Goal: Task Accomplishment & Management: Use online tool/utility

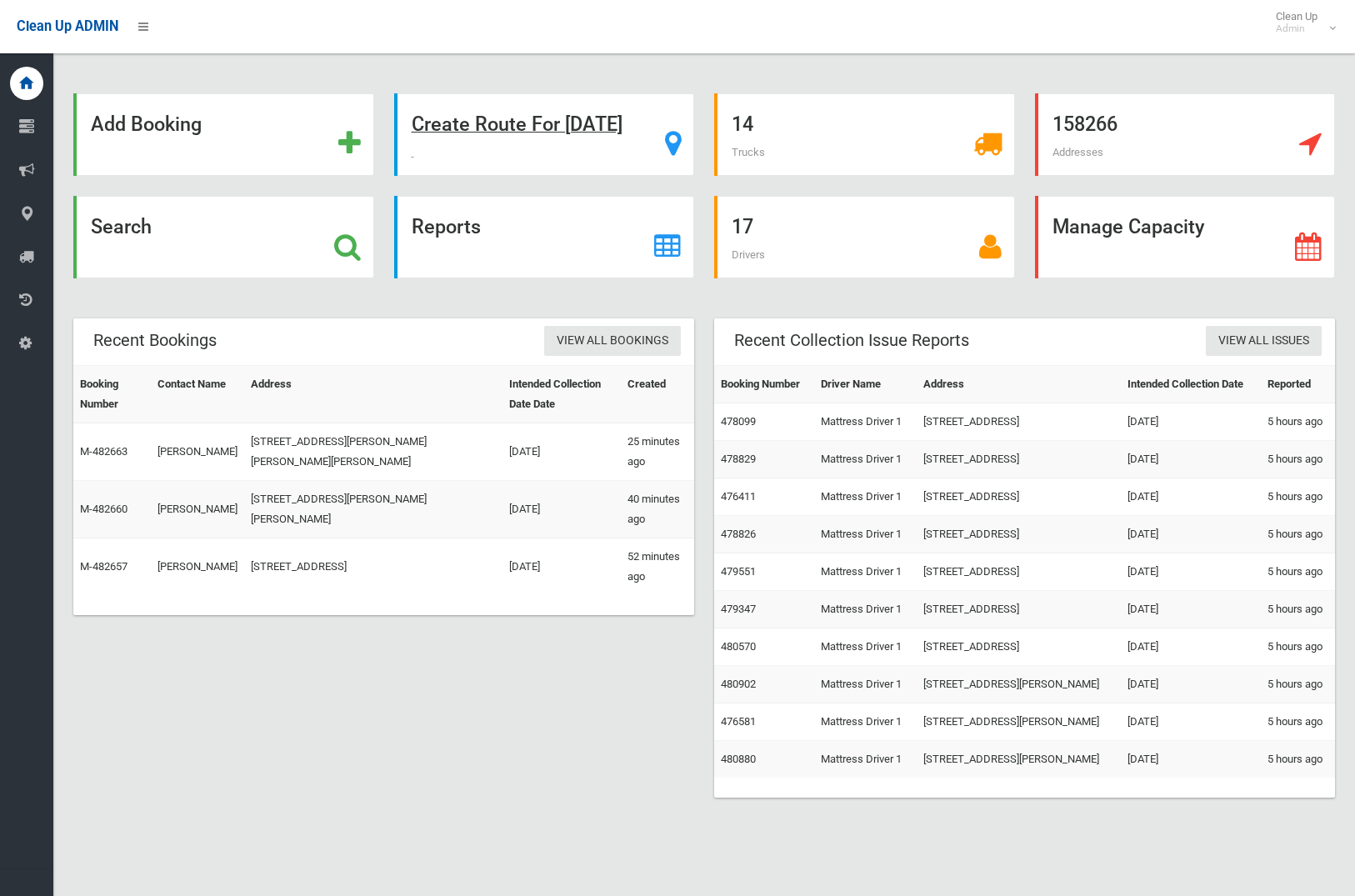
click at [570, 133] on strong "Create Route For Tomorrow" at bounding box center [517, 124] width 211 height 23
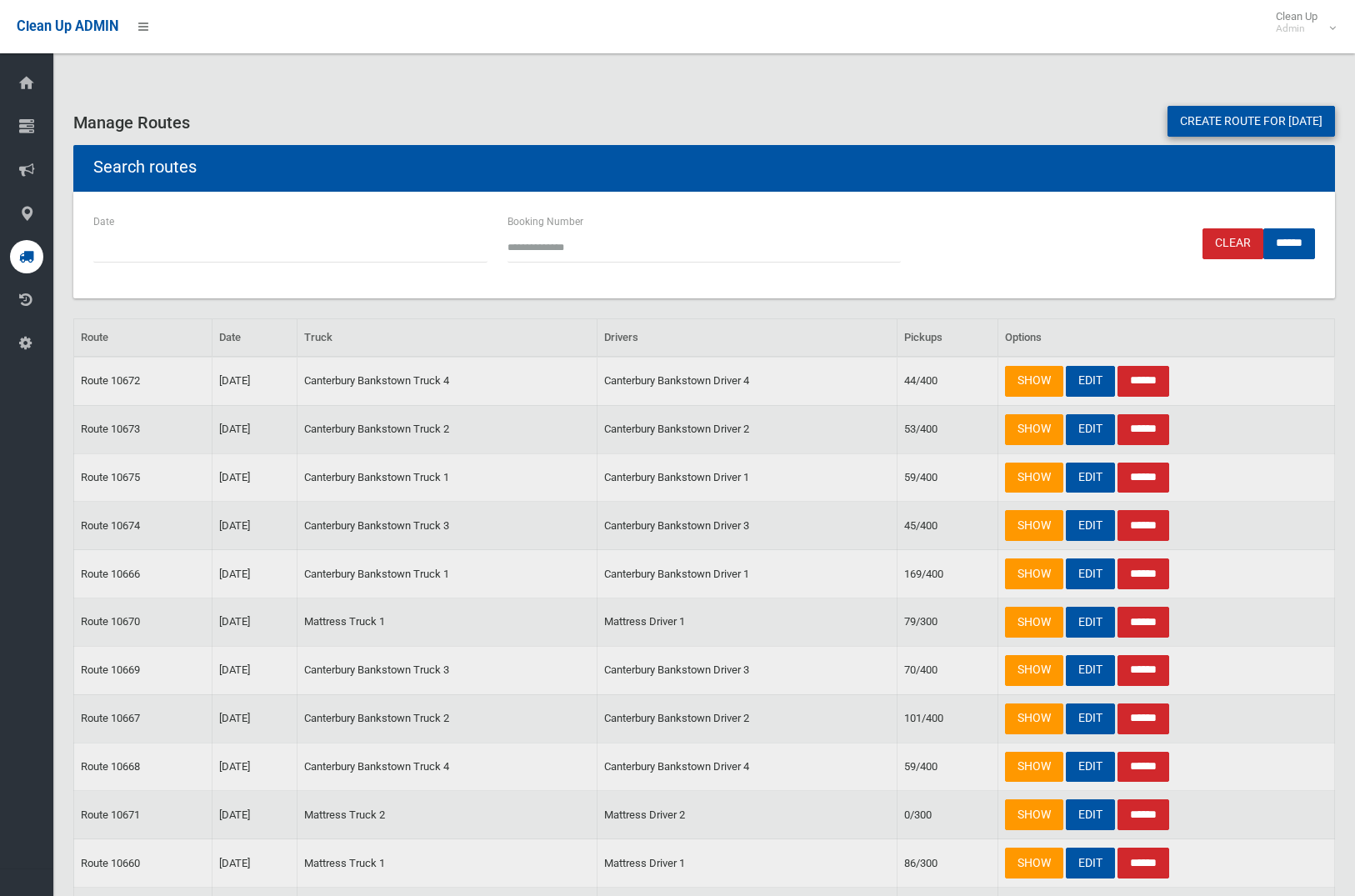
click at [1179, 117] on link "Create route for tomorrow" at bounding box center [1250, 120] width 167 height 31
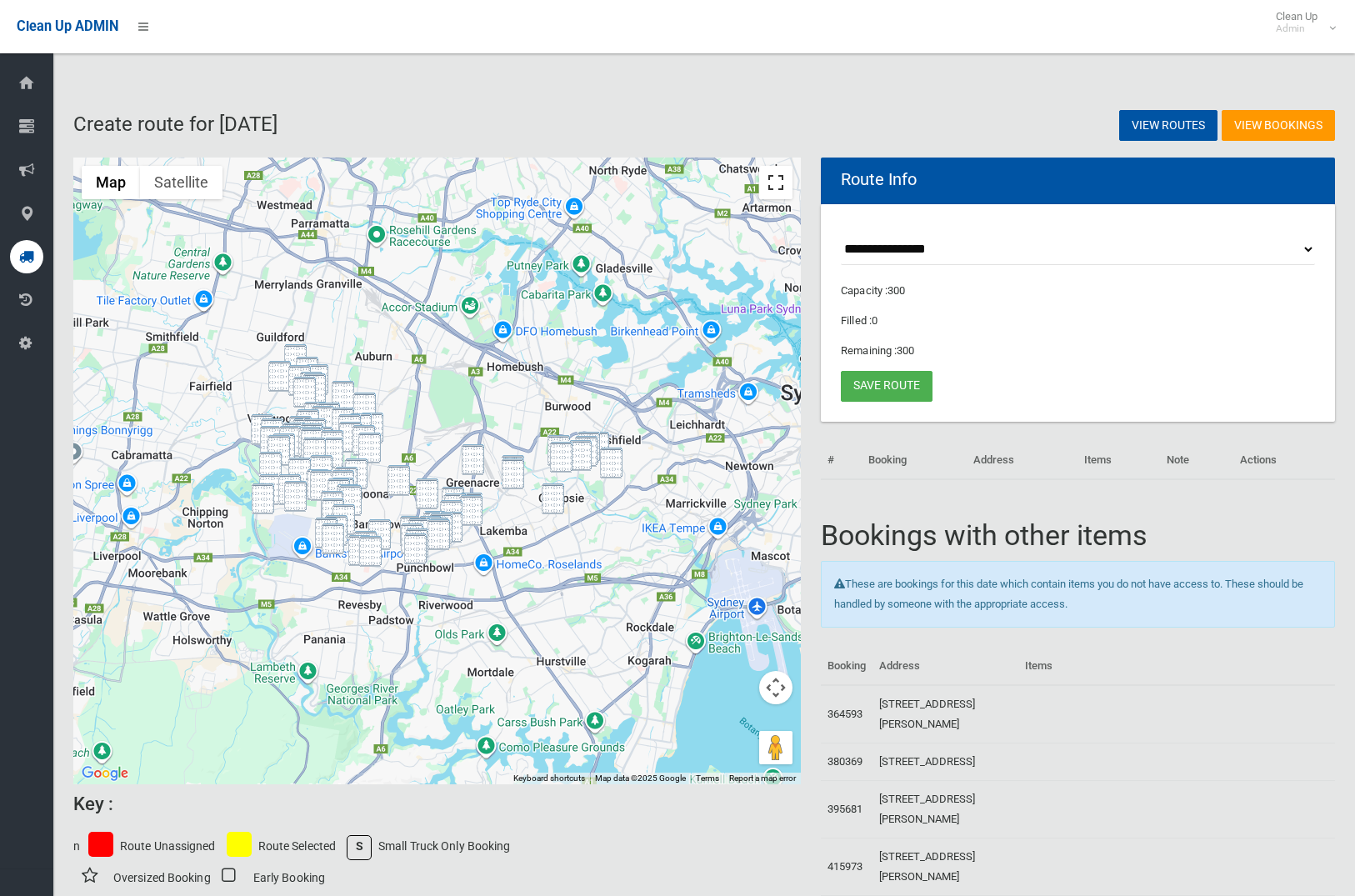
click at [778, 194] on button "Toggle fullscreen view" at bounding box center [776, 182] width 33 height 33
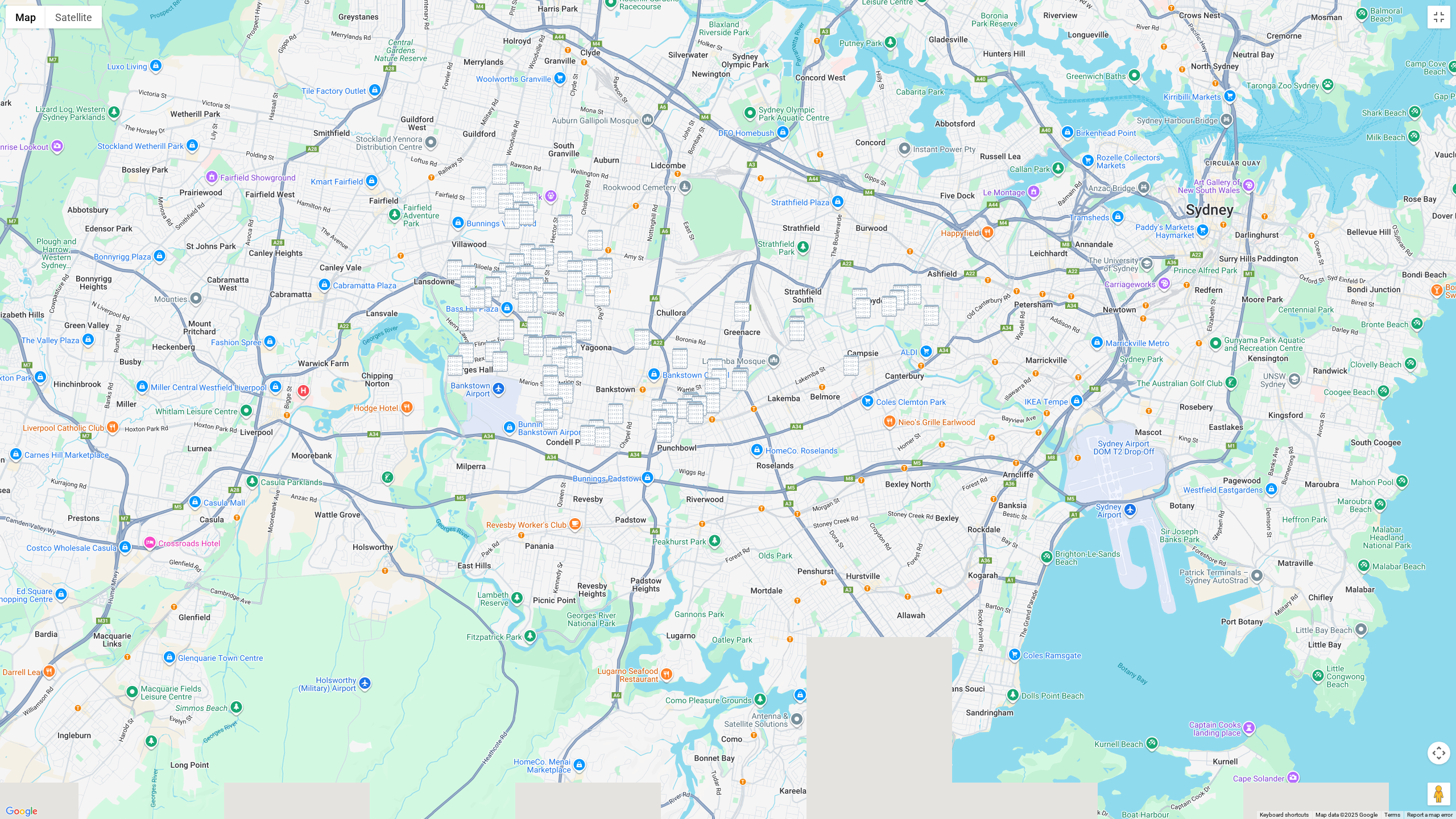
drag, startPoint x: 789, startPoint y: 361, endPoint x: 758, endPoint y: 232, distance: 132.7
click at [693, 134] on div at bounding box center [728, 409] width 1456 height 819
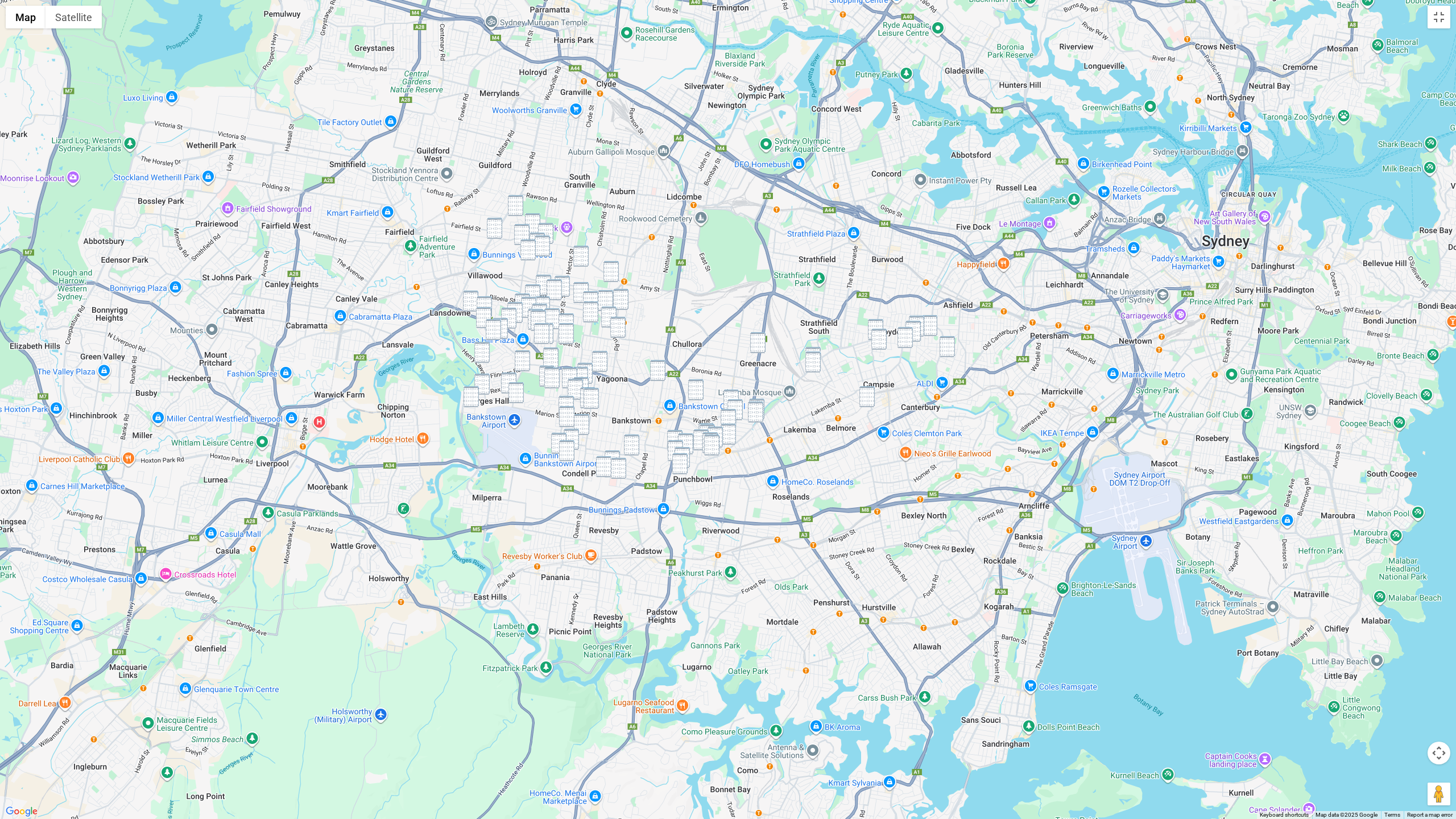
drag, startPoint x: 931, startPoint y: 322, endPoint x: 916, endPoint y: 320, distance: 15.1
click at [924, 322] on img "10 Goodlet Street, ASHBURY NSW 2193" at bounding box center [929, 325] width 15 height 21
click at [917, 320] on img "35 Hay Street, CROYDON PARK NSW 2133" at bounding box center [917, 326] width 15 height 21
click at [916, 325] on img "164 Croydon Avenue, CROYDON PARK NSW 2133" at bounding box center [913, 331] width 15 height 21
click at [909, 333] on img "28 Morris Avenue, CROYDON PARK NSW 2133" at bounding box center [905, 337] width 15 height 21
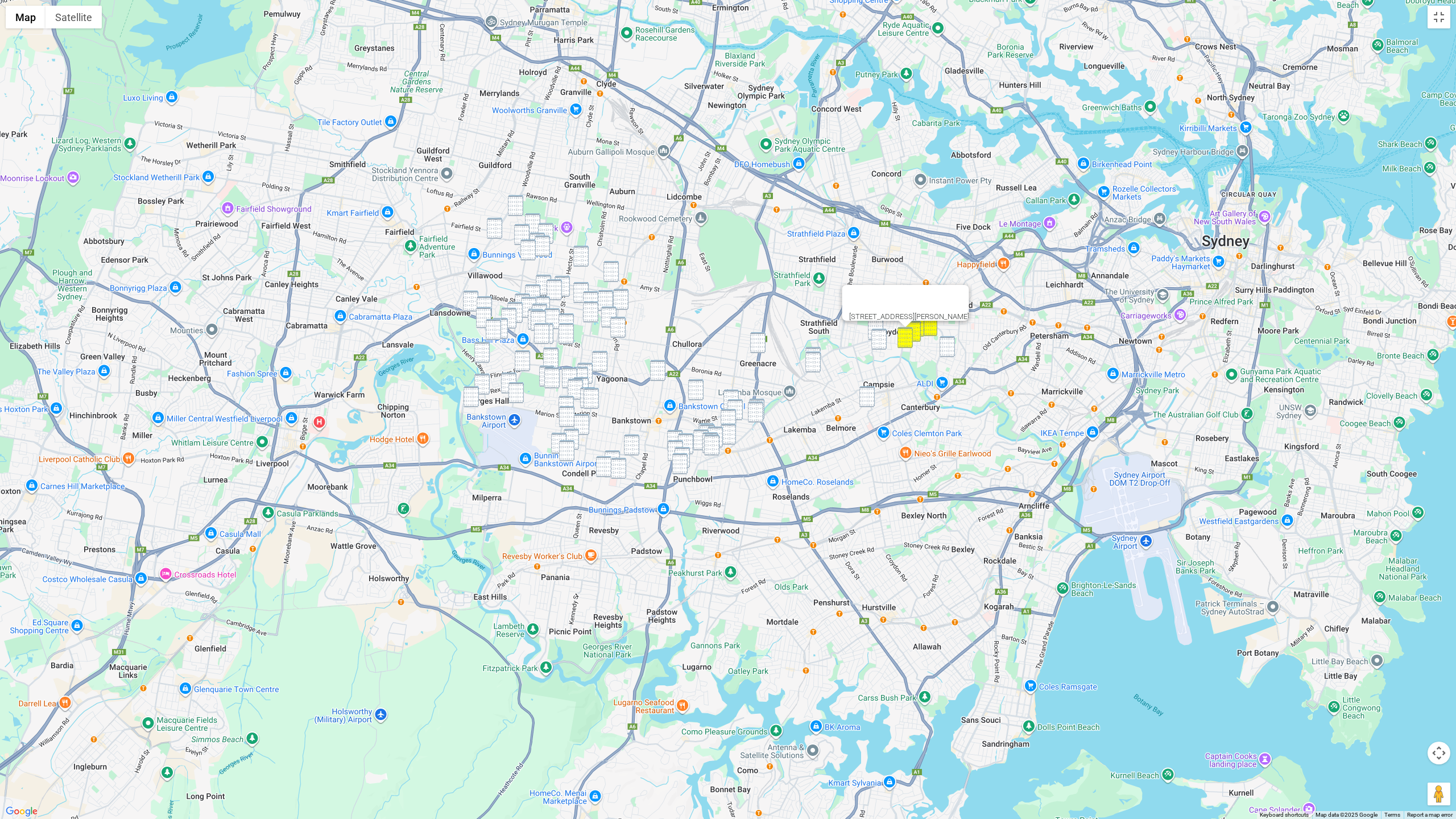
drag, startPoint x: 943, startPoint y: 342, endPoint x: 868, endPoint y: 335, distance: 75.3
click at [924, 342] on div "28 Morris Avenue, CROYDON PARK NSW 2133" at bounding box center [728, 409] width 1456 height 819
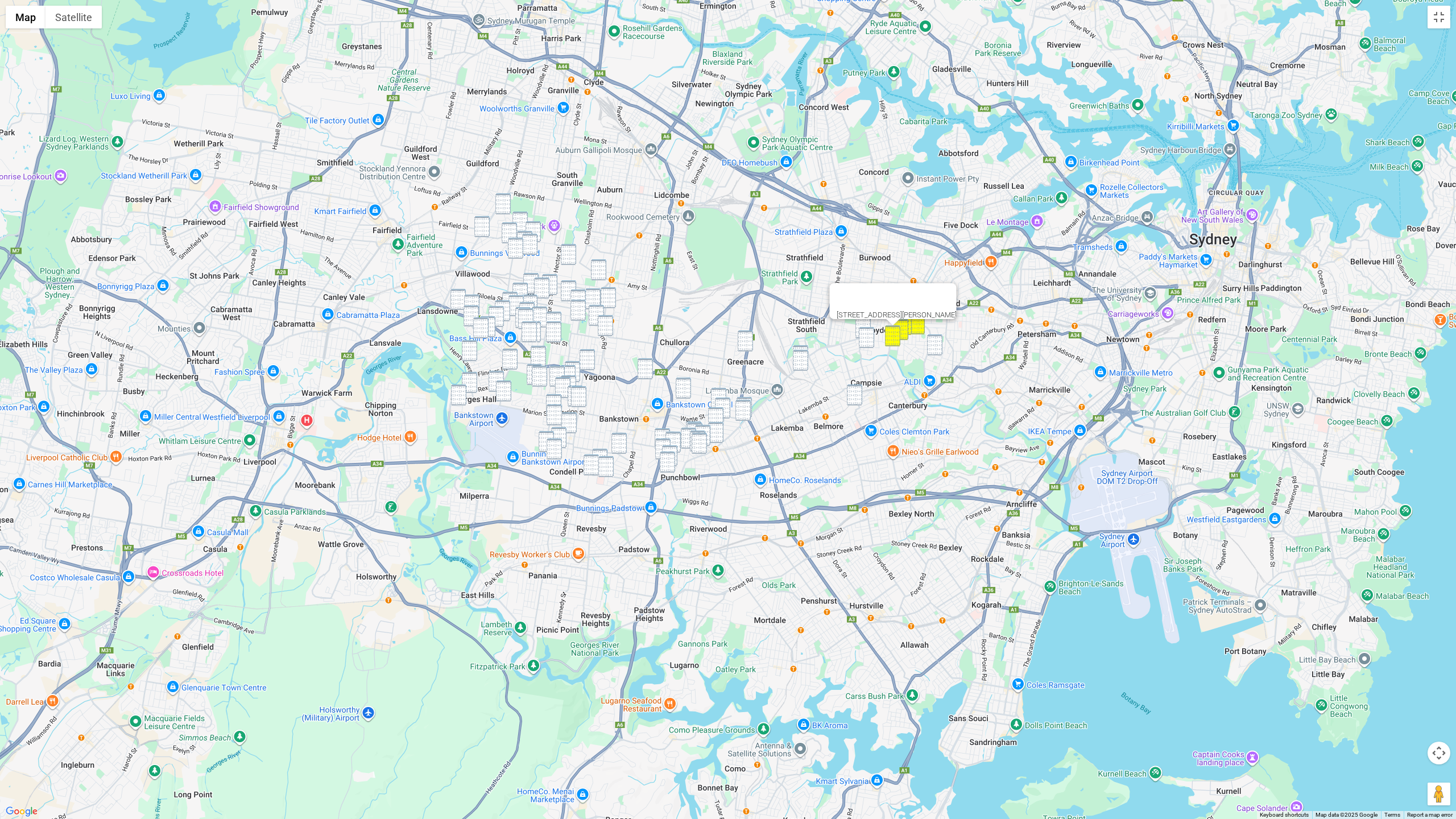
click at [863, 328] on img "53 Balmoral Avenue, CROYDON PARK NSW 2133" at bounding box center [866, 337] width 15 height 21
click at [861, 323] on div at bounding box center [867, 324] width 15 height 7
click at [858, 325] on img "332 Georges River Road, CROYDON PARK NSW 2133" at bounding box center [863, 328] width 15 height 21
drag, startPoint x: 933, startPoint y: 344, endPoint x: 922, endPoint y: 346, distance: 11.2
click at [924, 344] on img "36 Third Street, ASHBURY NSW 2193" at bounding box center [935, 345] width 15 height 21
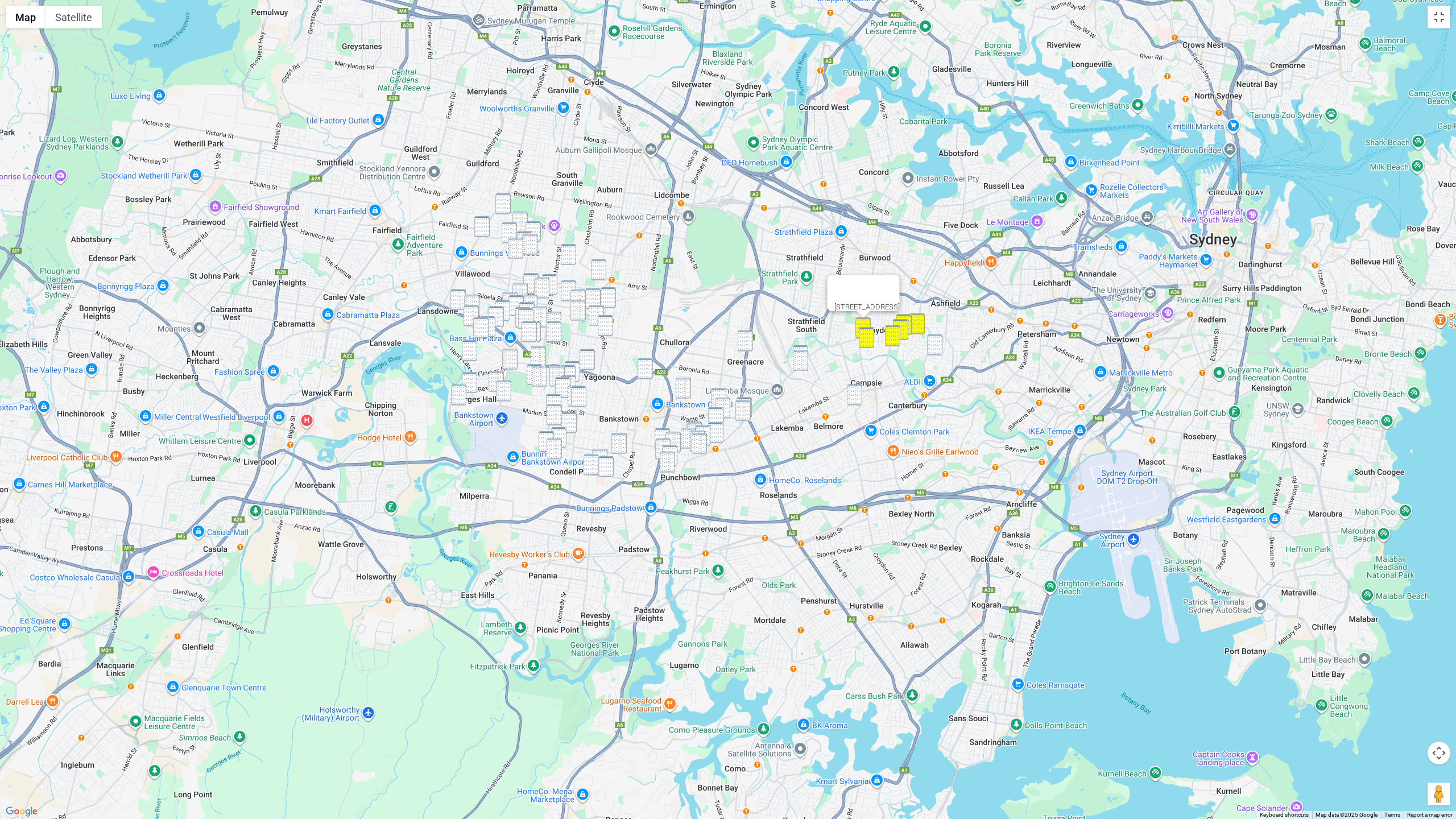
drag, startPoint x: 859, startPoint y: 398, endPoint x: 888, endPoint y: 388, distance: 30.7
click at [859, 398] on img "32 Loftus Street, CAMPSIE NSW 2194" at bounding box center [855, 395] width 15 height 21
drag, startPoint x: 946, startPoint y: 344, endPoint x: 938, endPoint y: 347, distance: 8.5
click at [924, 344] on div "32 Loftus Street, CAMPSIE NSW 2194" at bounding box center [728, 409] width 1456 height 819
drag, startPoint x: 937, startPoint y: 347, endPoint x: 910, endPoint y: 356, distance: 28.5
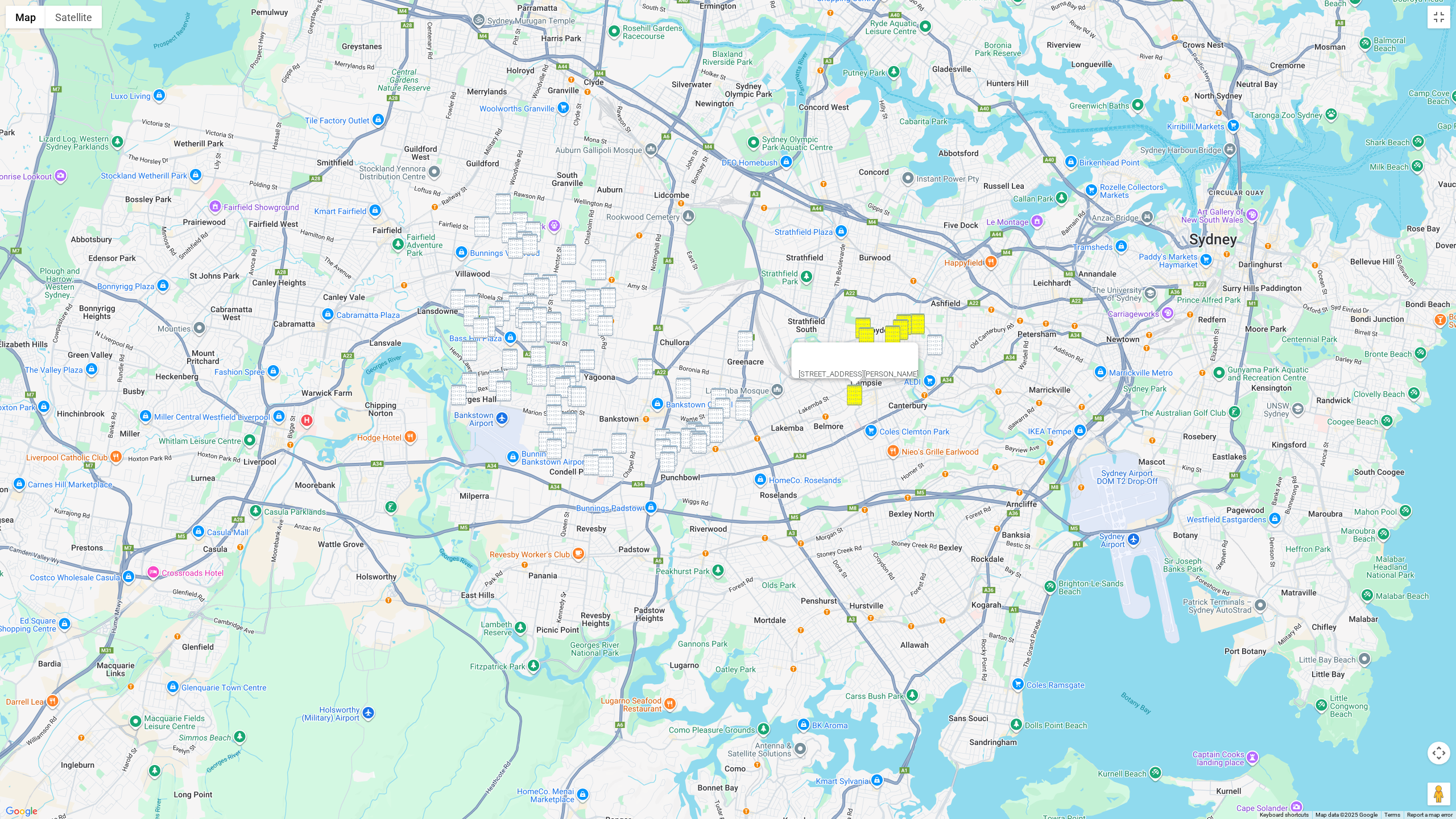
click at [924, 347] on img "36 Third Street, ASHBURY NSW 2193" at bounding box center [935, 345] width 15 height 21
click at [749, 342] on img "148 Roberts Road, GREENACRE NSW 2190" at bounding box center [746, 340] width 15 height 21
click at [805, 348] on img "49A Persic Street, BELFIELD NSW 2191" at bounding box center [801, 356] width 15 height 21
click at [802, 359] on img "26 Persic Street, BELFIELD NSW 2191" at bounding box center [801, 360] width 15 height 21
click at [686, 383] on img "187A Old Kent Road, GREENACRE NSW 2190" at bounding box center [683, 388] width 15 height 21
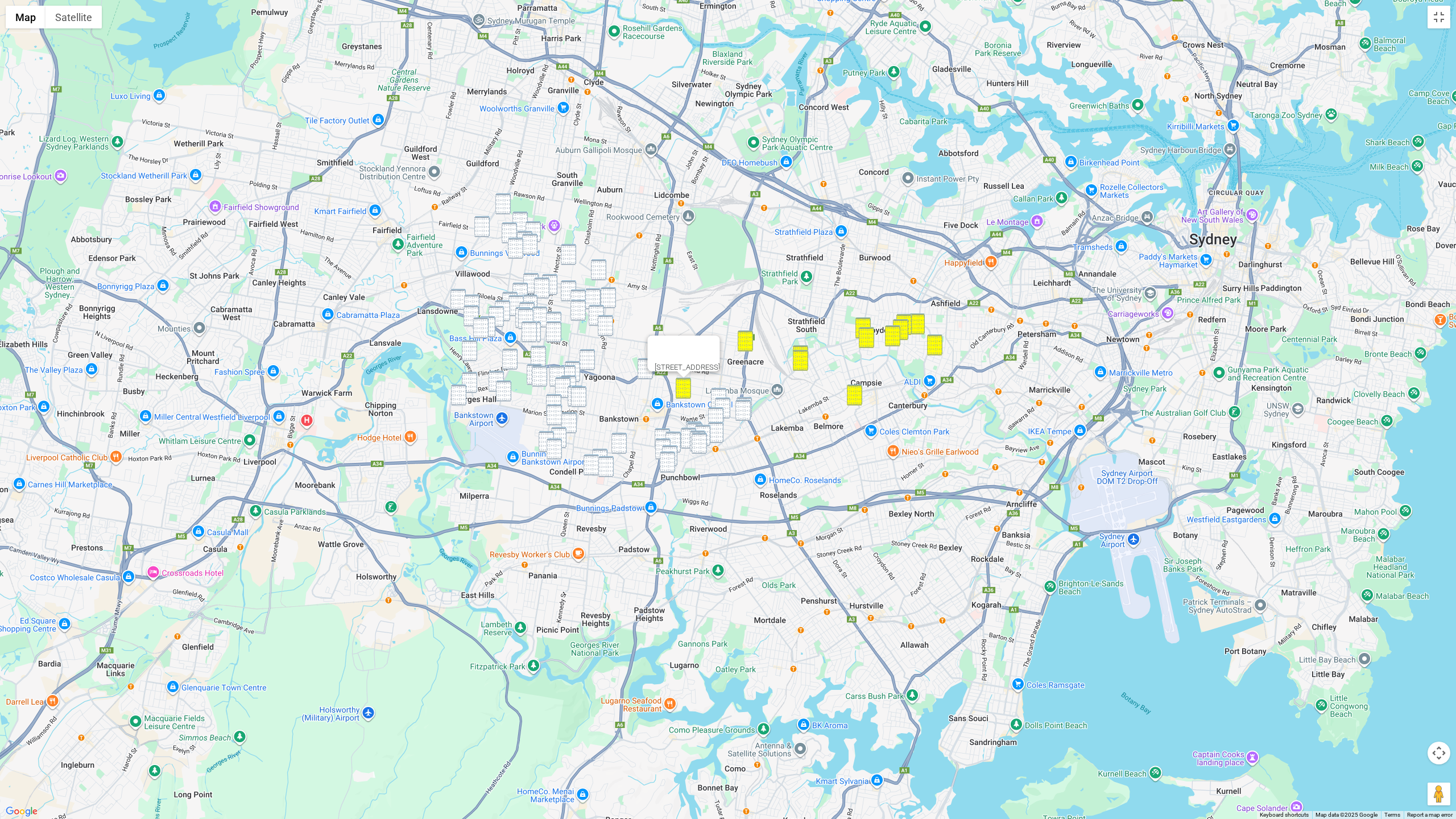
click at [505, 206] on img "2B Miller Road, CHESTER HILL NSW 2162" at bounding box center [503, 203] width 15 height 21
drag, startPoint x: 481, startPoint y: 225, endPoint x: 493, endPoint y: 223, distance: 12.2
click at [481, 225] on img "83 Gurney Road, CHESTER HILL NSW 2162" at bounding box center [482, 226] width 15 height 21
drag, startPoint x: 515, startPoint y: 221, endPoint x: 508, endPoint y: 230, distance: 11.4
click at [515, 221] on img "21 Gurney Road, CHESTER HILL NSW 2162" at bounding box center [520, 222] width 15 height 21
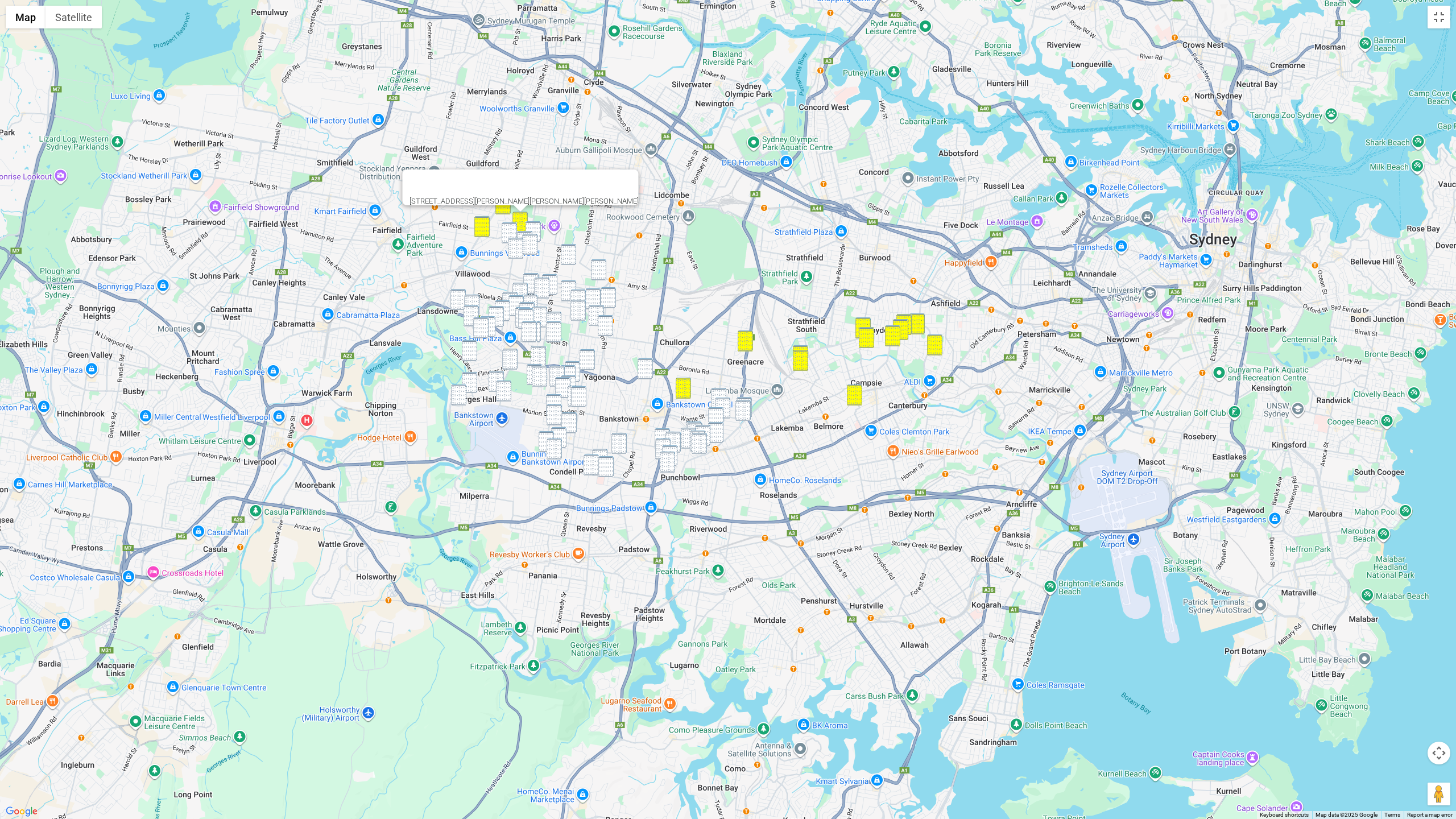
click at [532, 226] on img "21 Wolumba Street, CHESTER HILL NSW 2162" at bounding box center [533, 231] width 15 height 21
click at [509, 228] on img "4 Mundowey Entrance, VILLAWOOD NSW 2163" at bounding box center [510, 232] width 15 height 21
click at [520, 232] on img "7 Wingara Street, CHESTER HILL NSW 2162" at bounding box center [525, 241] width 15 height 21
click at [529, 237] on img "71 Weemala Road, CHESTER HILL NSW 2162" at bounding box center [530, 244] width 15 height 21
click at [510, 244] on img "28 Biara Street, CHESTER HILL NSW 2162" at bounding box center [516, 248] width 15 height 21
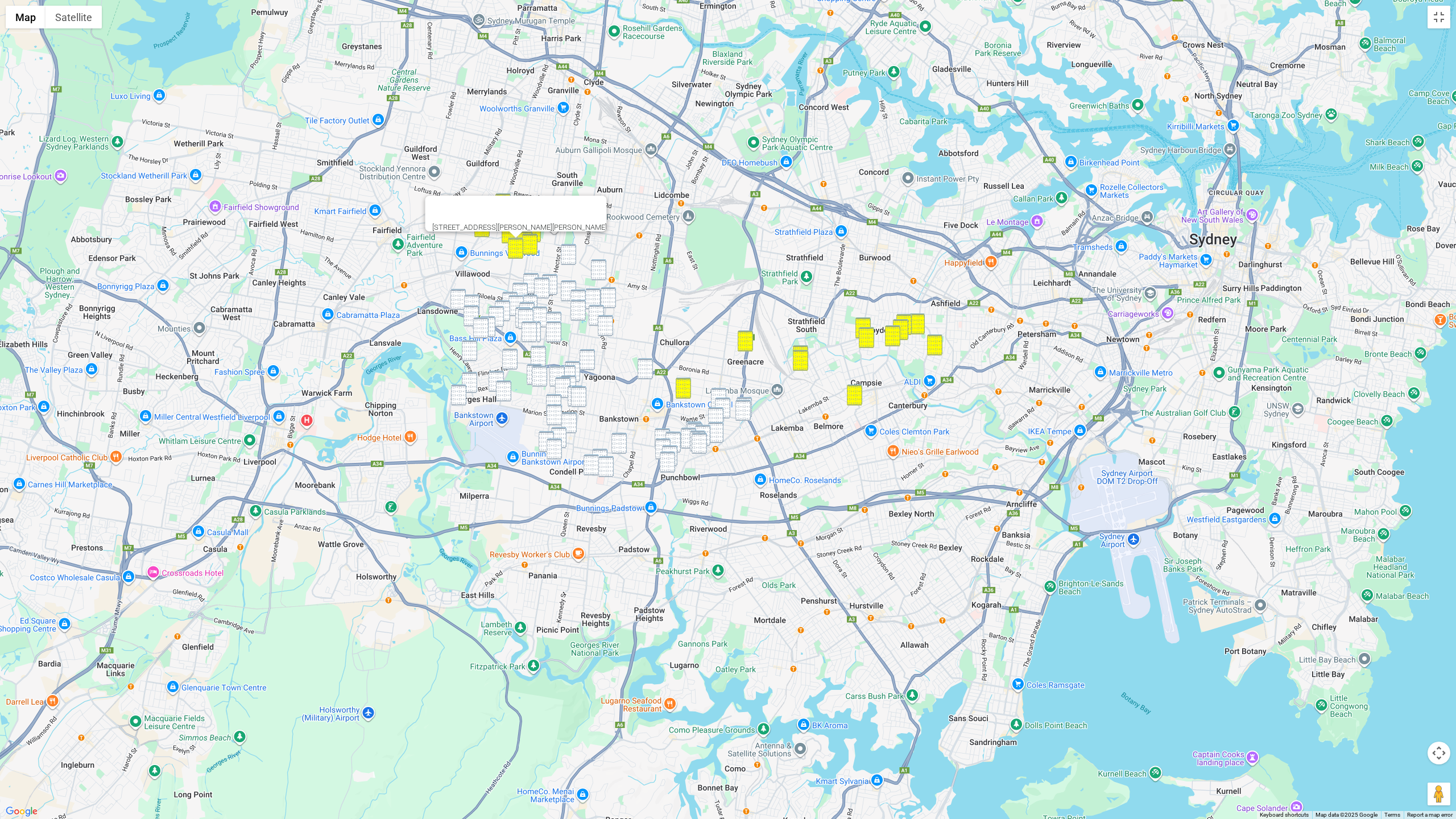
click at [568, 257] on img "14 Roosevelt Avenue, SEFTON NSW 2162" at bounding box center [568, 254] width 15 height 21
drag, startPoint x: 598, startPoint y: 267, endPoint x: 604, endPoint y: 297, distance: 30.6
click at [598, 267] on img "9 Mary Street, REGENTS PARK NSW 2143" at bounding box center [599, 270] width 15 height 21
click at [607, 294] on img "16 Neutral Avenue, BIRRONG NSW 2143" at bounding box center [608, 297] width 15 height 21
drag, startPoint x: 719, startPoint y: 390, endPoint x: 744, endPoint y: 402, distance: 27.7
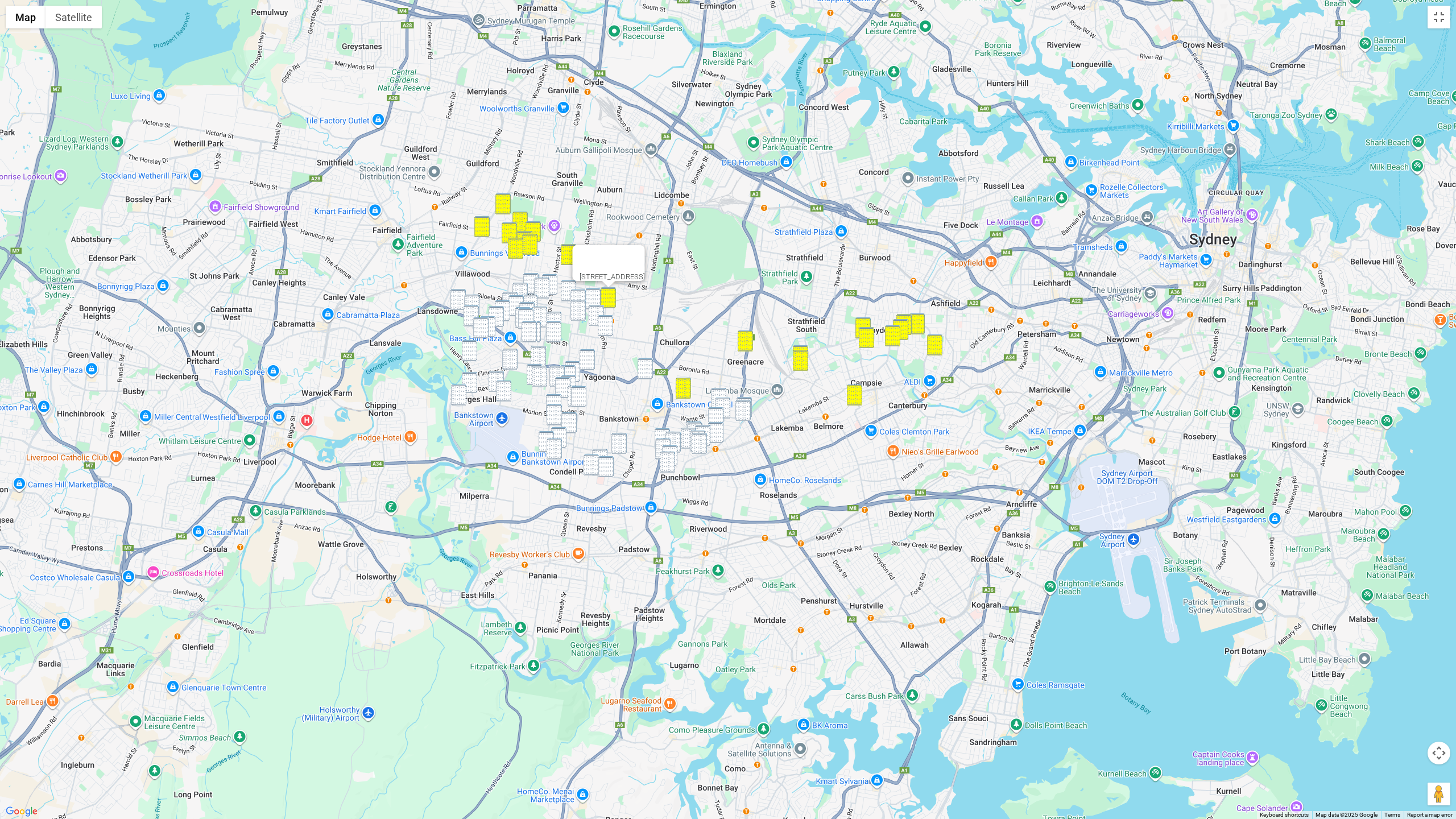
click at [720, 391] on img "58 Old Kent Road, GREENACRE NSW 2190" at bounding box center [719, 398] width 15 height 21
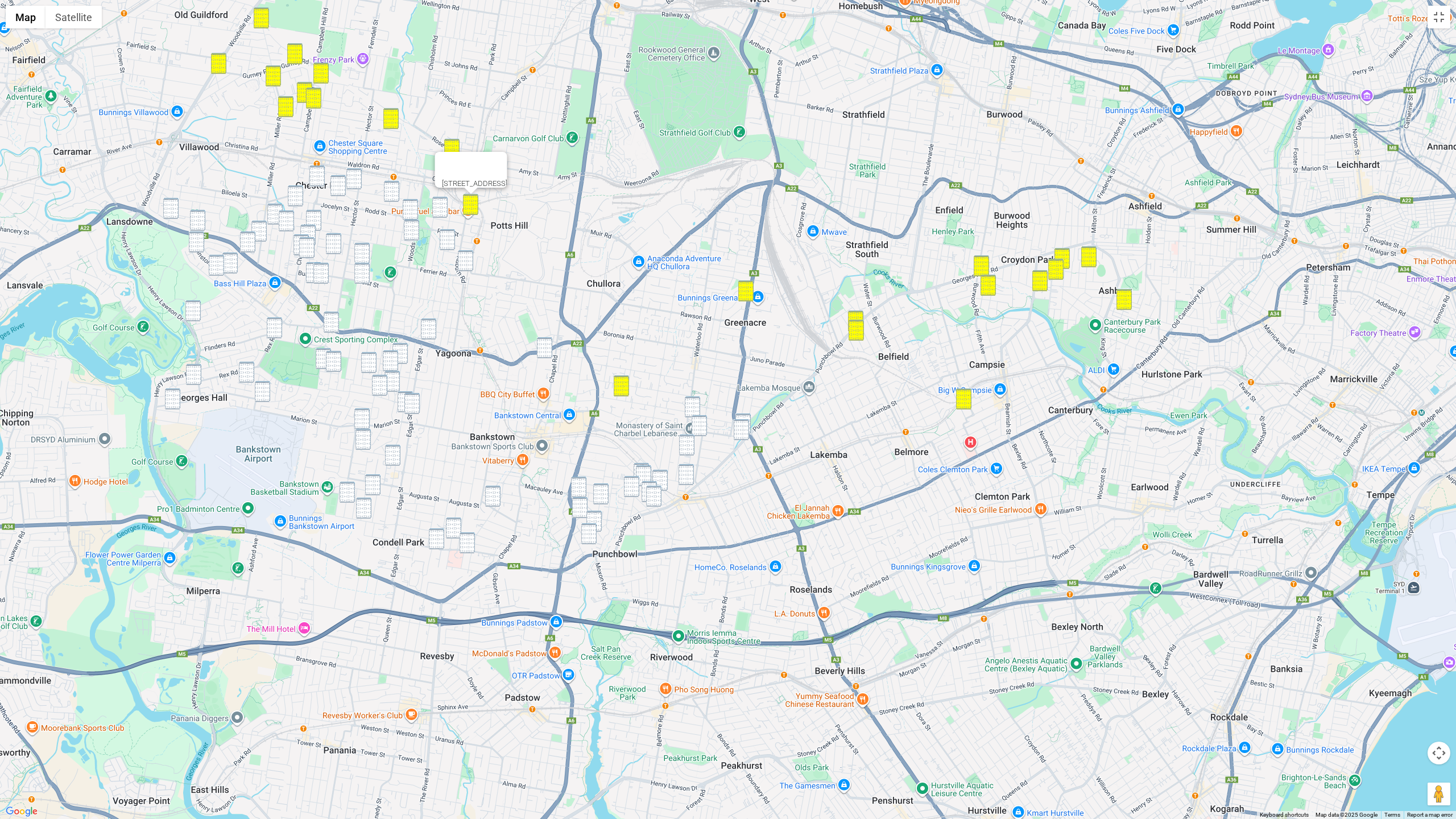
drag, startPoint x: 747, startPoint y: 416, endPoint x: 741, endPoint y: 416, distance: 6.0
click at [746, 416] on img "3 Park Avenue, PUNCHBOWL NSW 2196" at bounding box center [743, 424] width 15 height 21
drag, startPoint x: 695, startPoint y: 410, endPoint x: 699, endPoint y: 421, distance: 11.7
click at [695, 411] on img "58 Old Kent Road, GREENACRE NSW 2190" at bounding box center [693, 407] width 15 height 21
drag, startPoint x: 699, startPoint y: 422, endPoint x: 708, endPoint y: 426, distance: 9.8
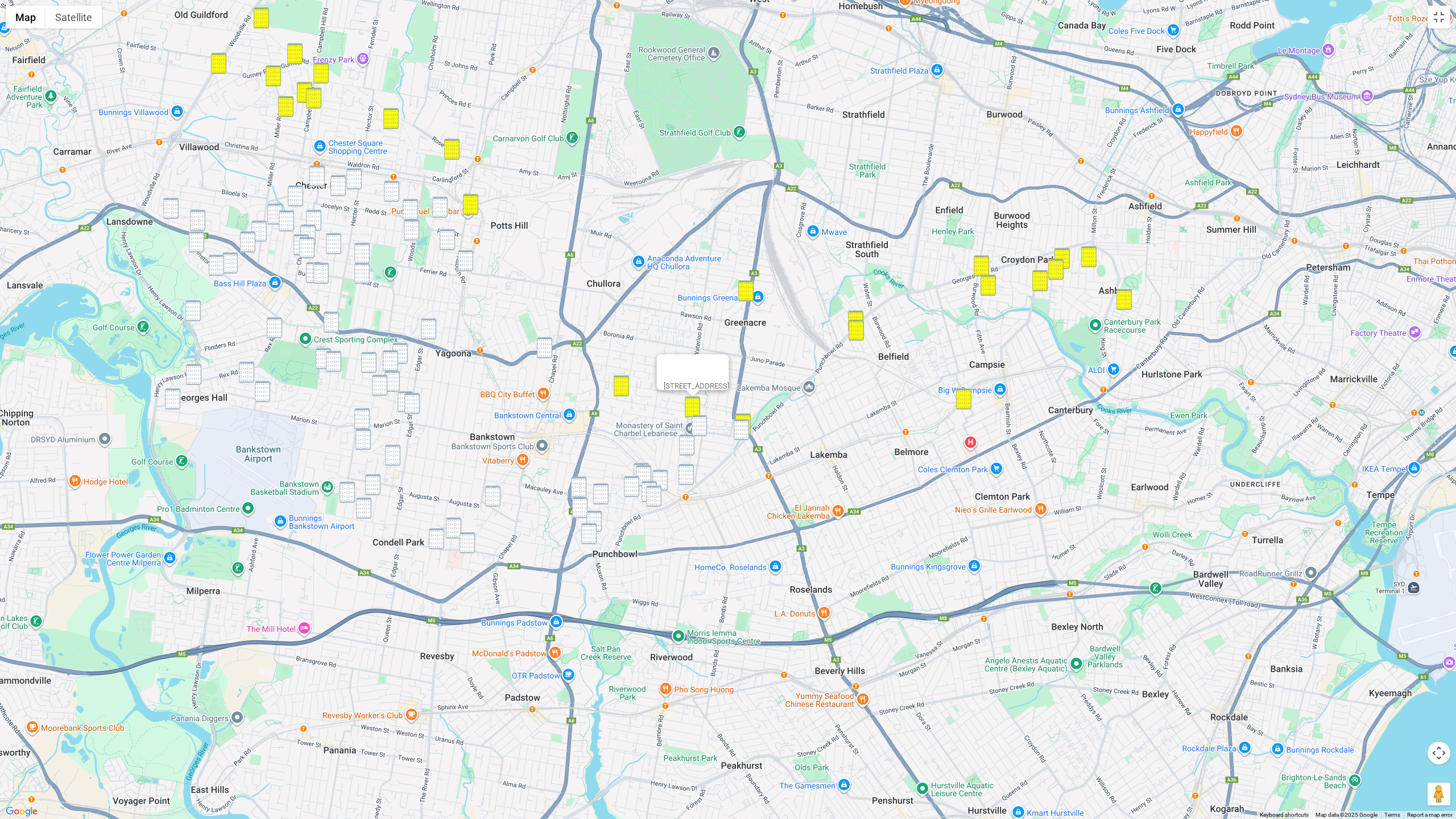
click at [699, 422] on img "94 Acacia Avenue, PUNCHBOWL NSW 2196" at bounding box center [700, 426] width 15 height 21
click at [734, 429] on img "587 Punchbowl Road, PUNCHBOWL NSW 2196" at bounding box center [741, 429] width 15 height 21
click at [676, 451] on div "587 Punchbowl Road, PUNCHBOWL NSW 2196" at bounding box center [728, 409] width 1456 height 819
click at [687, 446] on img "1/108 Highclere Avenue, PUNCHBOWL NSW 2196" at bounding box center [687, 445] width 15 height 21
click at [689, 467] on img "27 Highclere Avenue, PUNCHBOWL NSW 2196" at bounding box center [686, 474] width 15 height 21
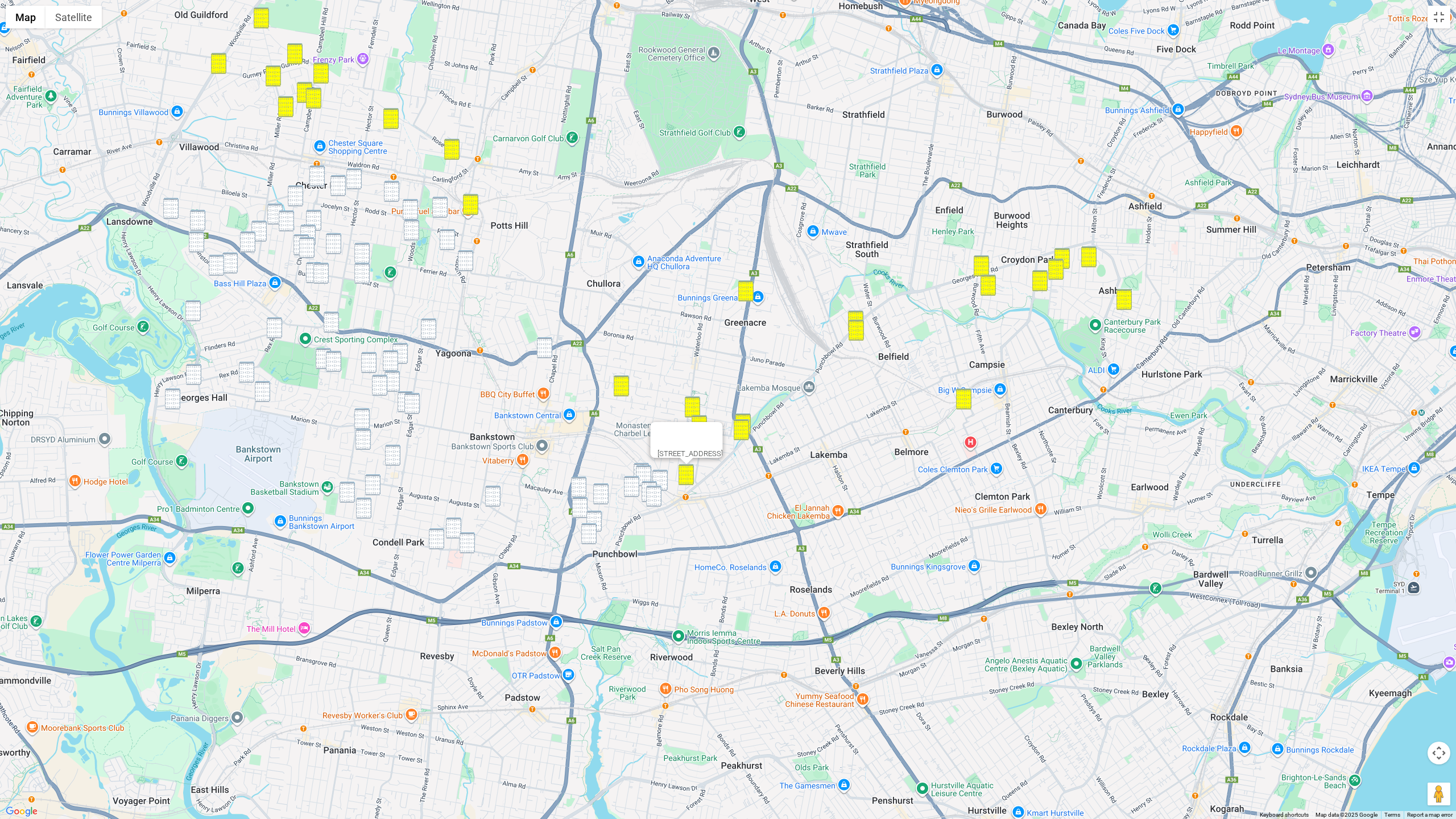
click at [641, 464] on img "2 Scott Street, PUNCHBOWL NSW 2196" at bounding box center [641, 473] width 15 height 21
drag, startPoint x: 643, startPoint y: 469, endPoint x: 648, endPoint y: 472, distance: 5.8
click at [645, 469] on img "52 Griffiths Avenue, PUNCHBOWL NSW 2196" at bounding box center [643, 475] width 15 height 21
drag, startPoint x: 663, startPoint y: 477, endPoint x: 652, endPoint y: 487, distance: 14.9
click at [663, 477] on img "40 South Terrace, PUNCHBOWL NSW 2196" at bounding box center [660, 480] width 15 height 21
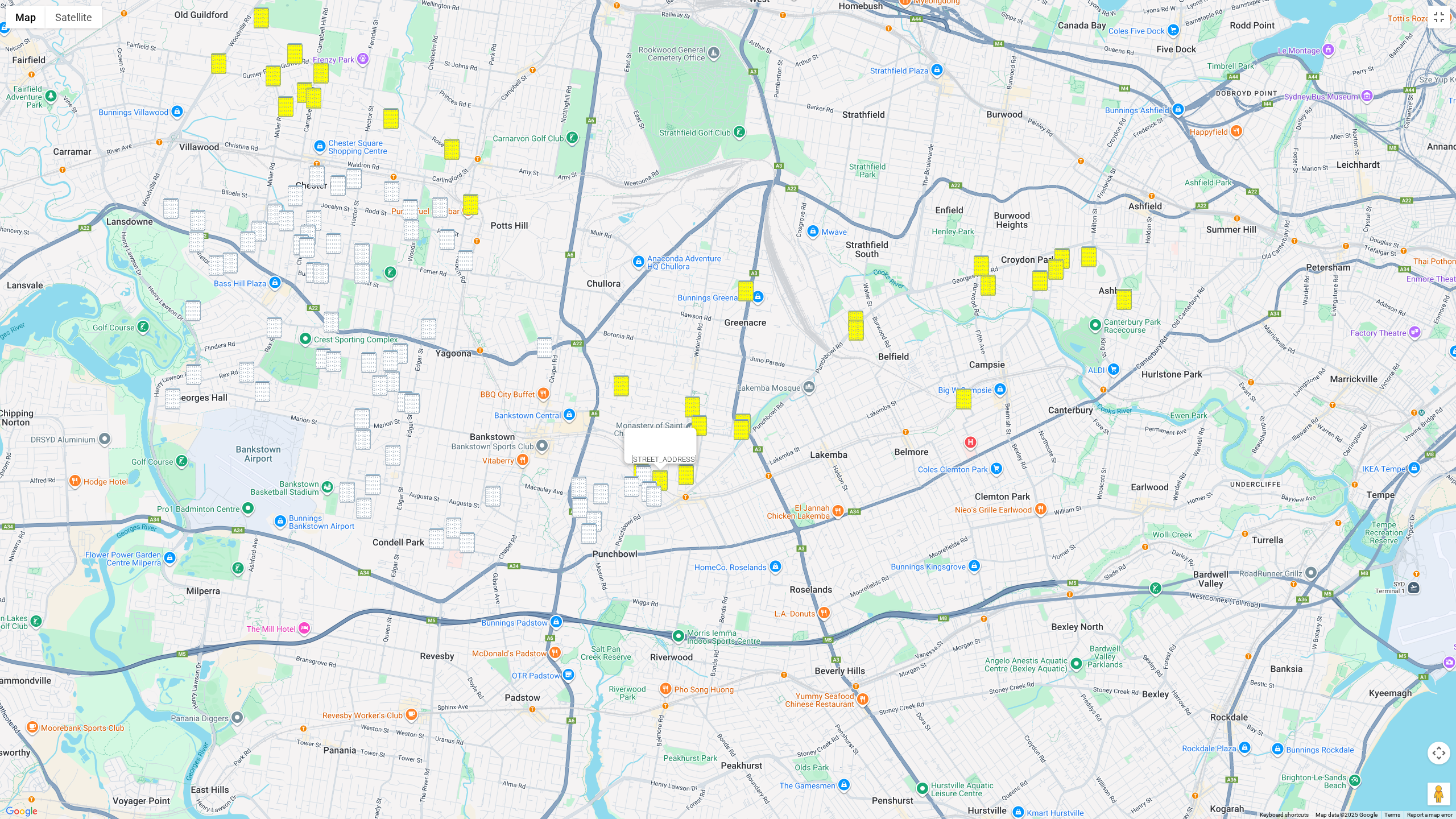
drag, startPoint x: 646, startPoint y: 477, endPoint x: 646, endPoint y: 484, distance: 7.0
click at [646, 477] on img "52 Griffiths Avenue, PUNCHBOWL NSW 2196" at bounding box center [643, 475] width 15 height 21
drag, startPoint x: 647, startPoint y: 485, endPoint x: 650, endPoint y: 490, distance: 5.8
click at [647, 485] on img "12 Myall Street, PUNCHBOWL NSW 2196" at bounding box center [649, 491] width 15 height 21
click at [650, 492] on img "2 Myall Street, PUNCHBOWL NSW 2196" at bounding box center [653, 496] width 15 height 21
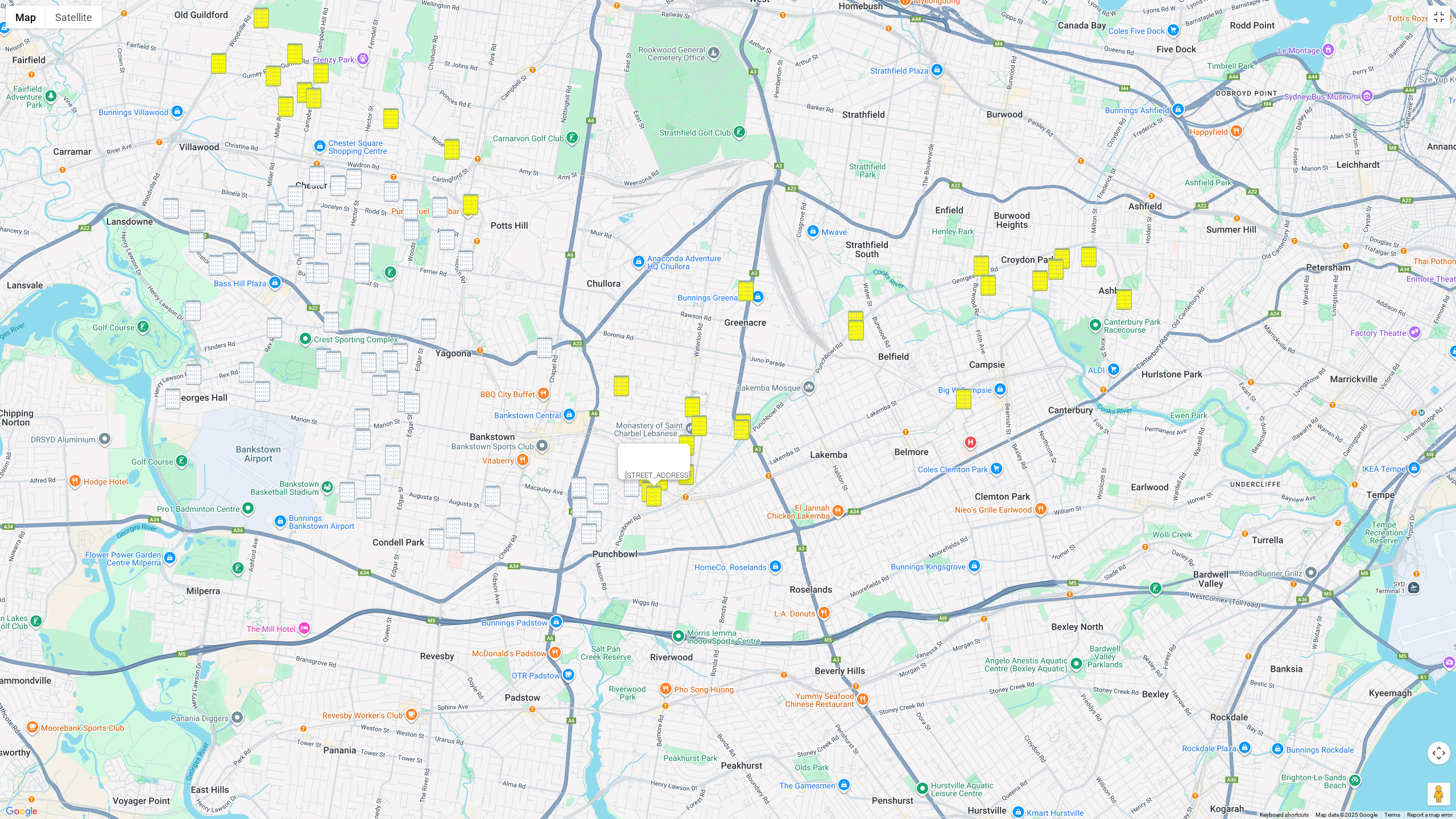
click at [635, 491] on img "31 Wilga Street, PUNCHBOWL NSW 2196" at bounding box center [631, 486] width 15 height 21
click at [597, 493] on img "76 Columbine Avenue, PUNCHBOWL NSW 2196" at bounding box center [601, 494] width 15 height 21
drag, startPoint x: 579, startPoint y: 486, endPoint x: 581, endPoint y: 498, distance: 12.2
click at [579, 487] on img "4 Aster Avenue, PUNCHBOWL NSW 2196" at bounding box center [579, 487] width 15 height 21
click at [581, 504] on img "80 James Street, PUNCHBOWL NSW 2196" at bounding box center [580, 507] width 15 height 21
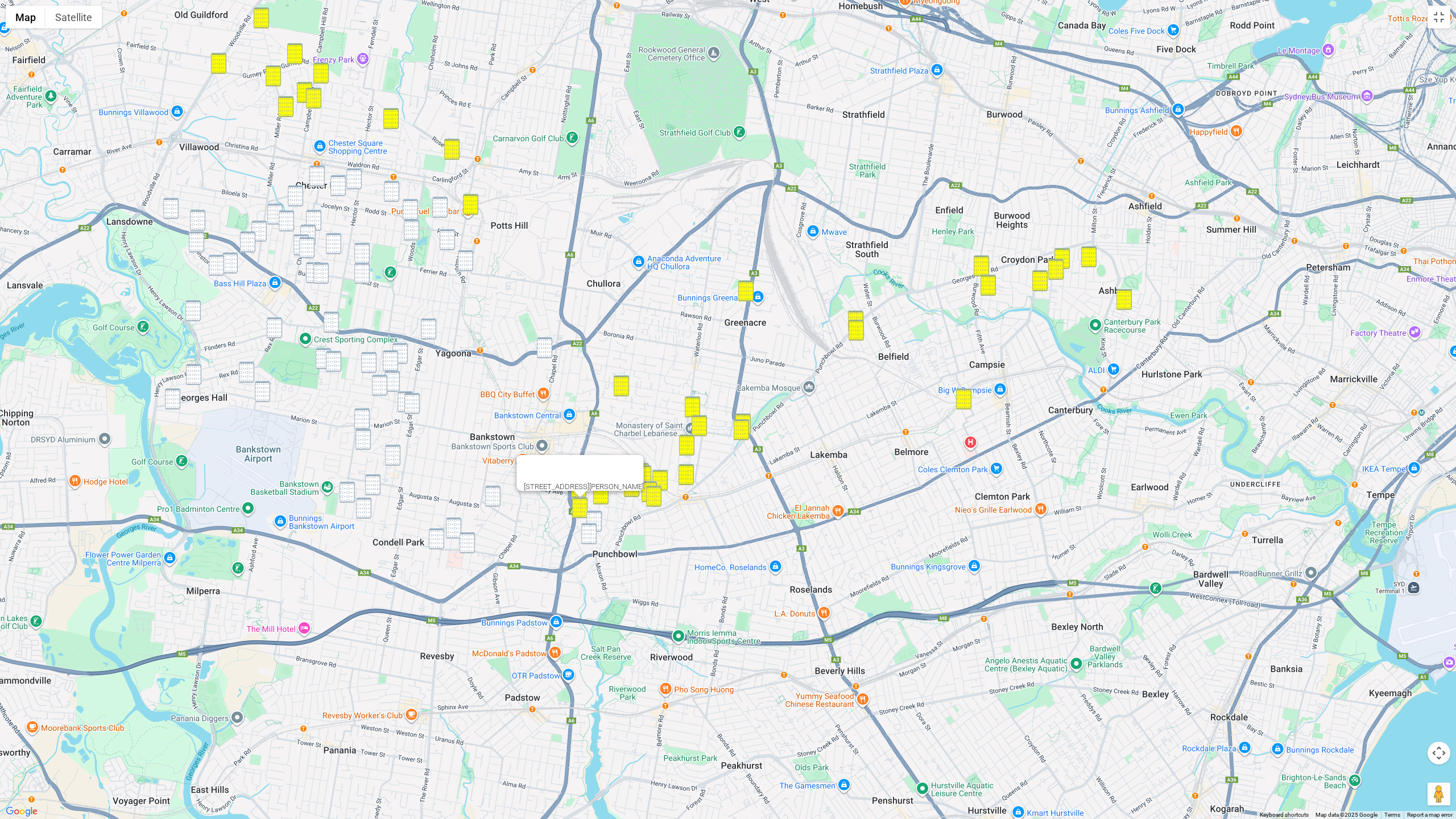
drag, startPoint x: 595, startPoint y: 518, endPoint x: 588, endPoint y: 525, distance: 9.9
click at [594, 518] on img "46 James Street, PUNCHBOWL NSW 2196" at bounding box center [594, 521] width 15 height 21
drag, startPoint x: 587, startPoint y: 529, endPoint x: 579, endPoint y: 519, distance: 12.8
click at [587, 529] on img "5 Nevada Crescent, PUNCHBOWL NSW 2196" at bounding box center [589, 534] width 15 height 21
click at [319, 174] on img "137 Proctor Parade, CHESTER HILL NSW 2162" at bounding box center [317, 176] width 15 height 21
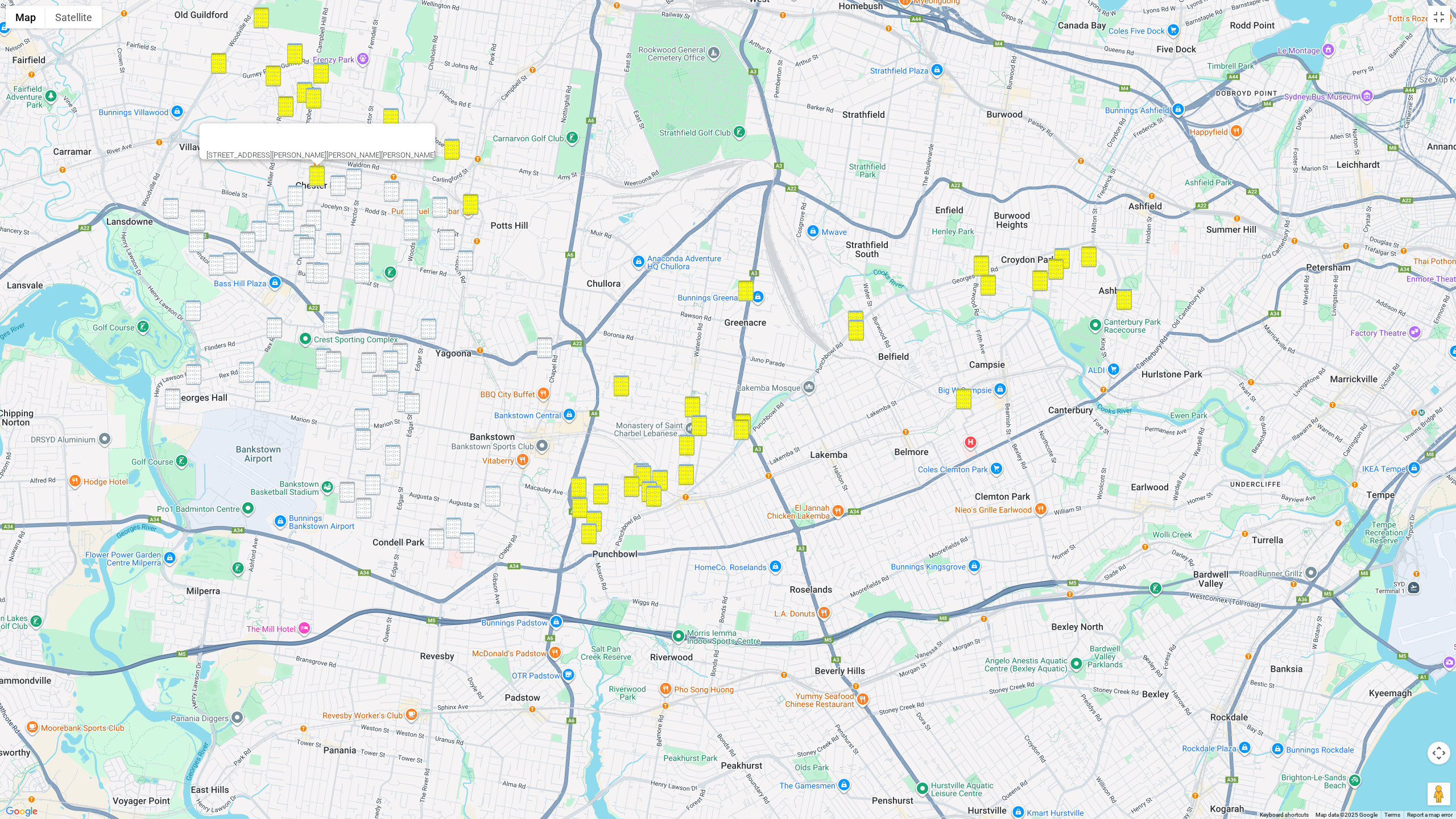
click at [360, 177] on img "48 Proctor Parade, CHESTER HILL NSW 2162" at bounding box center [354, 179] width 15 height 21
drag, startPoint x: 341, startPoint y: 185, endPoint x: 359, endPoint y: 185, distance: 18.0
click at [342, 185] on img "24 Carnegie Road, CHESTER HILL NSW 2162" at bounding box center [338, 185] width 15 height 21
drag, startPoint x: 388, startPoint y: 186, endPoint x: 405, endPoint y: 201, distance: 22.7
click at [388, 186] on img "8 Helen Street, SEFTON NSW 2162" at bounding box center [391, 191] width 15 height 21
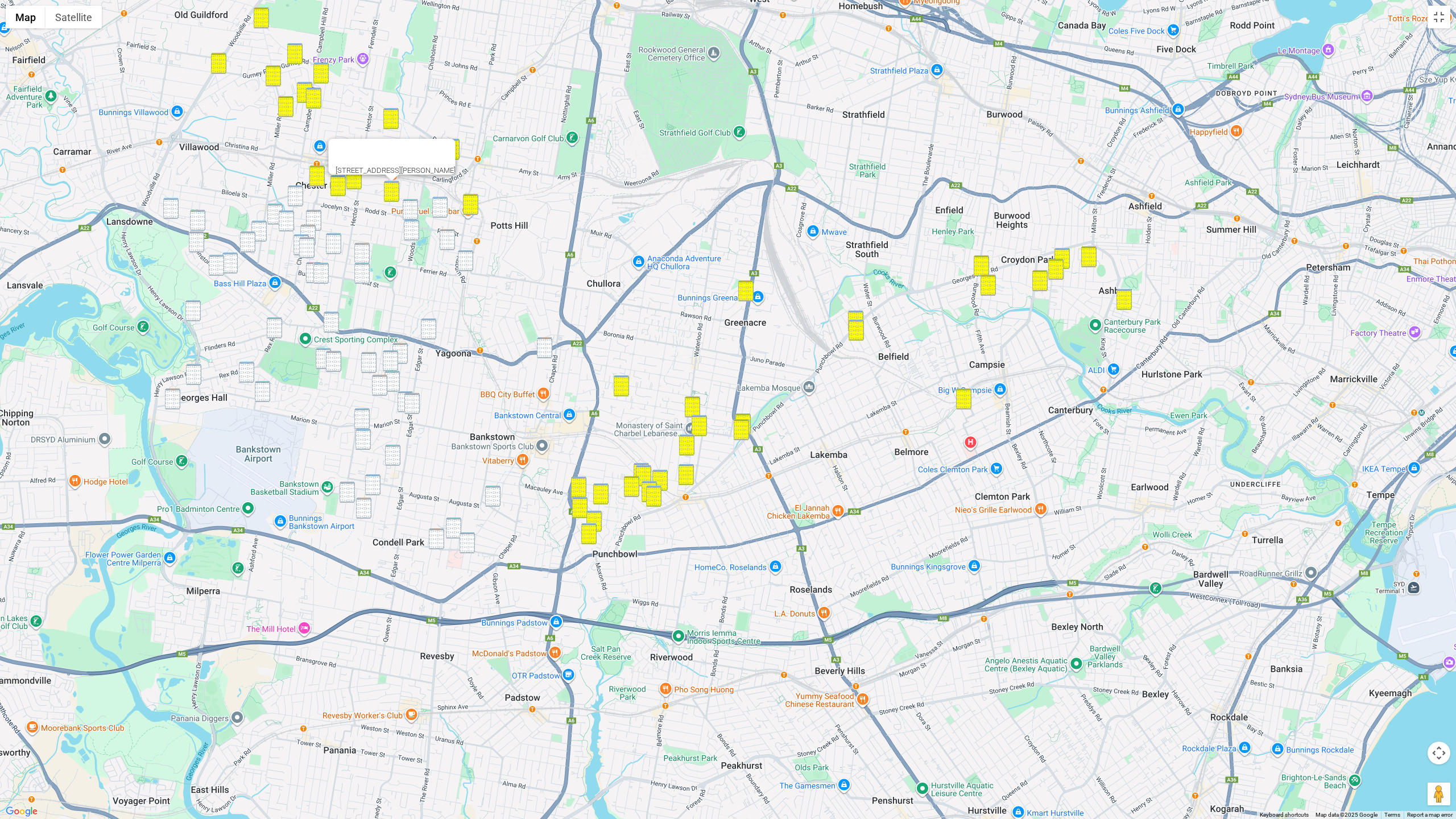
click at [417, 206] on img "144 Rodd Street, SEFTON NSW 2162" at bounding box center [410, 209] width 15 height 21
drag, startPoint x: 441, startPoint y: 207, endPoint x: 422, endPoint y: 212, distance: 19.6
click at [441, 207] on img "54 Wentworth Street, BIRRONG NSW 2143" at bounding box center [440, 207] width 15 height 21
click at [414, 212] on img "144 Rodd Street, SEFTON NSW 2162" at bounding box center [410, 209] width 15 height 21
drag, startPoint x: 412, startPoint y: 233, endPoint x: 426, endPoint y: 239, distance: 15.2
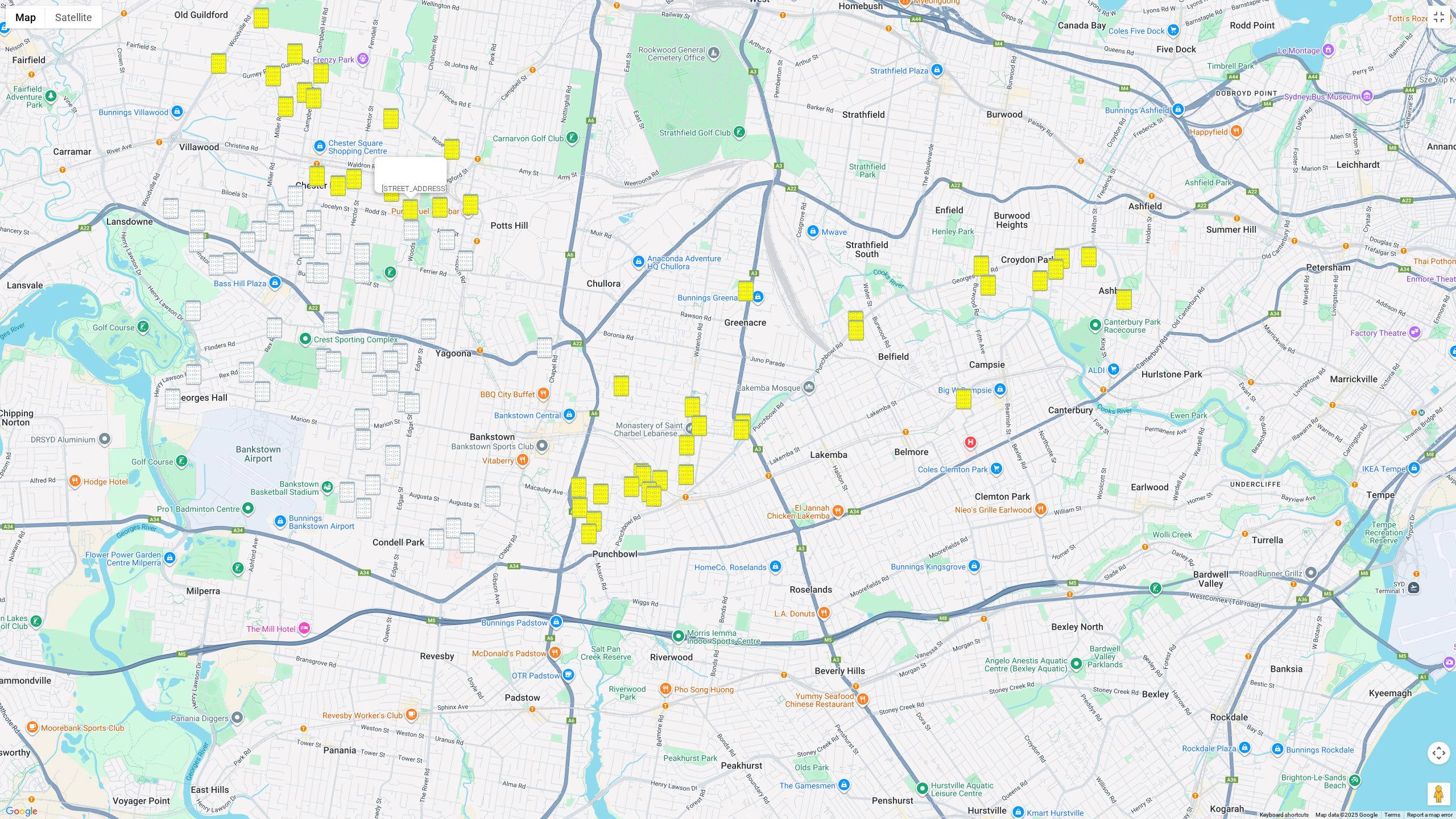
click at [412, 233] on img "72 Woods Road, SEFTON NSW 2162" at bounding box center [412, 230] width 15 height 21
drag, startPoint x: 446, startPoint y: 238, endPoint x: 461, endPoint y: 256, distance: 23.4
click at [446, 238] on img "16 Gazzard Street, BIRRONG NSW 2143" at bounding box center [447, 239] width 15 height 21
drag, startPoint x: 463, startPoint y: 259, endPoint x: 358, endPoint y: 238, distance: 107.1
click at [463, 259] on img "149 Auburn Road, YAGOONA NSW 2199" at bounding box center [465, 260] width 15 height 21
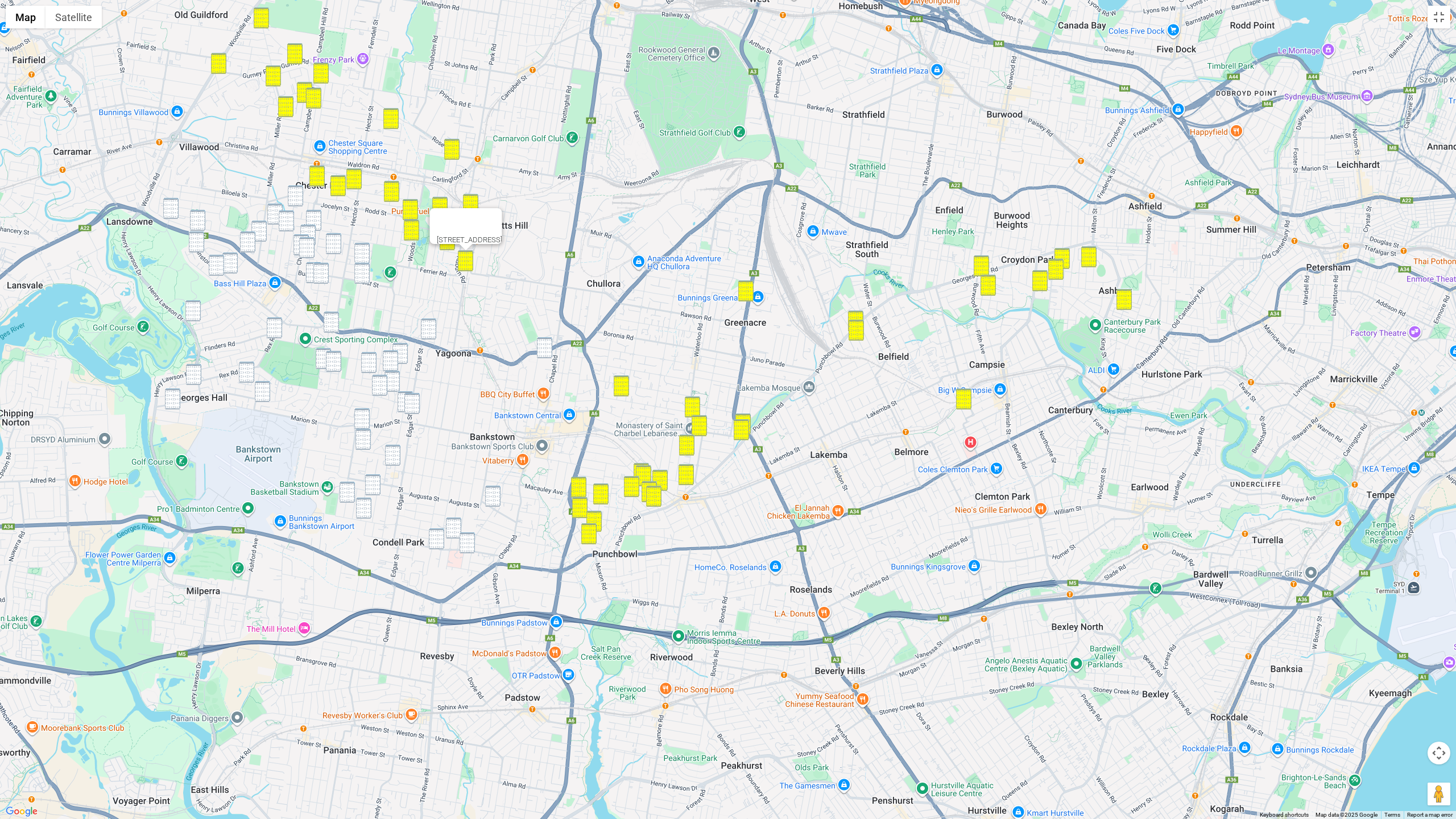
drag, startPoint x: 175, startPoint y: 211, endPoint x: 187, endPoint y: 217, distance: 13.4
click at [175, 211] on img "63 Belar Avenue, VILLAWOOD NSW 2163" at bounding box center [171, 208] width 15 height 21
drag, startPoint x: 204, startPoint y: 220, endPoint x: 263, endPoint y: 210, distance: 59.8
click at [205, 220] on div "63 Belar Avenue, VILLAWOOD NSW 2163" at bounding box center [728, 409] width 1456 height 819
click at [294, 196] on img "104 Orchard Road, CHESTER HILL NSW 2162" at bounding box center [295, 196] width 15 height 21
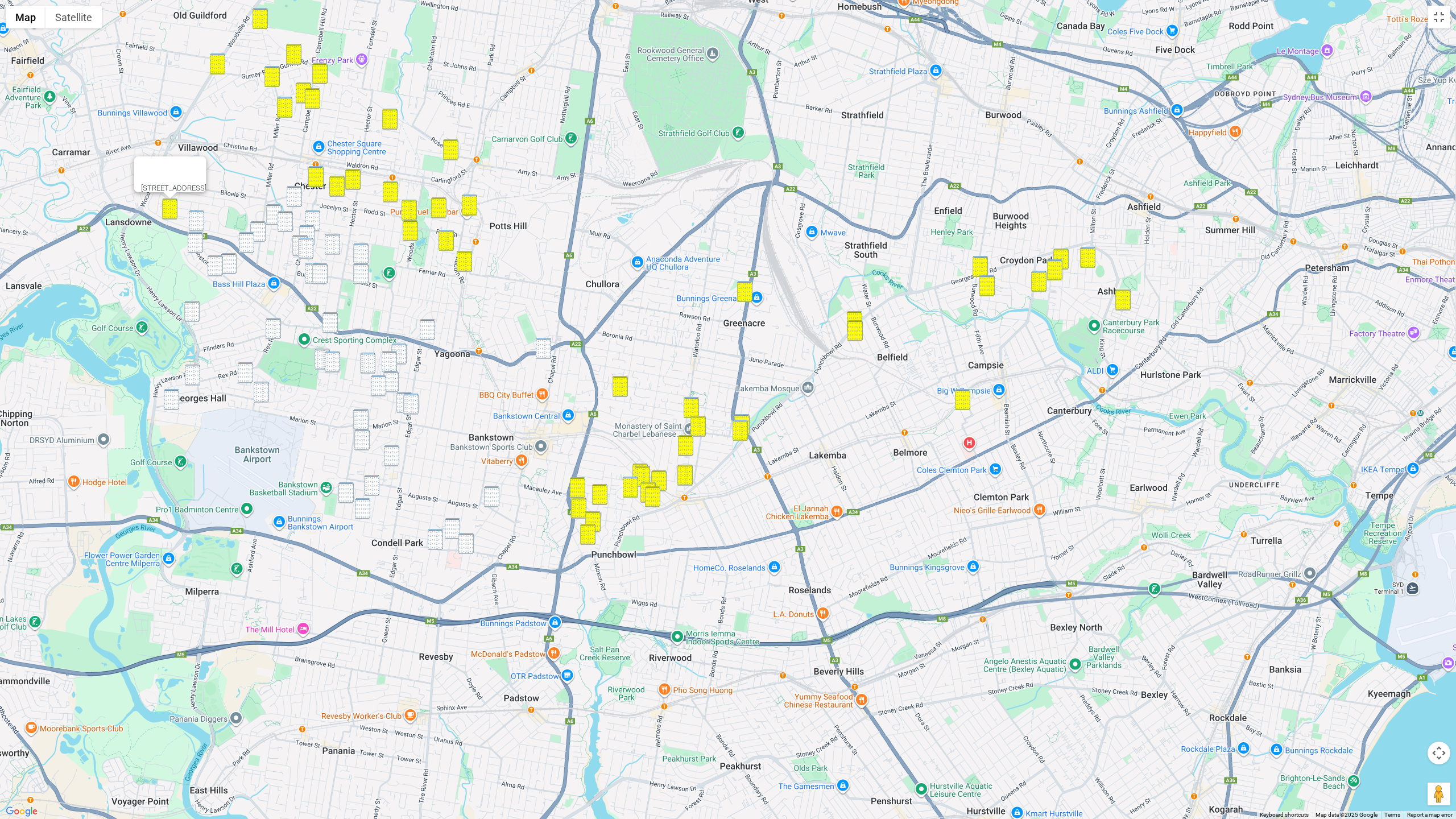
click at [273, 210] on img "24 Coraki Road, BASS HILL NSW 2197" at bounding box center [274, 214] width 15 height 21
click at [291, 204] on img "104 Orchard Road, CHESTER HILL NSW 2162" at bounding box center [294, 196] width 15 height 21
drag, startPoint x: 284, startPoint y: 218, endPoint x: 301, endPoint y: 219, distance: 17.0
click at [284, 219] on img "98 Beatrice Street, BASS HILL NSW 2197" at bounding box center [285, 221] width 15 height 21
click at [314, 218] on img "55 Marks Street, CHESTER HILL NSW 2162" at bounding box center [313, 220] width 15 height 21
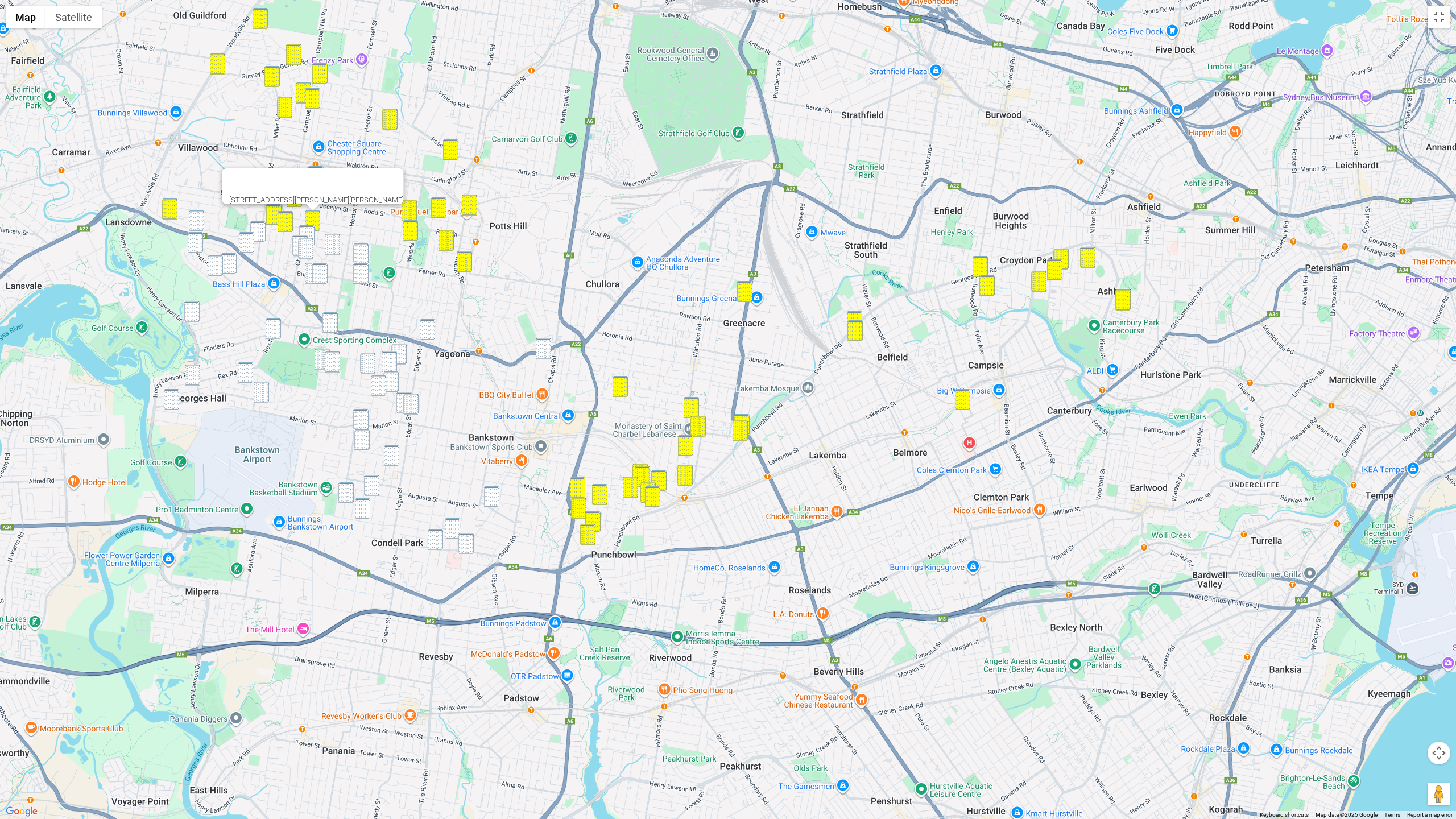
click at [310, 225] on img "55 Marks Street, CHESTER HILL NSW 2162" at bounding box center [313, 220] width 15 height 21
drag
click at [314, 216] on img "55 Marks Street, CHESTER HILL NSW 2162" at bounding box center [313, 220] width 15 height 21
click at [307, 224] on img "55 Marks Street, CHESTER HILL NSW 2162" at bounding box center [313, 220] width 15 height 21
click at [314, 218] on img "55 Marks Street, CHESTER HILL NSW 2162" at bounding box center [313, 220] width 15 height 21
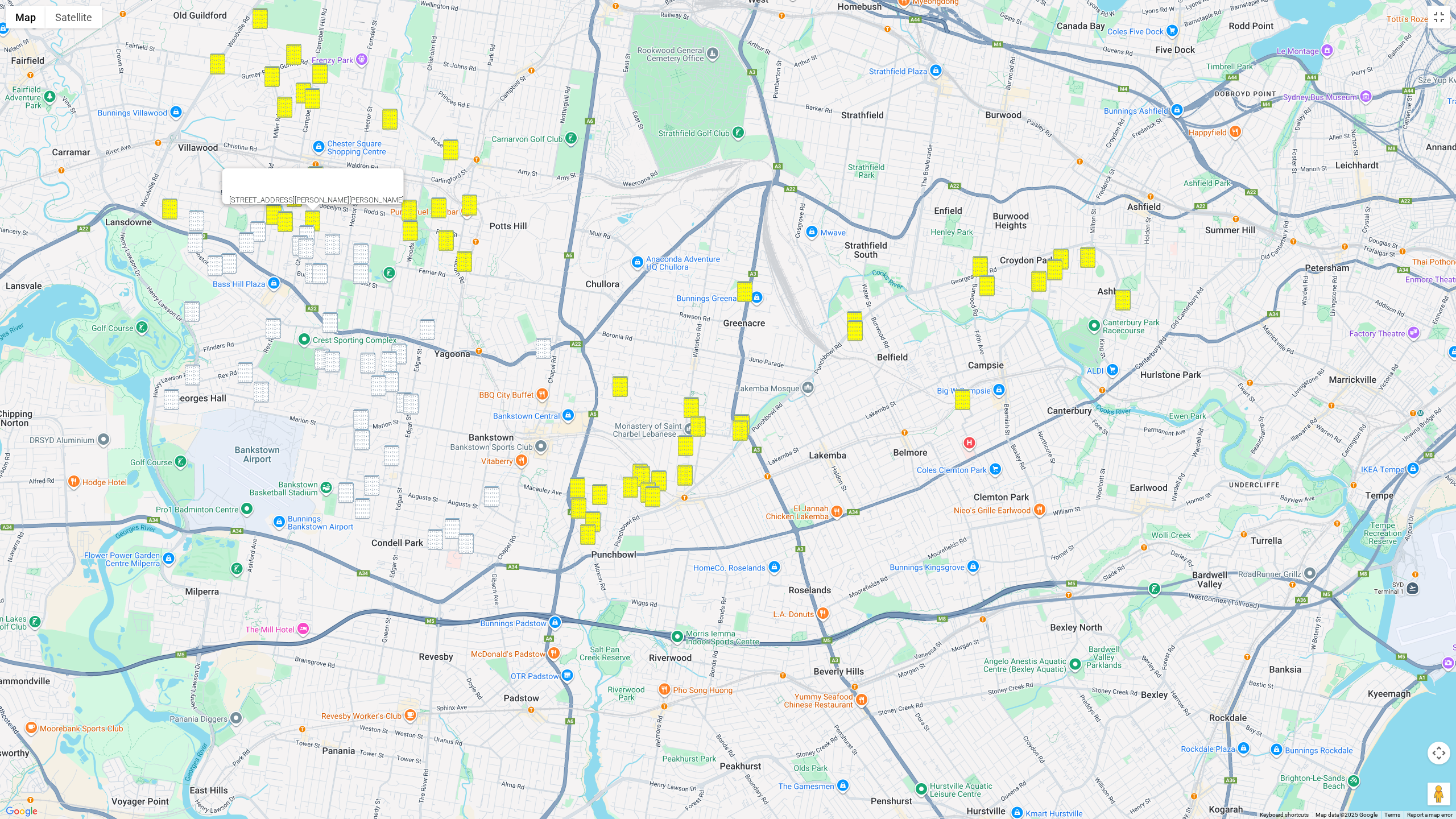
click at [309, 227] on img "2/12 Cann Street, BASS HILL NSW 2197" at bounding box center [307, 236] width 15 height 21
click at [294, 239] on img "101 Chester Hill Road, BASS HILL NSW 2197" at bounding box center [300, 245] width 15 height 21
click at [307, 243] on img "4/16 Strickland Street, BASS HILL NSW 2197" at bounding box center [306, 248] width 15 height 21
click at [328, 242] on img "34 Robertson Road, CHESTER HILL NSW 2162" at bounding box center [332, 244] width 15 height 21
click at [357, 247] on img "32 Broad Street, BASS HILL NSW 2197" at bounding box center [361, 254] width 15 height 21
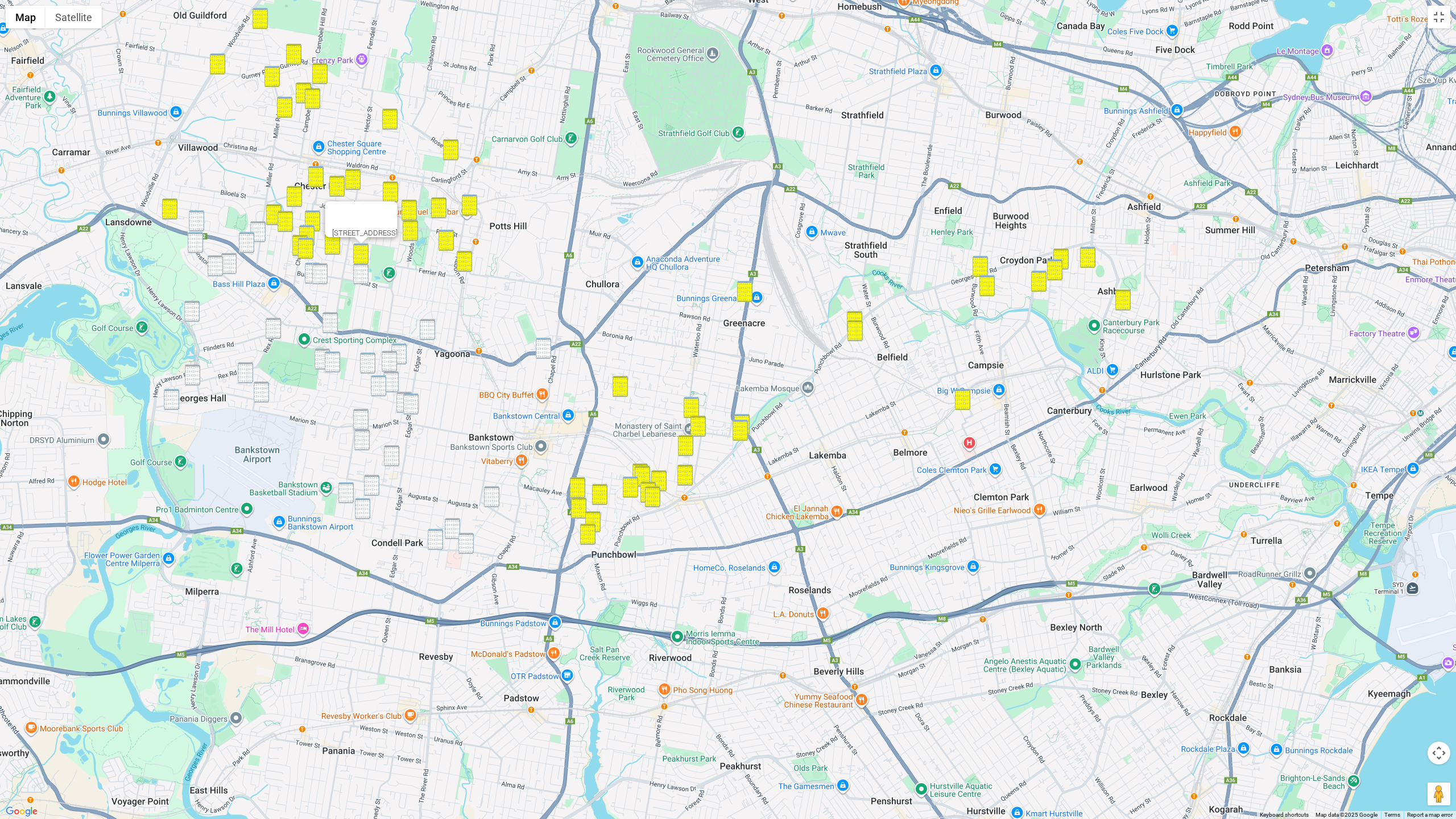
click at [361, 272] on img "3 Australia Street, BASS HILL NSW 2197" at bounding box center [361, 273] width 15 height 21
click at [263, 229] on img "334 Miller Road, VILLAWOOD NSW 2163" at bounding box center [258, 231] width 15 height 21
click at [202, 224] on img "166 Belar Avenue, VILLAWOOD NSW 2163" at bounding box center [196, 220] width 15 height 21
click at [198, 239] on img "2 Walther Avenue, BASS HILL NSW 2197" at bounding box center [195, 242] width 15 height 21
click at [242, 241] on img "100 Lowana Street, VILLAWOOD NSW 2163" at bounding box center [246, 242] width 15 height 21
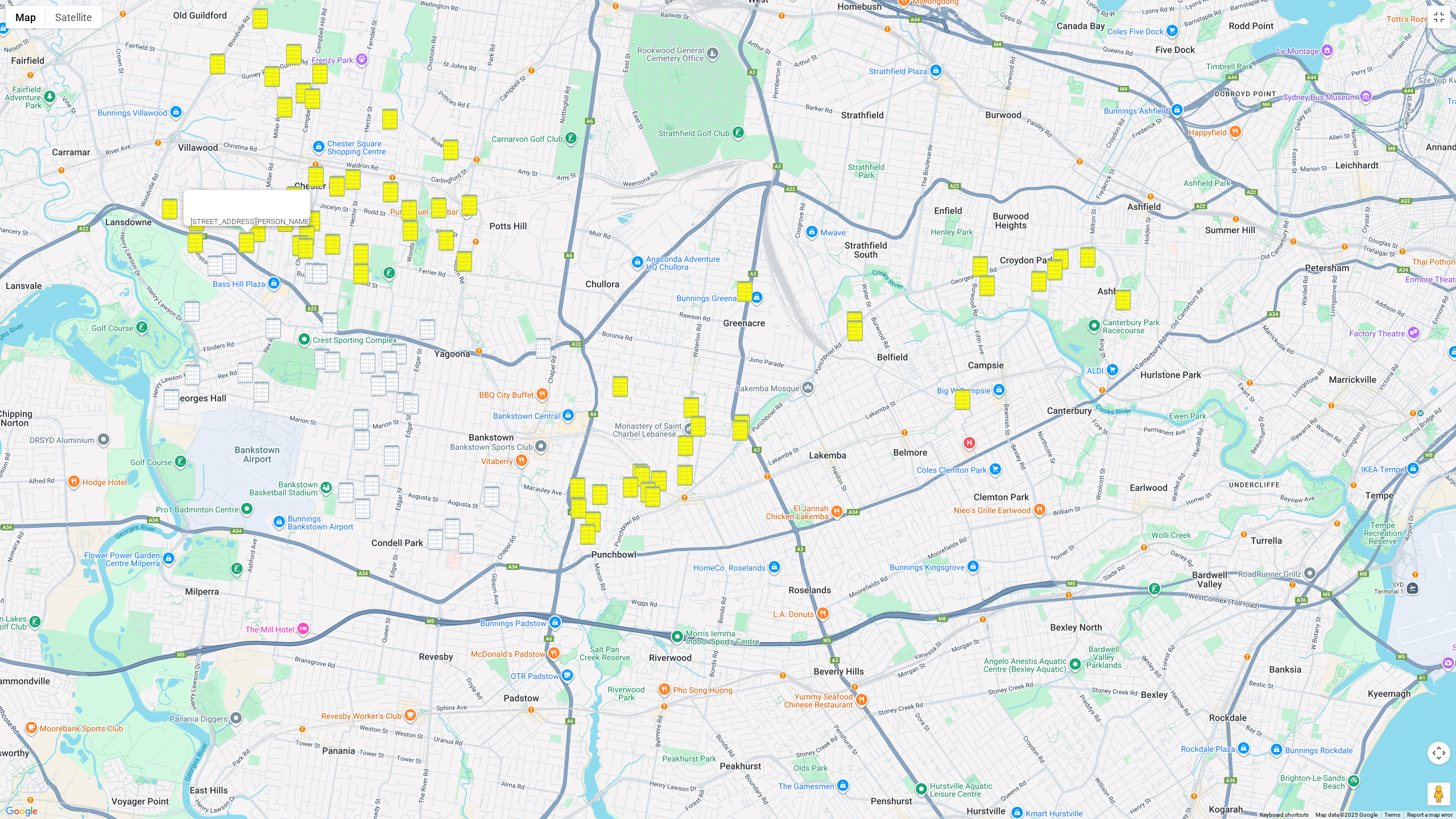
click at [212, 265] on img "8 Brooke Street, BASS HILL NSW 2197" at bounding box center [215, 266] width 15 height 21
click at [230, 265] on img "23 Sevenoaks Crescent, BASS HILL NSW 2197" at bounding box center [229, 263] width 15 height 21
click at [325, 273] on img "75 Cann Street, BASS HILL NSW 2197" at bounding box center [320, 273] width 15 height 21
click at [310, 273] on img "12 Rixon Street, BASS HILL NSW 2197" at bounding box center [313, 273] width 15 height 21
click at [424, 331] on img "86 Wenke Crescent, YAGOONA NSW 2199" at bounding box center [427, 329] width 15 height 21
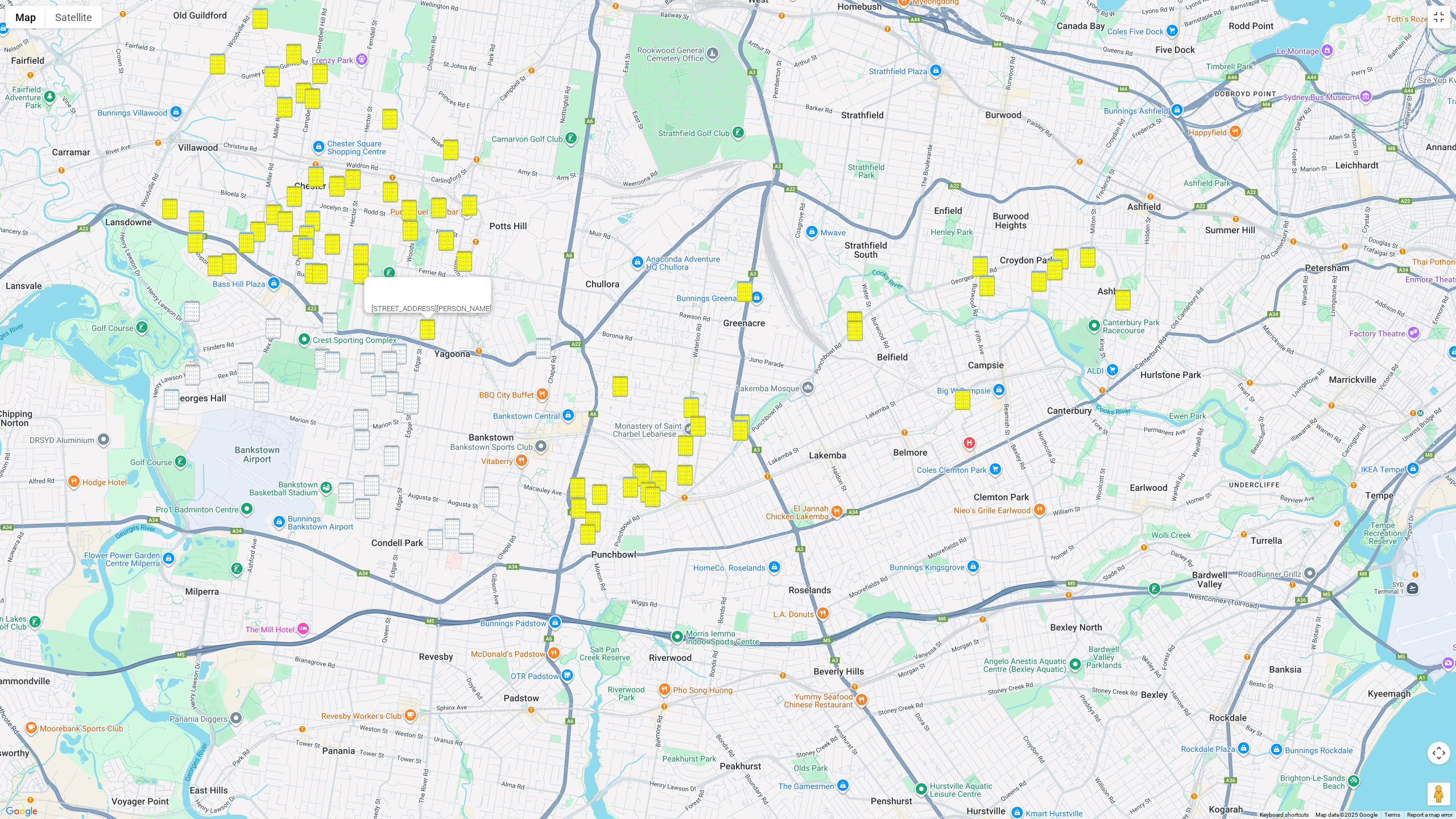
click at [544, 351] on img "351 Hume Highway, BANKSTOWN NSW 2200" at bounding box center [544, 348] width 15 height 21
click at [275, 333] on img "23 Rex Road, GEORGES HALL NSW 2198" at bounding box center [273, 328] width 15 height 21
click at [188, 316] on img "90 Wendy Avenue, GEORGES HALL NSW 2198" at bounding box center [192, 311] width 15 height 21
click at [329, 325] on img "1 Carysfield Road, BASS HILL NSW 2197" at bounding box center [330, 323] width 15 height 21
click at [196, 383] on img "163A Rex Road, GEORGES HALL NSW 2198" at bounding box center [193, 375] width 15 height 21
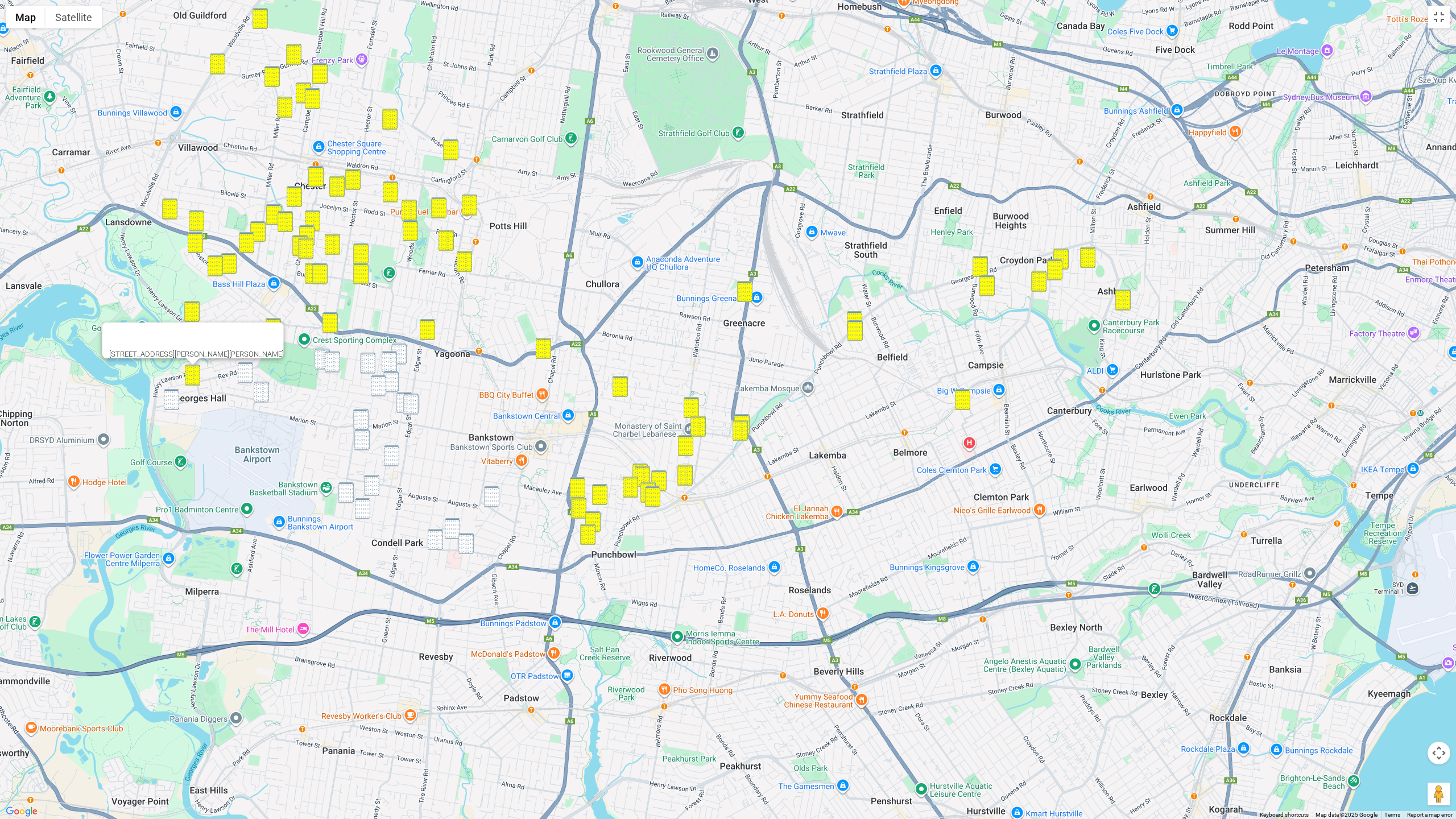
click at [254, 375] on div "163A Rex Road, GEORGES HALL NSW 2198" at bounding box center [728, 409] width 1456 height 819
click at [246, 374] on img "18A Balmoral Crescent, GEORGES HALL NSW 2198" at bounding box center [246, 373] width 15 height 21
click at [258, 395] on img "101 Birdwood Road, GEORGES HALL NSW 2198" at bounding box center [261, 392] width 15 height 21
click at [172, 395] on img "42 Endeavour Road, GEORGES HALL NSW 2198" at bounding box center [171, 399] width 15 height 21
click at [324, 361] on img "4 Eric Avenue, BASS HILL NSW 2197" at bounding box center [322, 359] width 15 height 21
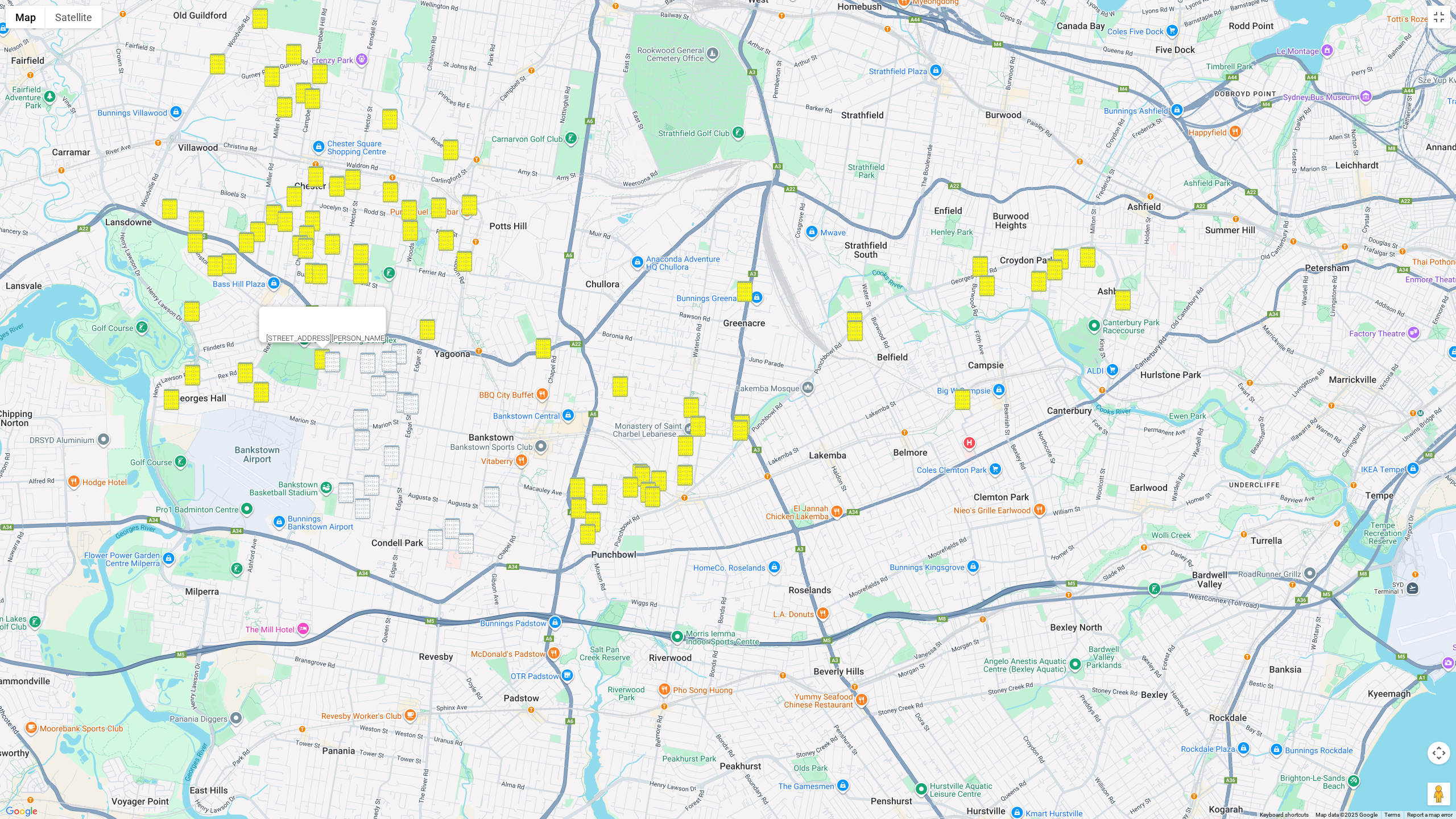
click at [332, 364] on img "29 Thornton Avenue, BASS HILL NSW 2197" at bounding box center [332, 362] width 15 height 21
click at [373, 364] on img "18 Heather Street, YAGOONA NSW 2199" at bounding box center [367, 363] width 15 height 21
click at [391, 364] on img "38A Colechin Street, YAGOONA NSW 2199" at bounding box center [390, 361] width 15 height 21
click at [403, 355] on img "28 Cantrell Street, YAGOONA NSW 2199" at bounding box center [399, 354] width 15 height 21
click at [365, 368] on img "18 Heather Street, YAGOONA NSW 2199" at bounding box center [367, 363] width 15 height 21
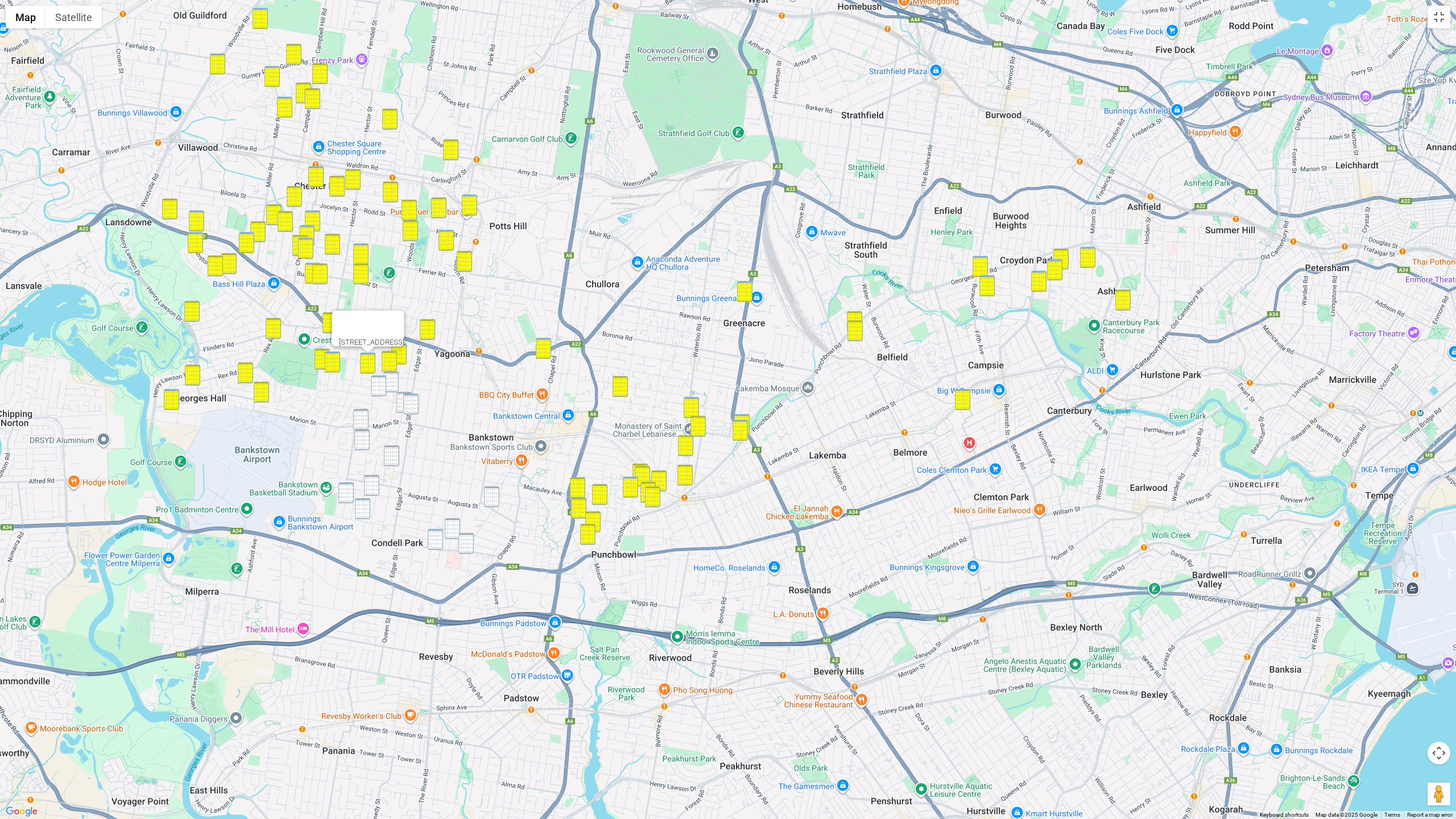
click at [393, 383] on img "64 Colechin Street, YAGOONA NSW 2199" at bounding box center [391, 381] width 15 height 21
click at [376, 386] on img "26 Waruda Street, YAGOONA NSW 2199" at bounding box center [378, 386] width 15 height 21
click at [399, 397] on img "111 The Avenue, BANKSTOWN NSW 2200" at bounding box center [404, 402] width 15 height 21
click at [419, 409] on div "111 The Avenue, BANKSTOWN NSW 2200" at bounding box center [728, 409] width 1456 height 819
click at [405, 410] on img "111 Edgar Street, BANKSTOWN NSW 2200" at bounding box center [411, 404] width 15 height 21
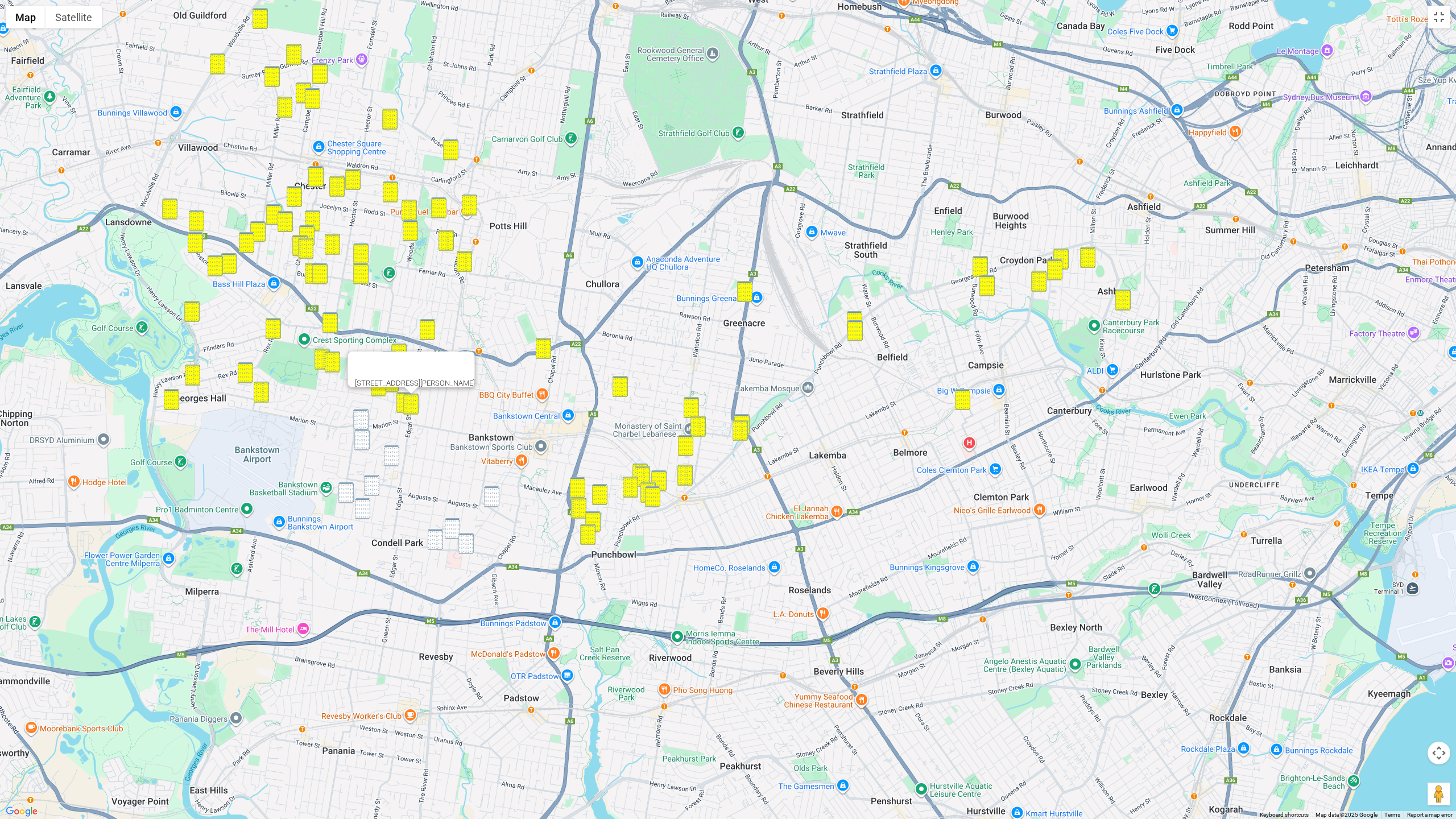
click at [362, 417] on img "10 Allison Avenue, CONDELL PARK NSW 2200" at bounding box center [361, 419] width 15 height 21
click at [364, 431] on img "36 Dalton Avenue, CONDELL PARK NSW 2200" at bounding box center [362, 439] width 15 height 21
click at [393, 453] on img "38 Simmat Avenue, CONDELL PARK NSW 2200" at bounding box center [391, 455] width 15 height 21
click at [349, 487] on img "24 Fourth Avenue, CONDELL PARK NSW 2200" at bounding box center [346, 493] width 15 height 21
click at [373, 487] on img "33 Railway Parade, CONDELL PARK NSW 2200" at bounding box center [372, 485] width 15 height 21
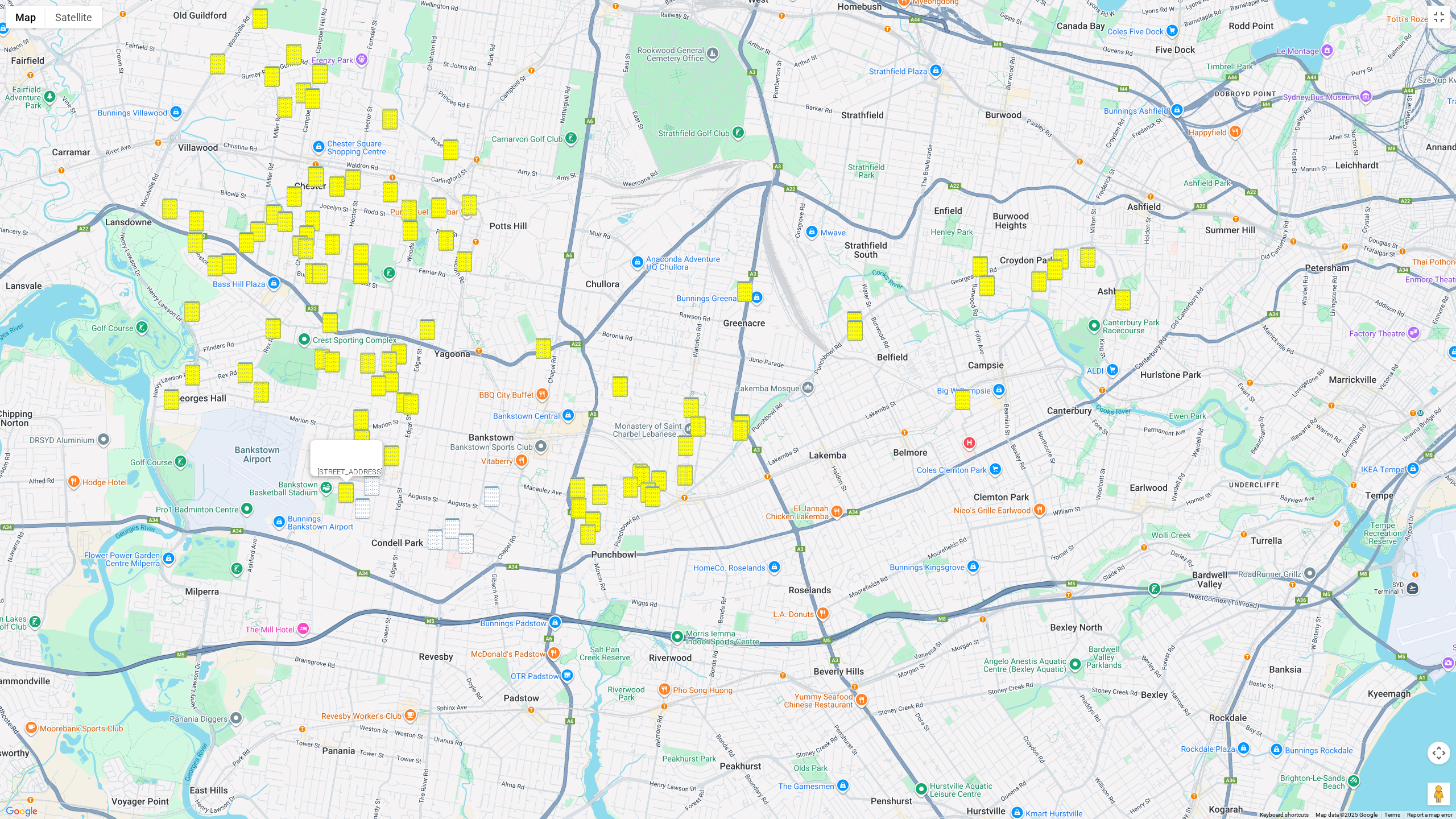
click at [354, 515] on div "To navigate, press the arrow keys. 24 Fourth Avenue, CONDELL PARK NSW 2200" at bounding box center [728, 409] width 1456 height 819
click at [372, 492] on img "33 Railway Parade, CONDELL PARK NSW 2200" at bounding box center [372, 485] width 15 height 21
click at [365, 504] on img "82 Yanderra Street, CONDELL PARK NSW 2200" at bounding box center [362, 508] width 15 height 21
click at [489, 492] on img "1/143 Northam Avenue, BANKSTOWN NSW 2200" at bounding box center [492, 496] width 15 height 21
click at [456, 524] on img "60A Gallipoli Street, CONDELL PARK NSW 2200" at bounding box center [453, 529] width 15 height 21
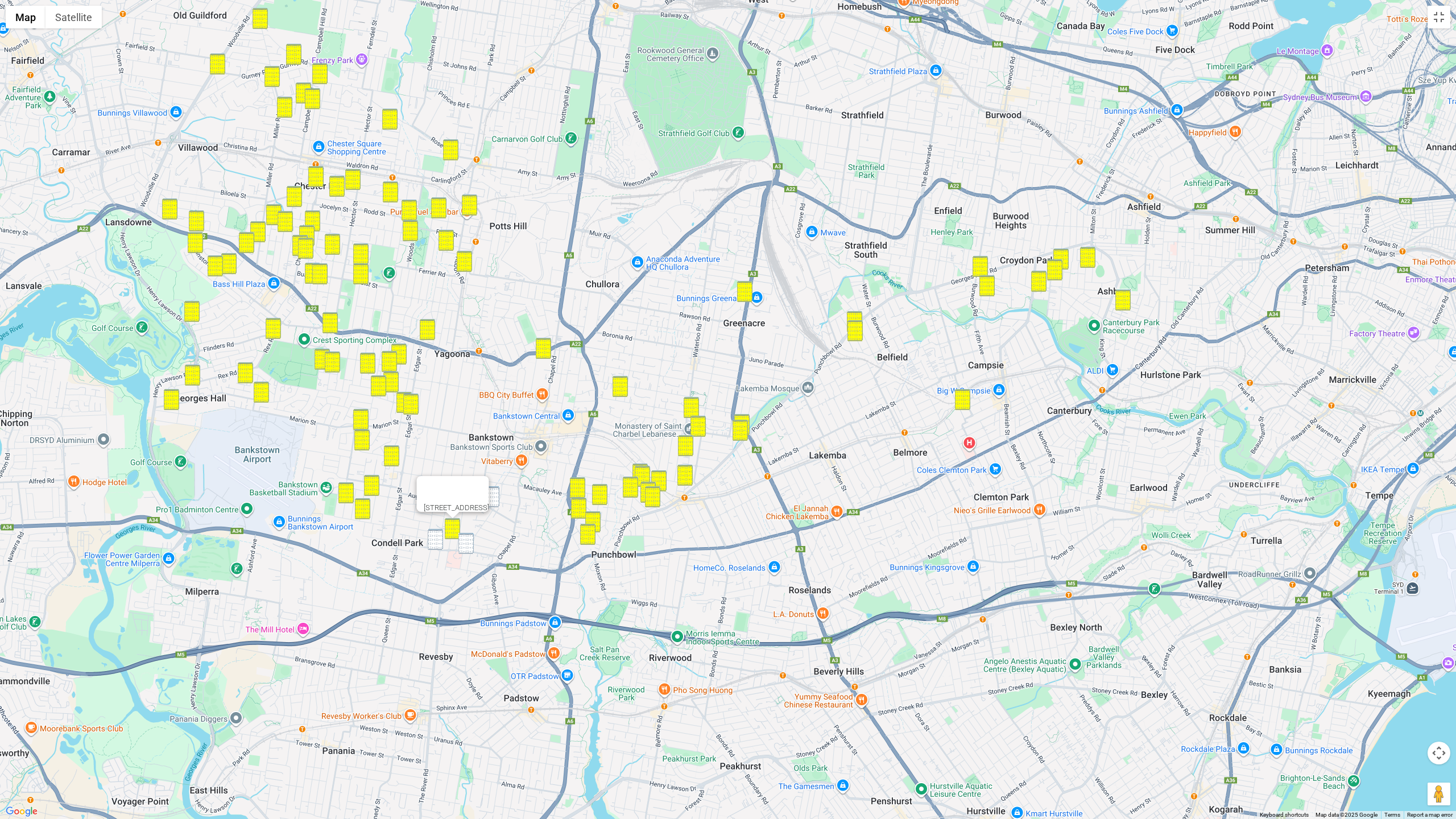
click at [470, 545] on img "62 Eldridge Road, BANKSTOWN NSW 2200" at bounding box center [466, 543] width 15 height 21
click at [427, 542] on div "62 Eldridge Road, BANKSTOWN NSW 2200" at bounding box center [728, 409] width 1456 height 819
click at [434, 540] on img "5/88 Eldridge Road, CONDELL PARK NSW 2200" at bounding box center [436, 539] width 15 height 21
click at [580, 483] on img "4 Aster Avenue, PUNCHBOWL NSW 2196" at bounding box center [578, 487] width 15 height 21
click at [578, 484] on img "4 Aster Avenue, PUNCHBOWL NSW 2196" at bounding box center [578, 487] width 15 height 21
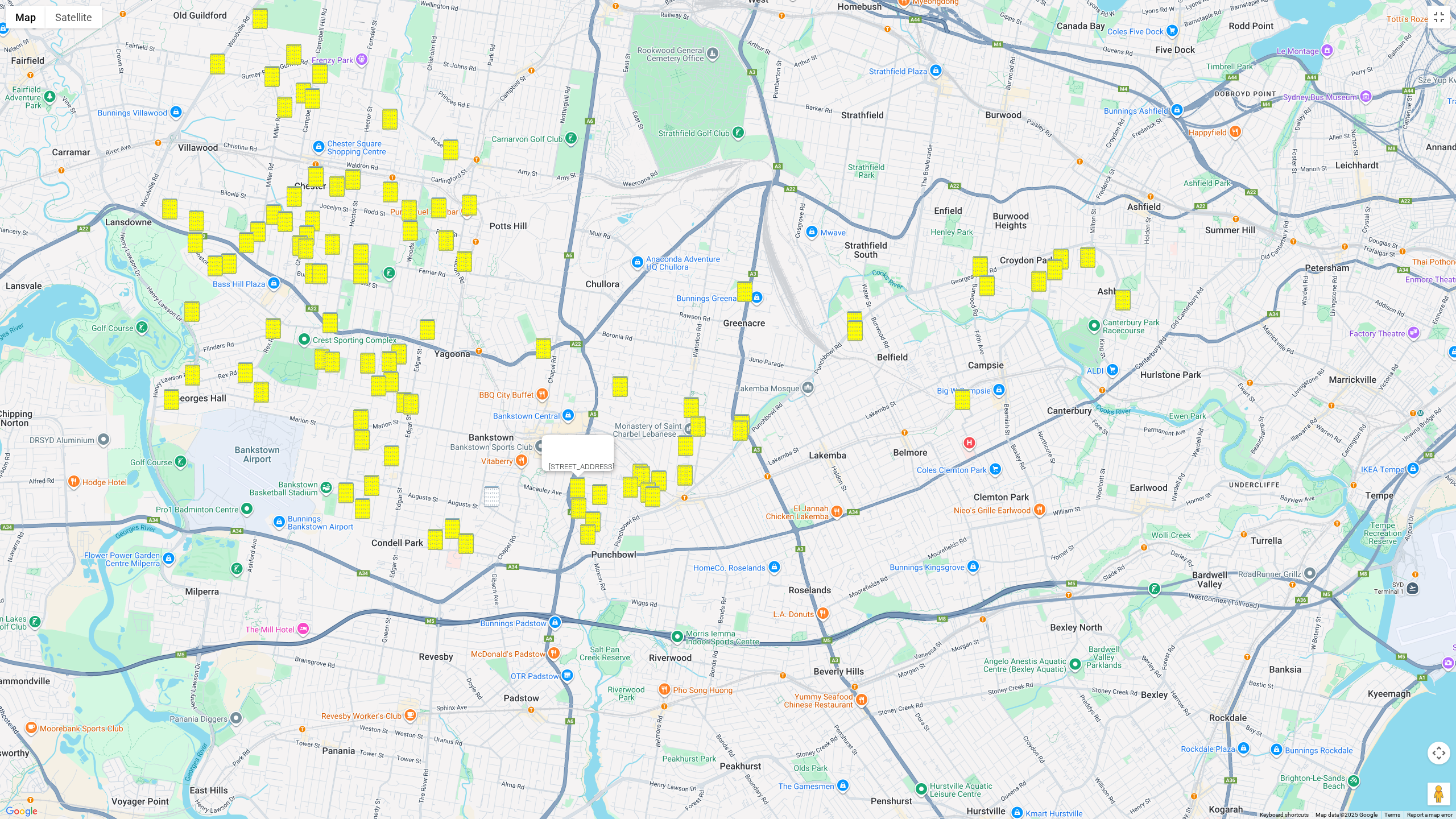
click at [487, 499] on img "1/143 Northam Avenue, BANKSTOWN NSW 2200" at bounding box center [492, 496] width 15 height 21
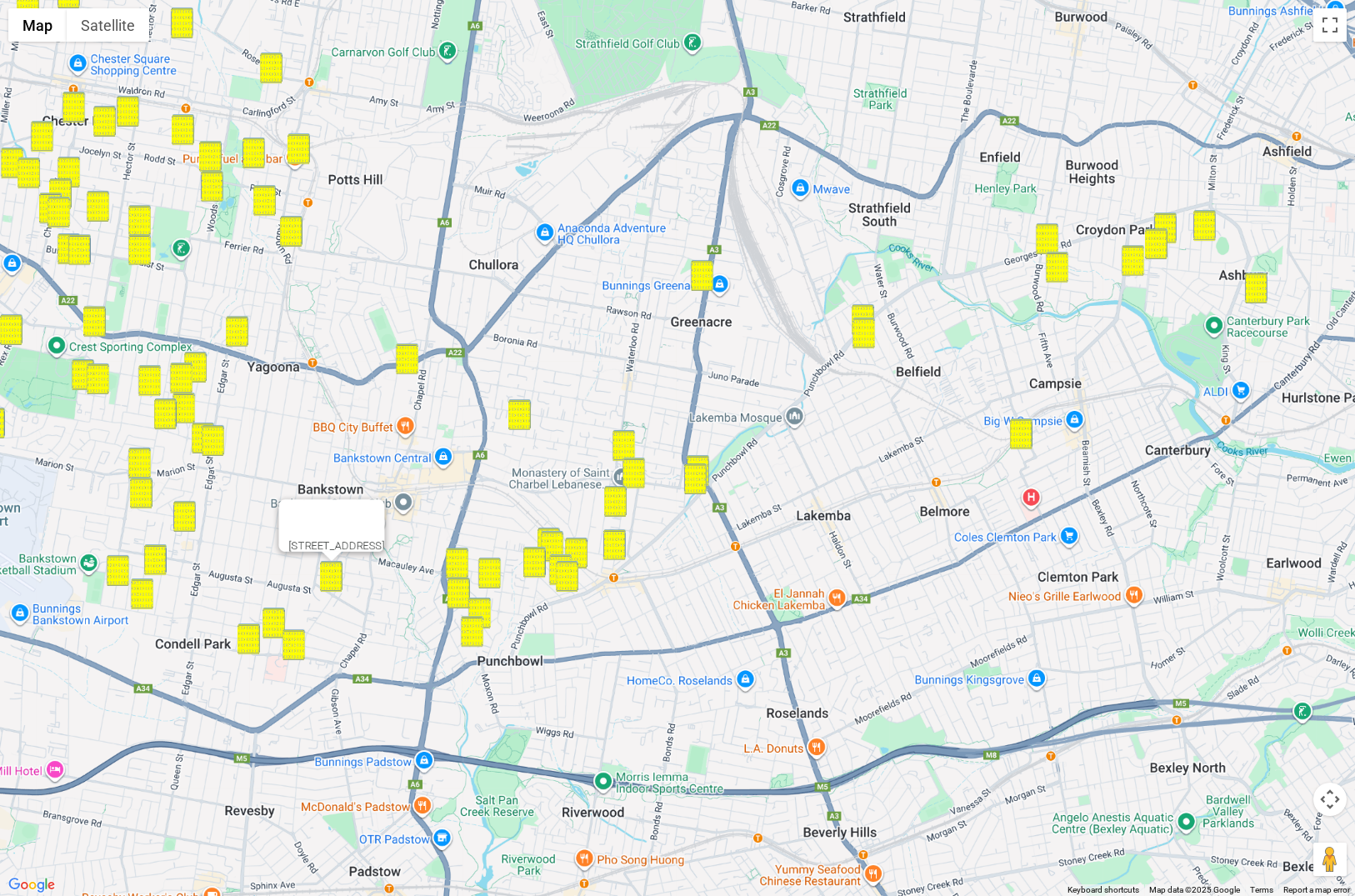
click at [1313, 782] on button "Map camera controls" at bounding box center [1330, 799] width 33 height 33
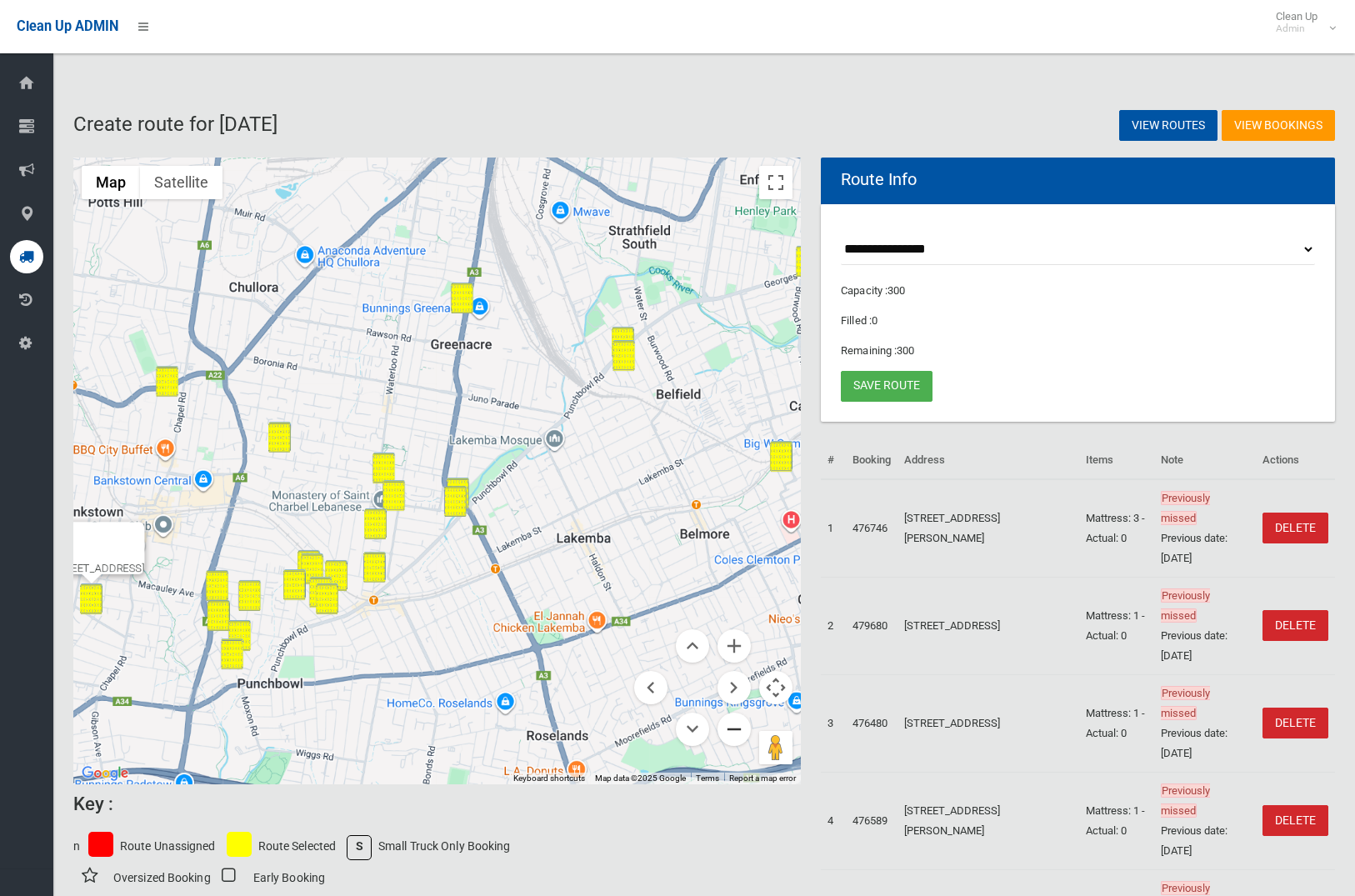
click at [736, 728] on button "Zoom out" at bounding box center [734, 729] width 33 height 33
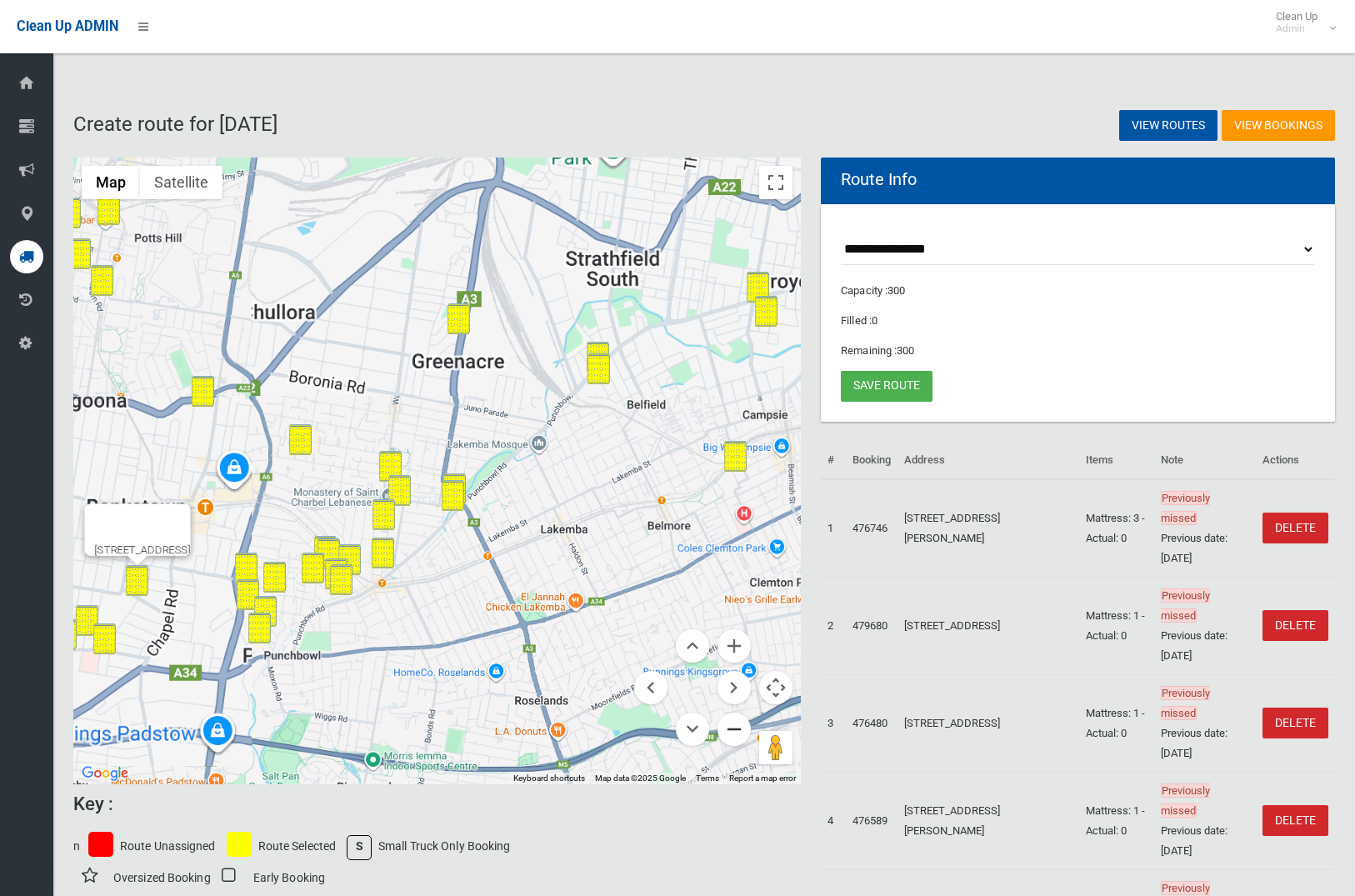
click at [736, 728] on button "Zoom out" at bounding box center [734, 729] width 33 height 33
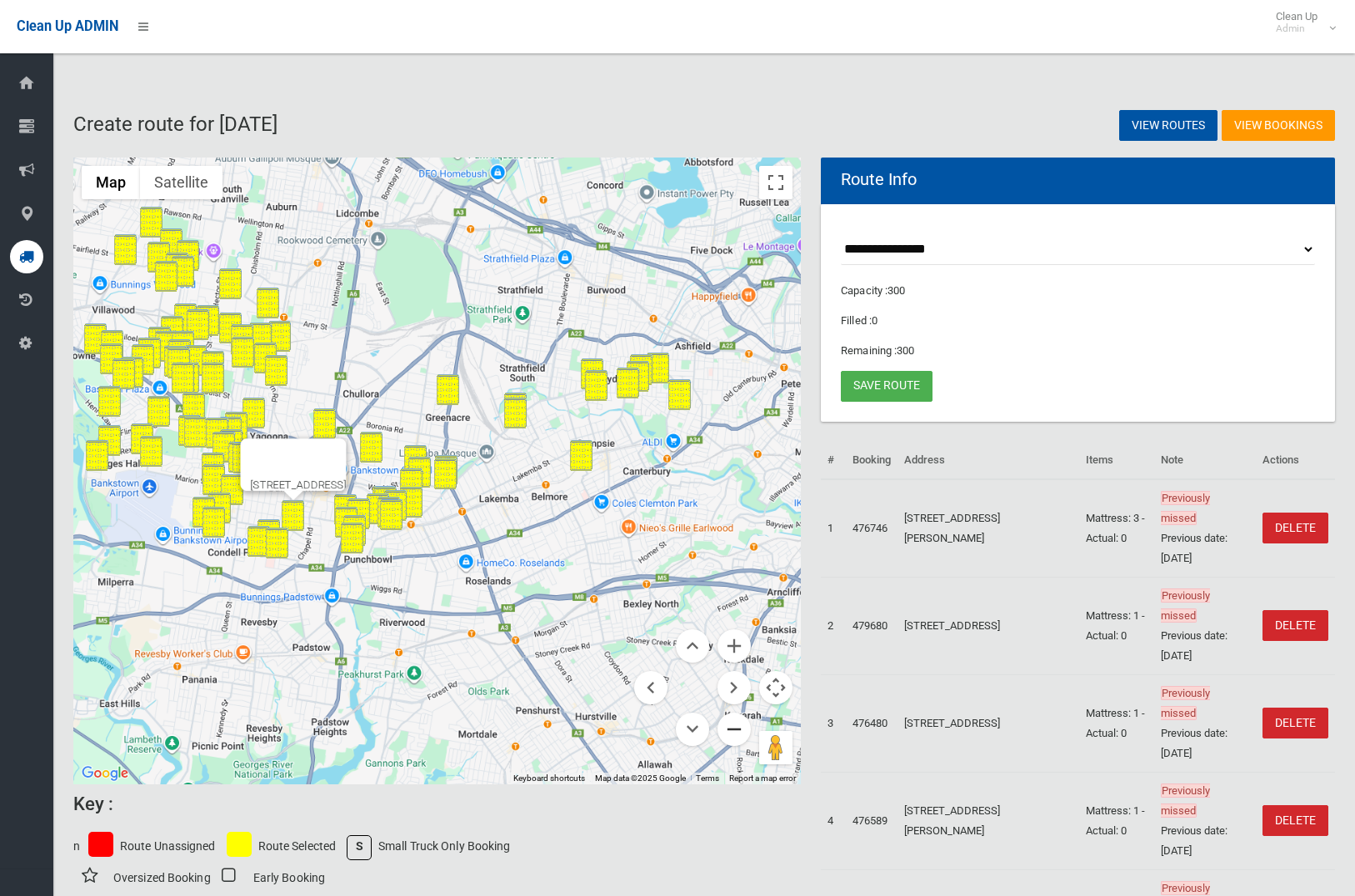
click at [736, 728] on button "Zoom out" at bounding box center [734, 729] width 33 height 33
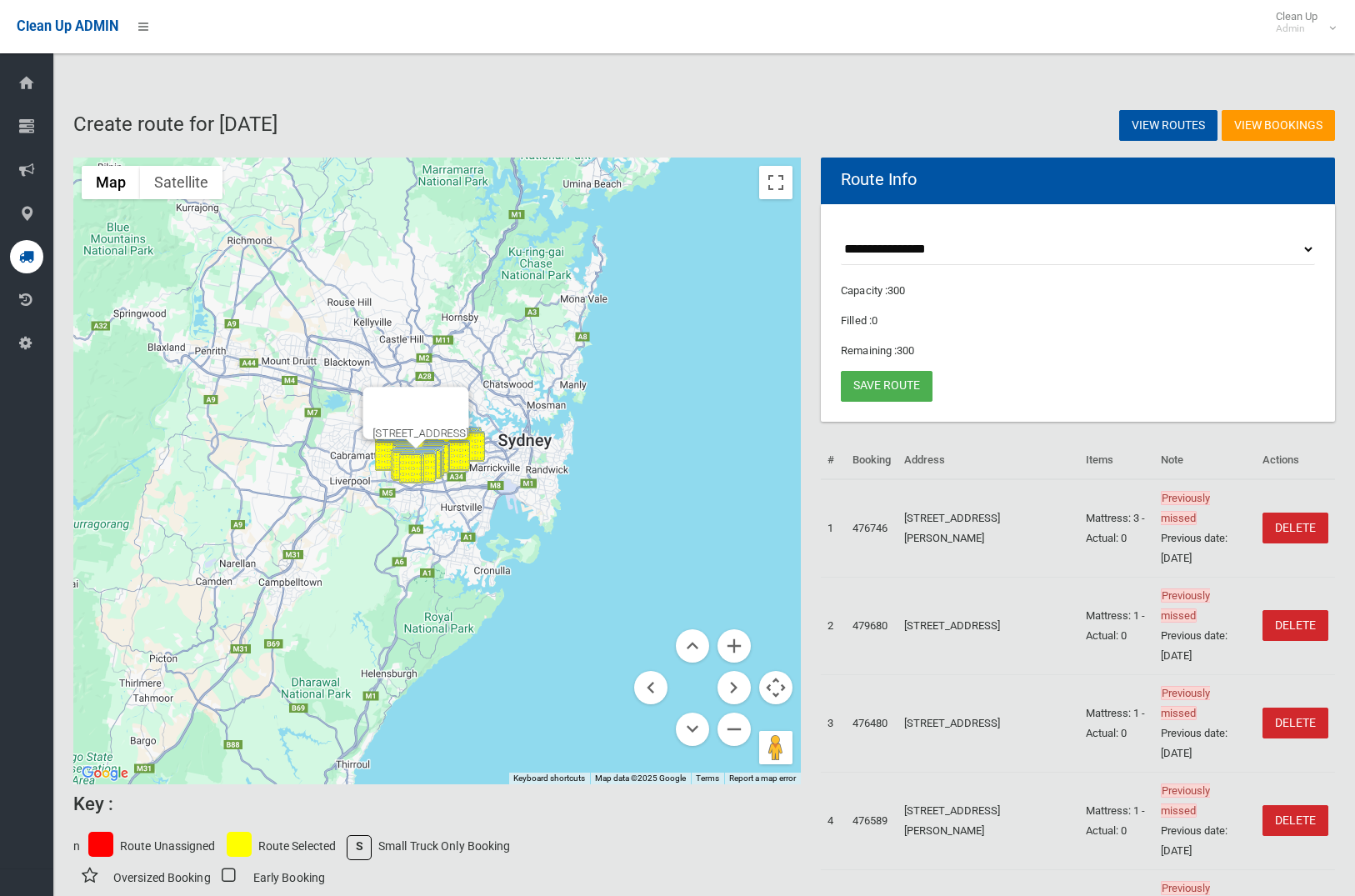
click at [468, 408] on button "Close" at bounding box center [448, 406] width 40 height 40
click at [736, 649] on button "Zoom in" at bounding box center [734, 645] width 33 height 33
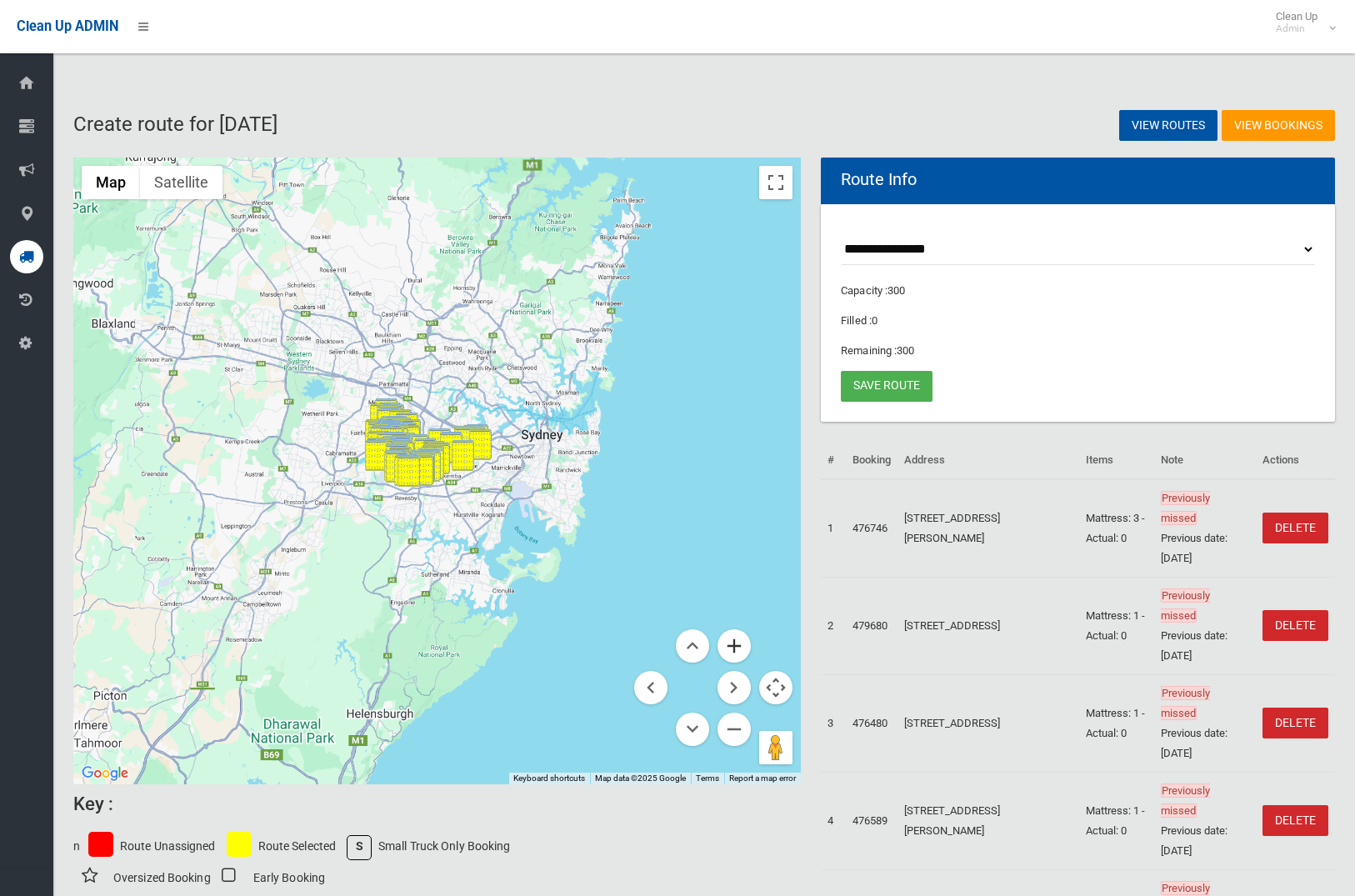
click at [736, 649] on button "Zoom in" at bounding box center [734, 645] width 33 height 33
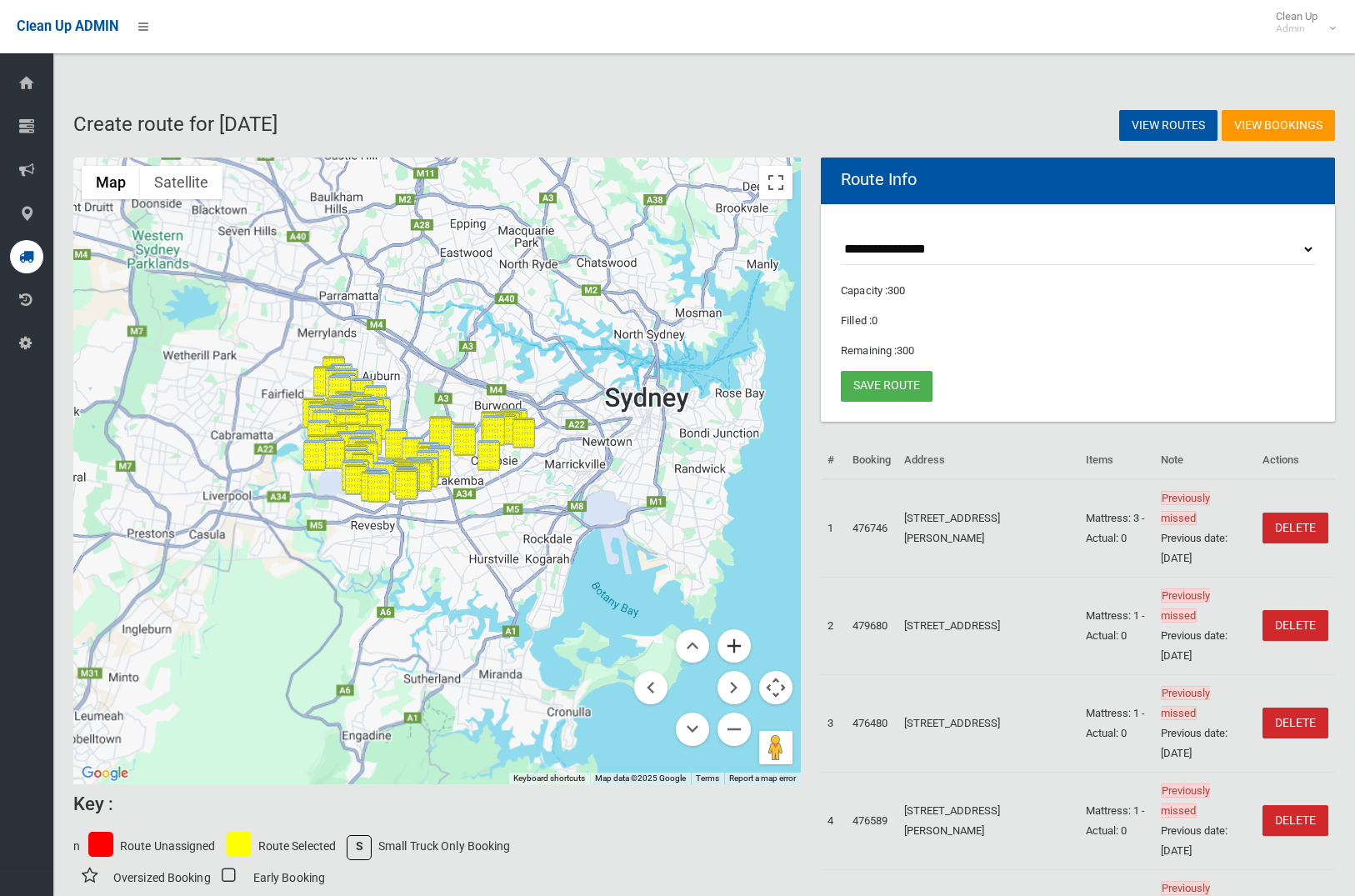
click at [736, 649] on button "Zoom in" at bounding box center [734, 645] width 33 height 33
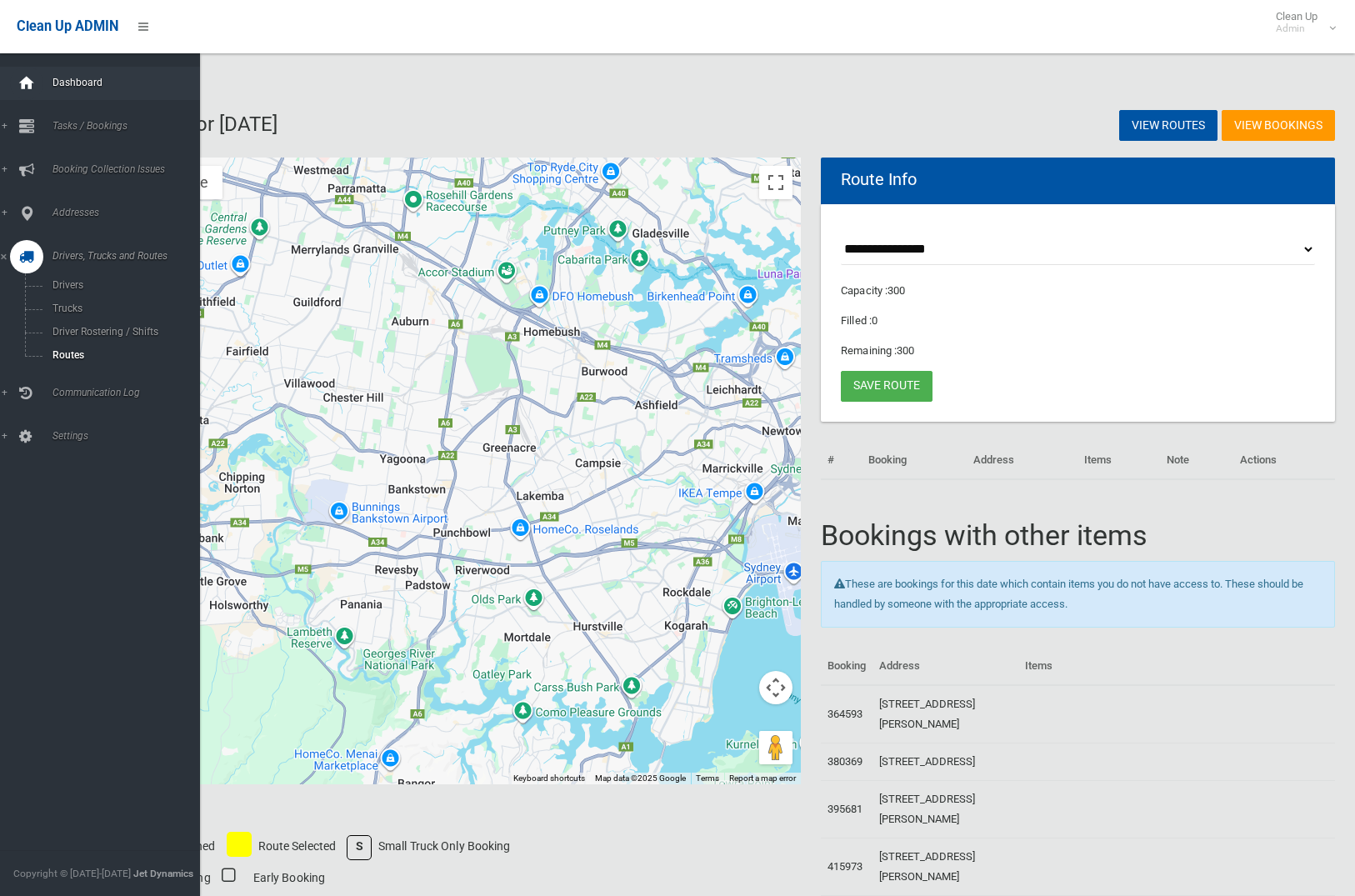
click at [26, 68] on icon at bounding box center [27, 83] width 18 height 33
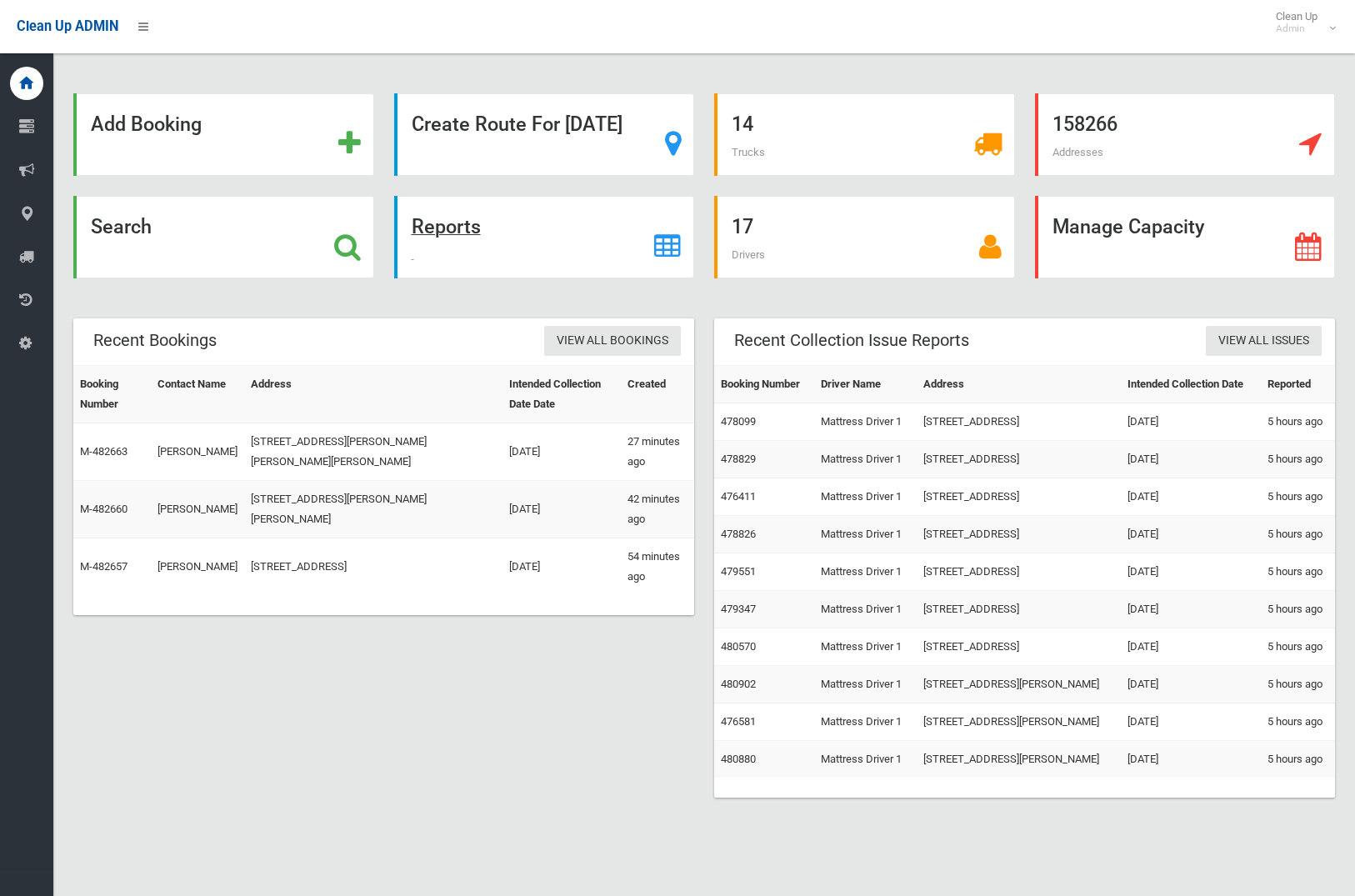
click at [468, 229] on strong "Reports" at bounding box center [446, 226] width 69 height 23
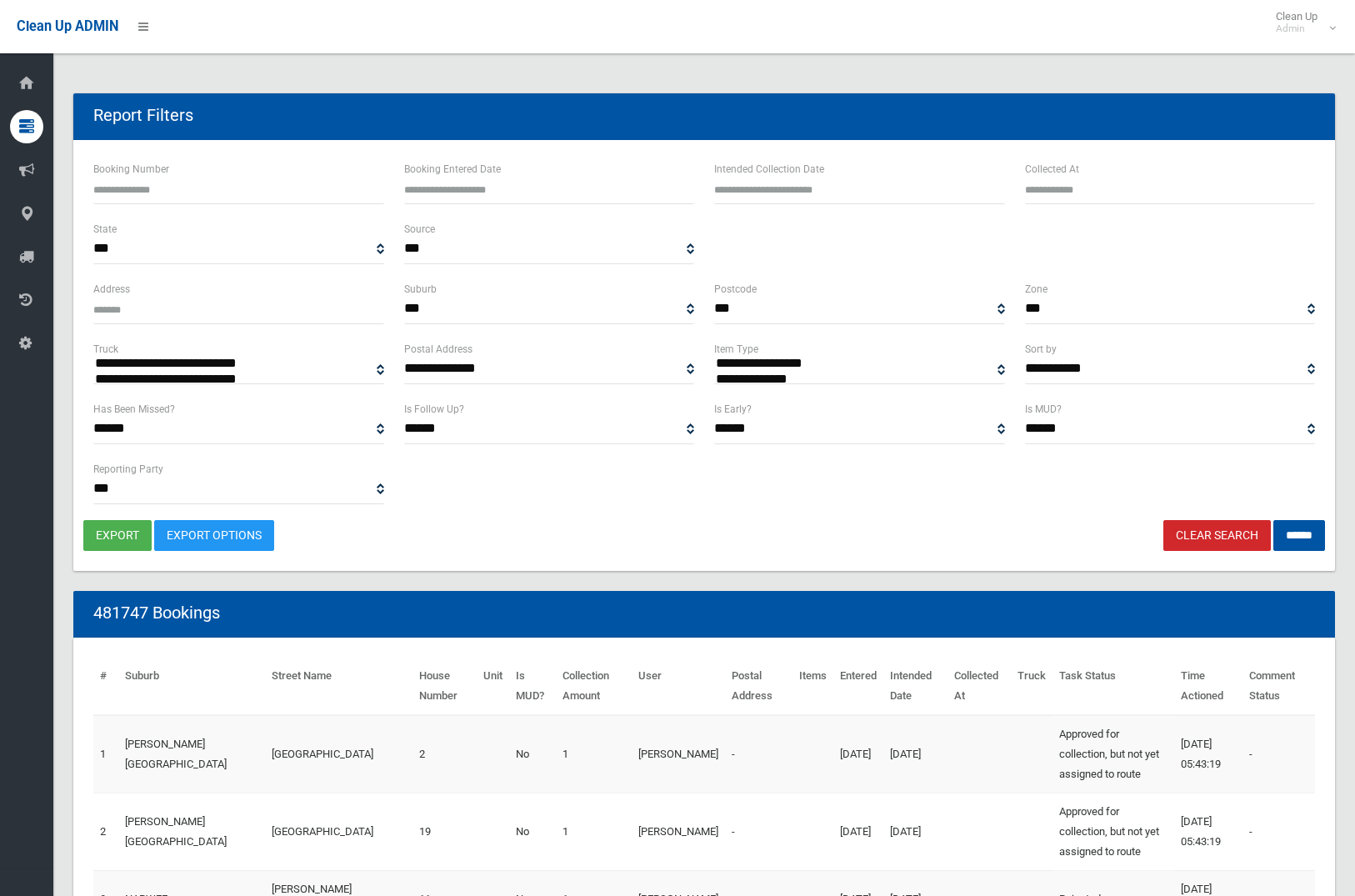
select select
type input "**********"
drag, startPoint x: 728, startPoint y: 184, endPoint x: 727, endPoint y: 215, distance: 31.0
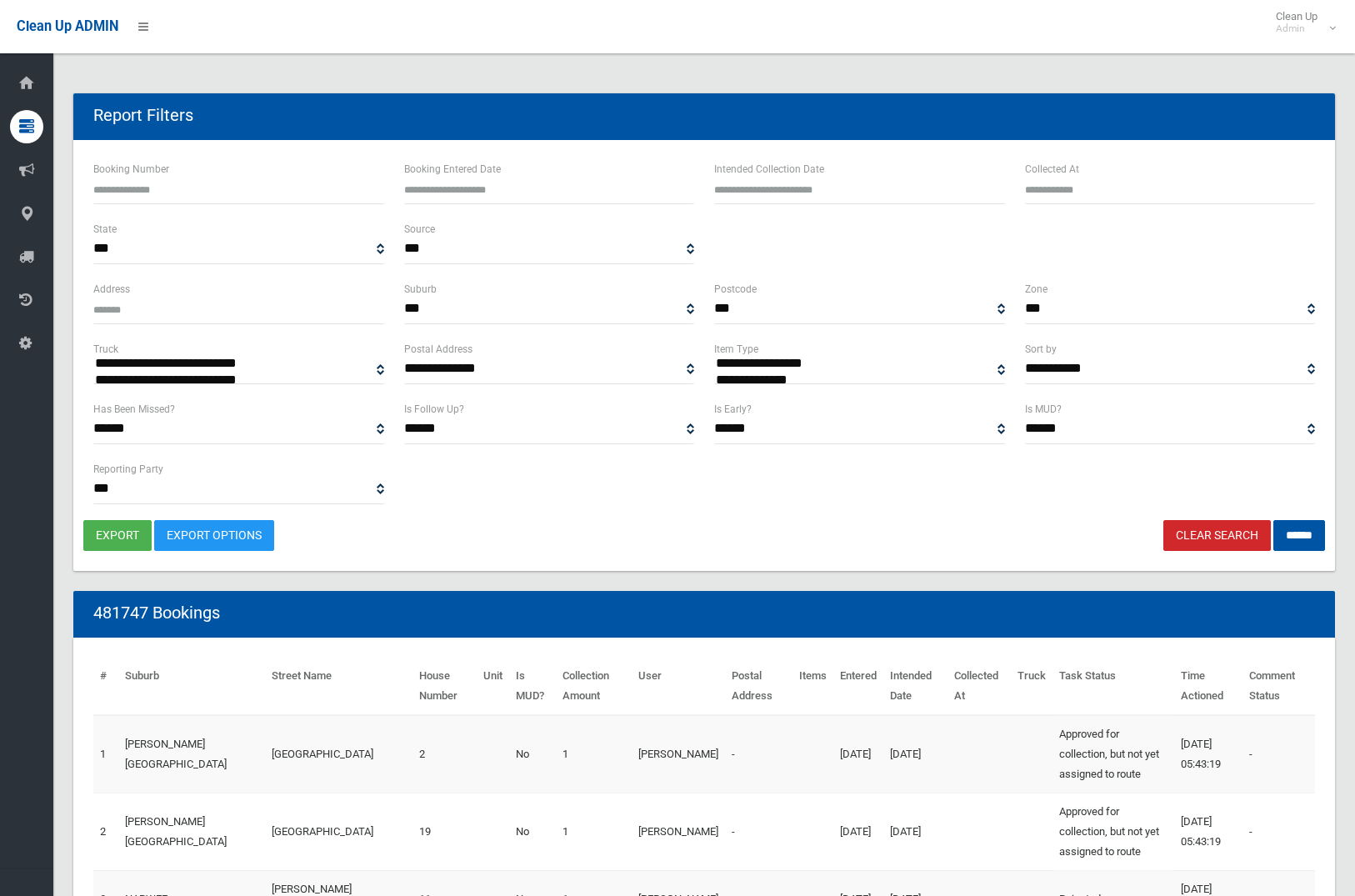
click at [728, 184] on input "text" at bounding box center [859, 188] width 290 height 31
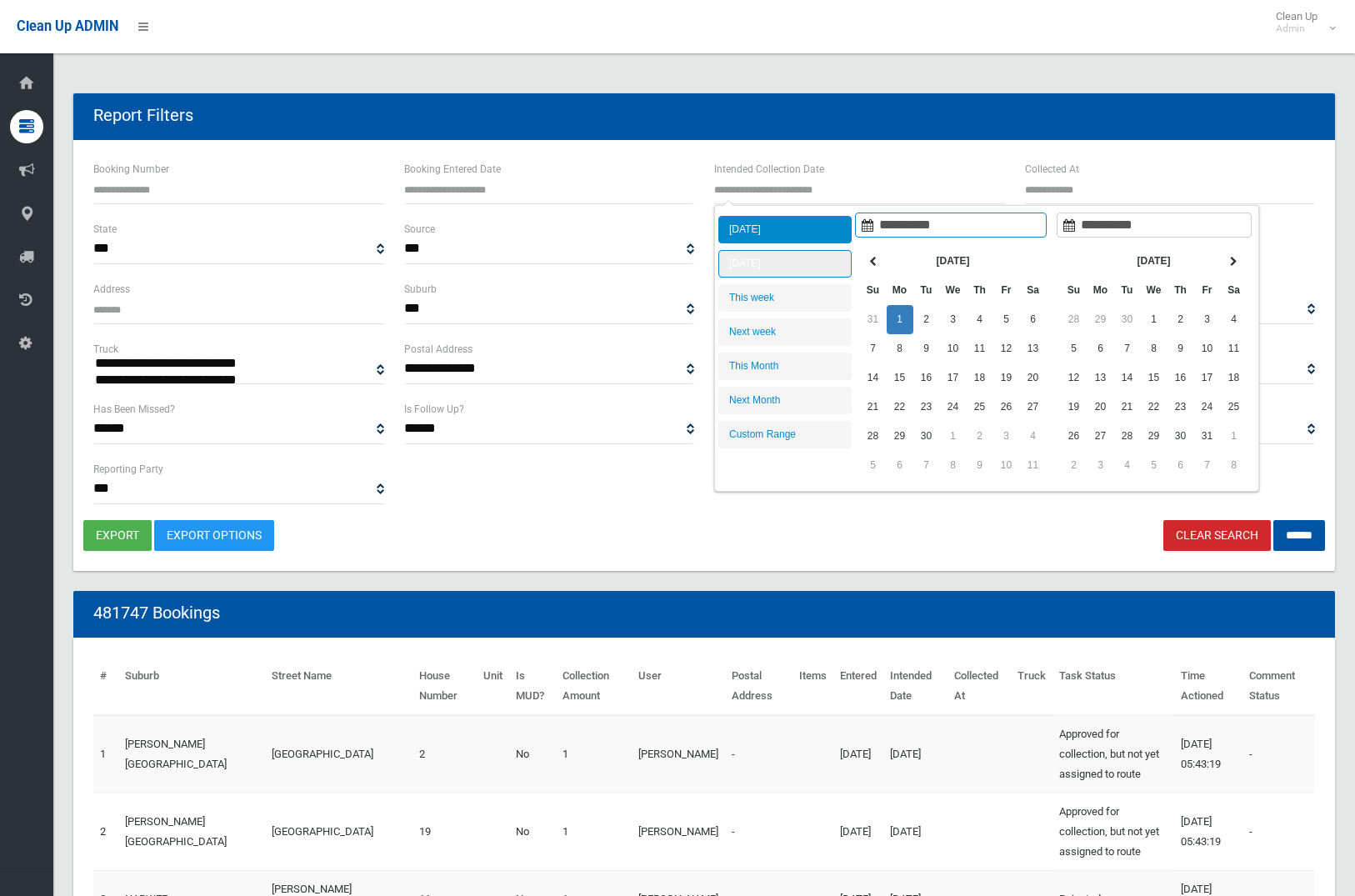
type input "**********"
click at [732, 256] on li "Tomorrow" at bounding box center [785, 264] width 133 height 28
type input "**********"
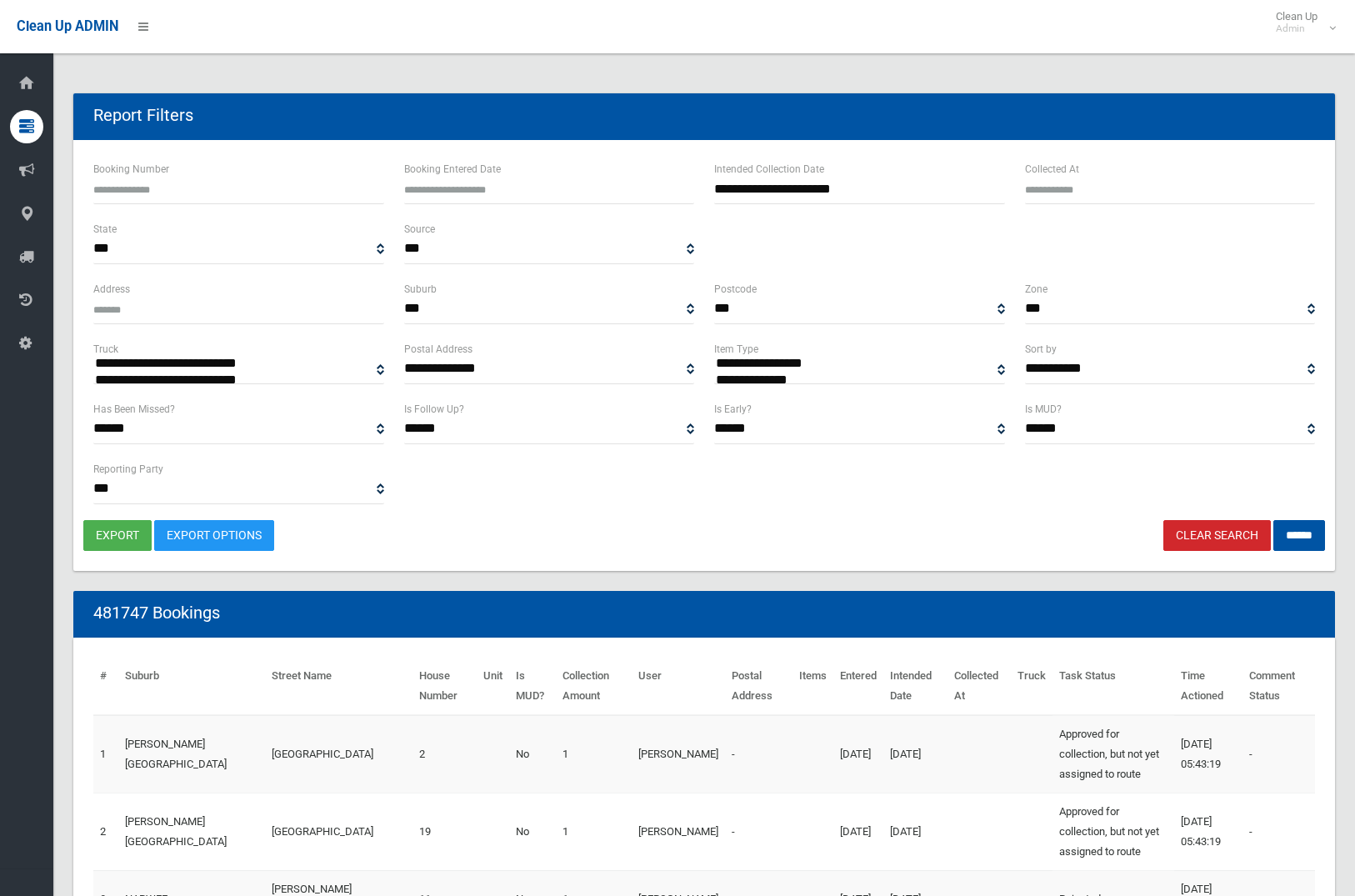
select select "**"
click at [1280, 534] on input "******" at bounding box center [1300, 534] width 52 height 31
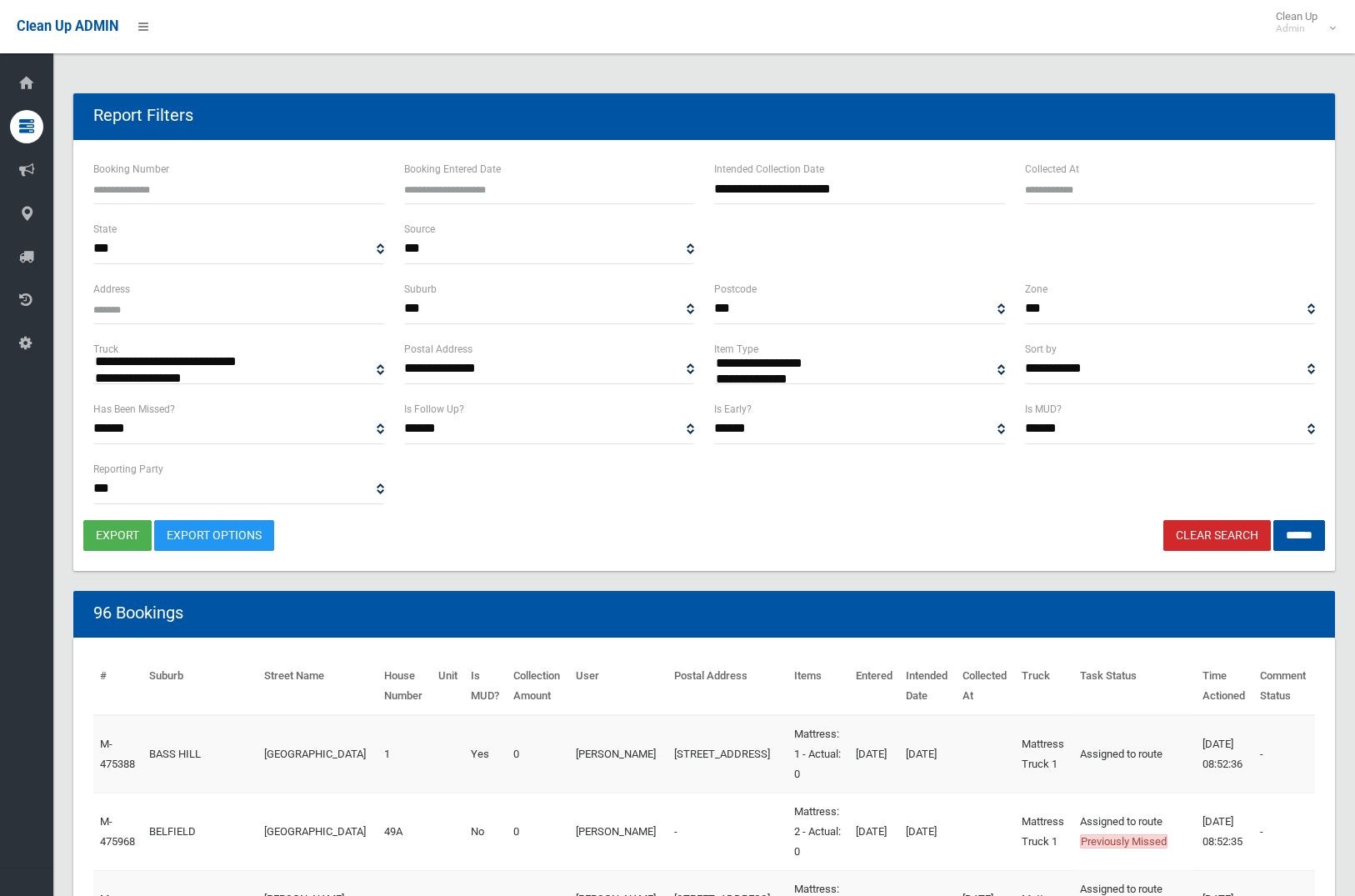
select select
click at [114, 540] on button "export" at bounding box center [117, 534] width 68 height 31
click at [1188, 532] on link "Clear Search" at bounding box center [1217, 534] width 107 height 31
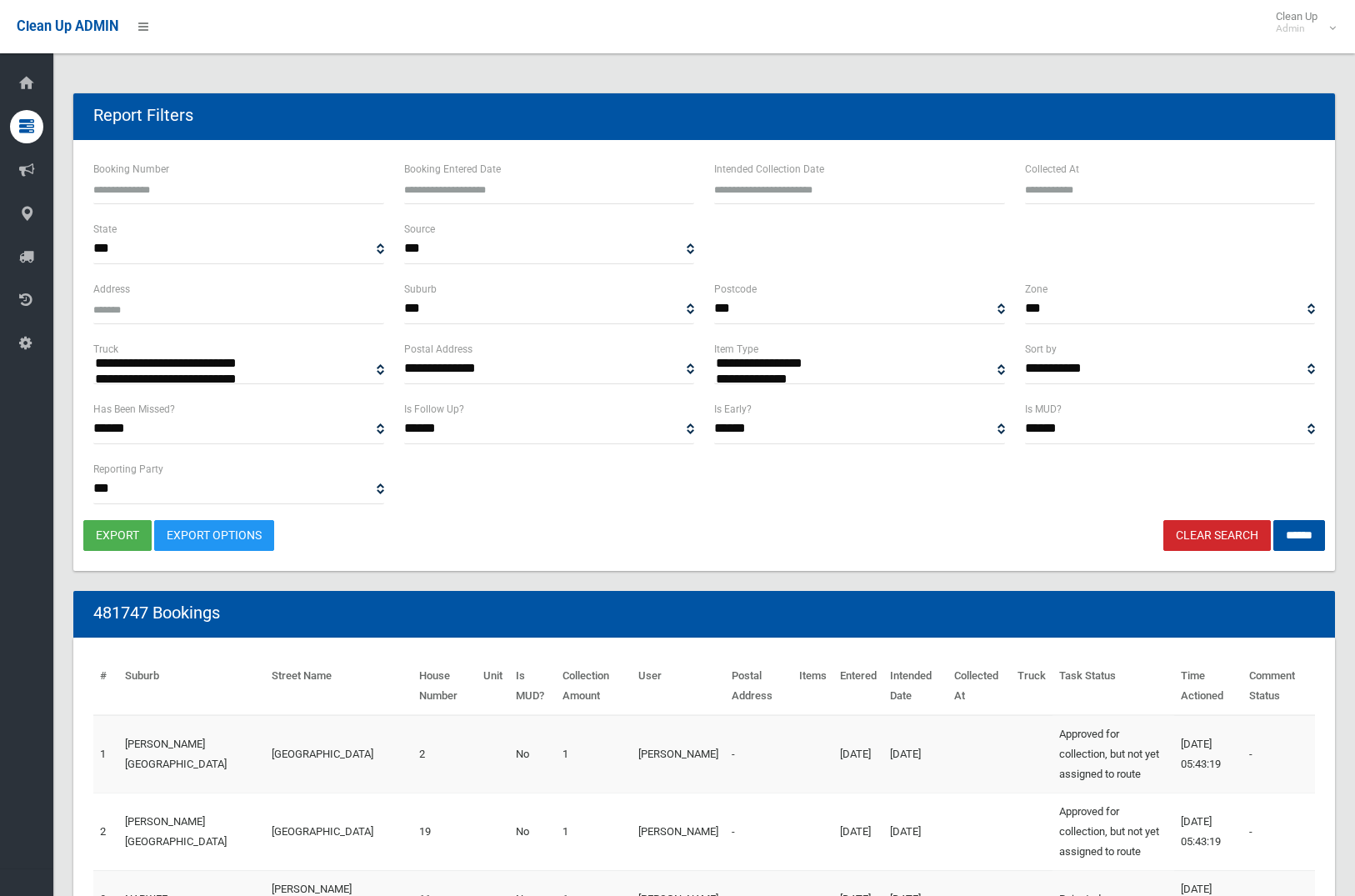
select select
type input "**********"
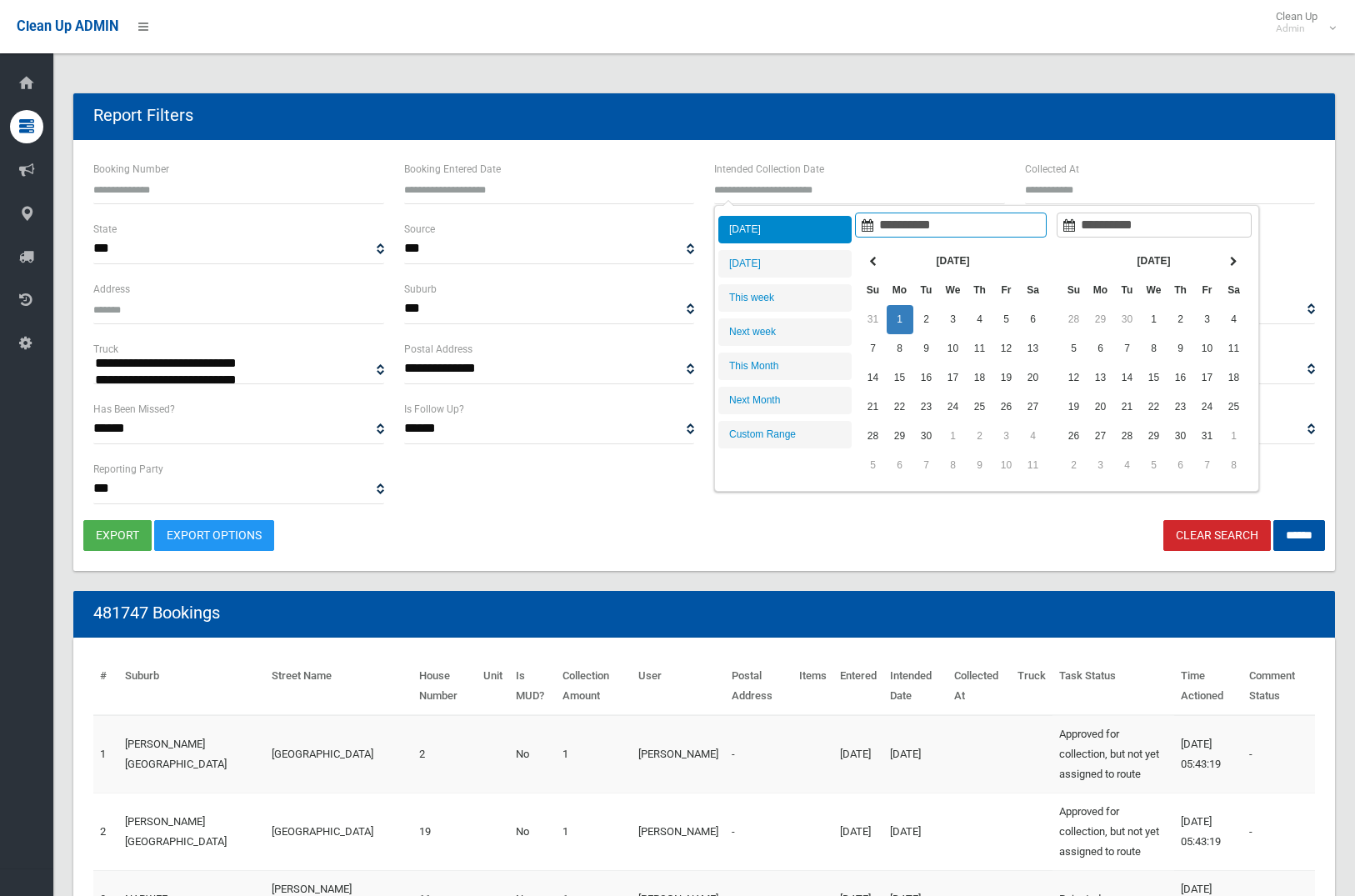
click at [763, 178] on input "text" at bounding box center [859, 188] width 290 height 31
type input "**********"
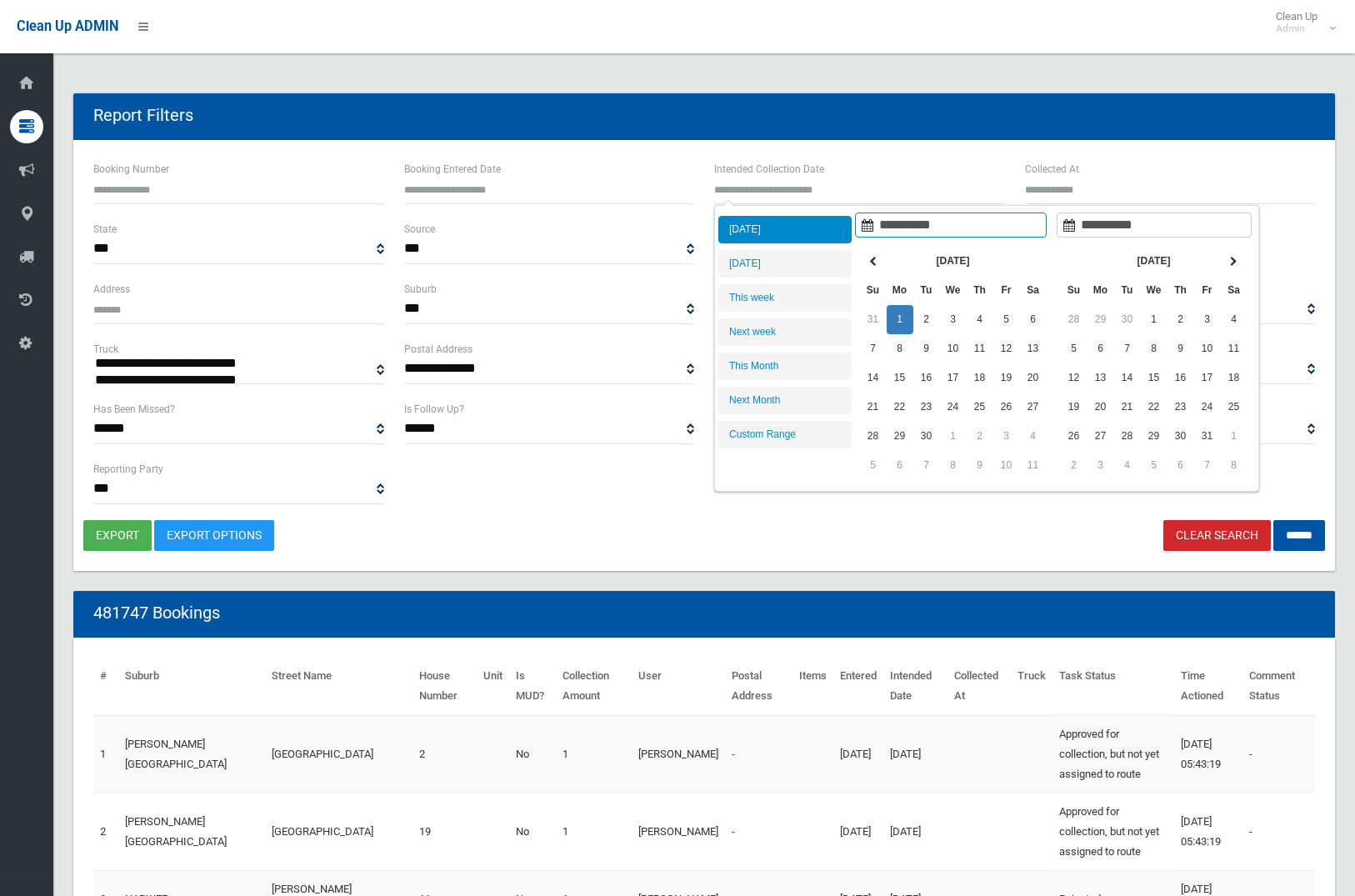
type input "**********"
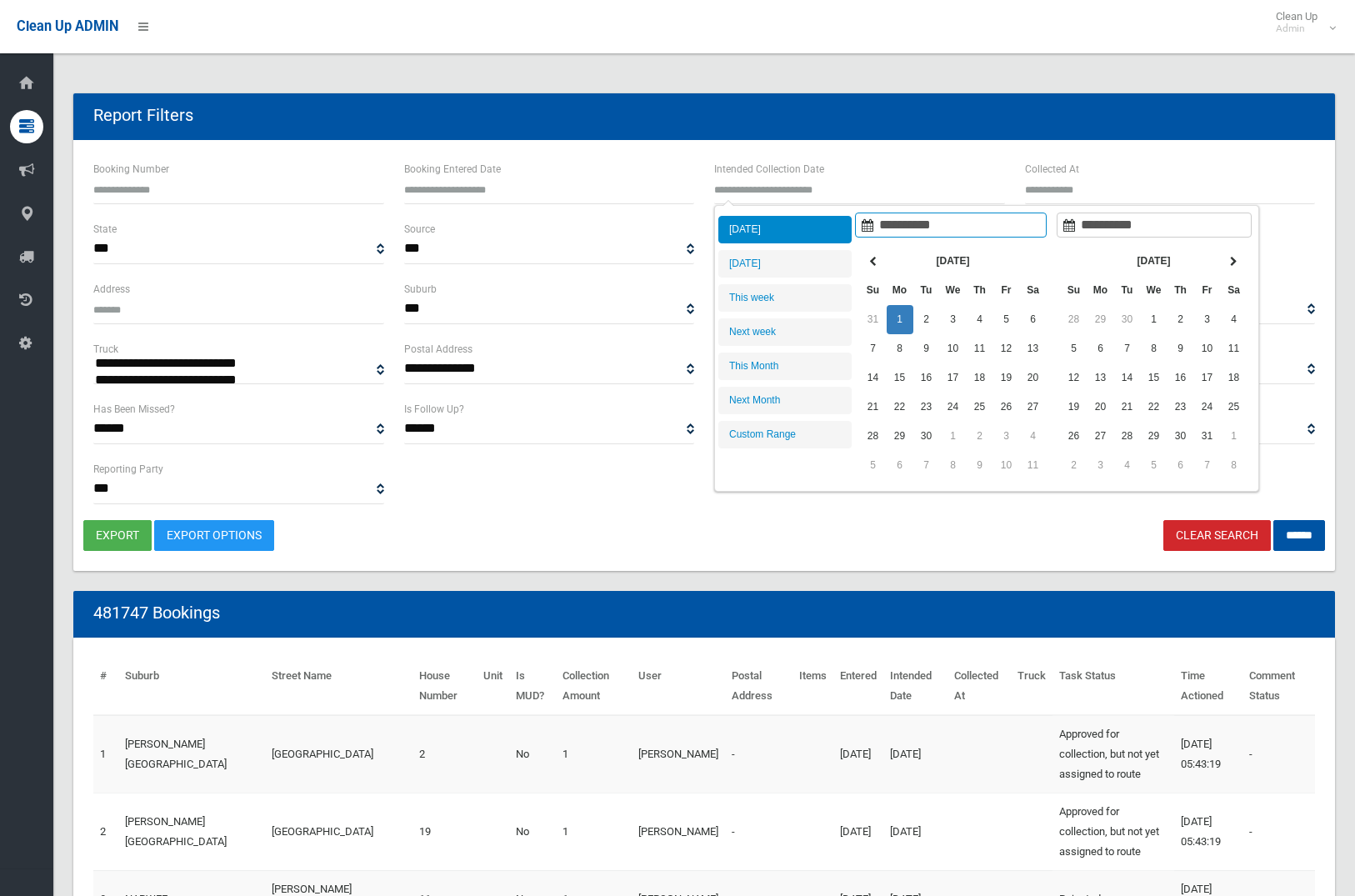
type input "**********"
click at [785, 222] on li "[DATE]" at bounding box center [785, 229] width 133 height 28
type input "**********"
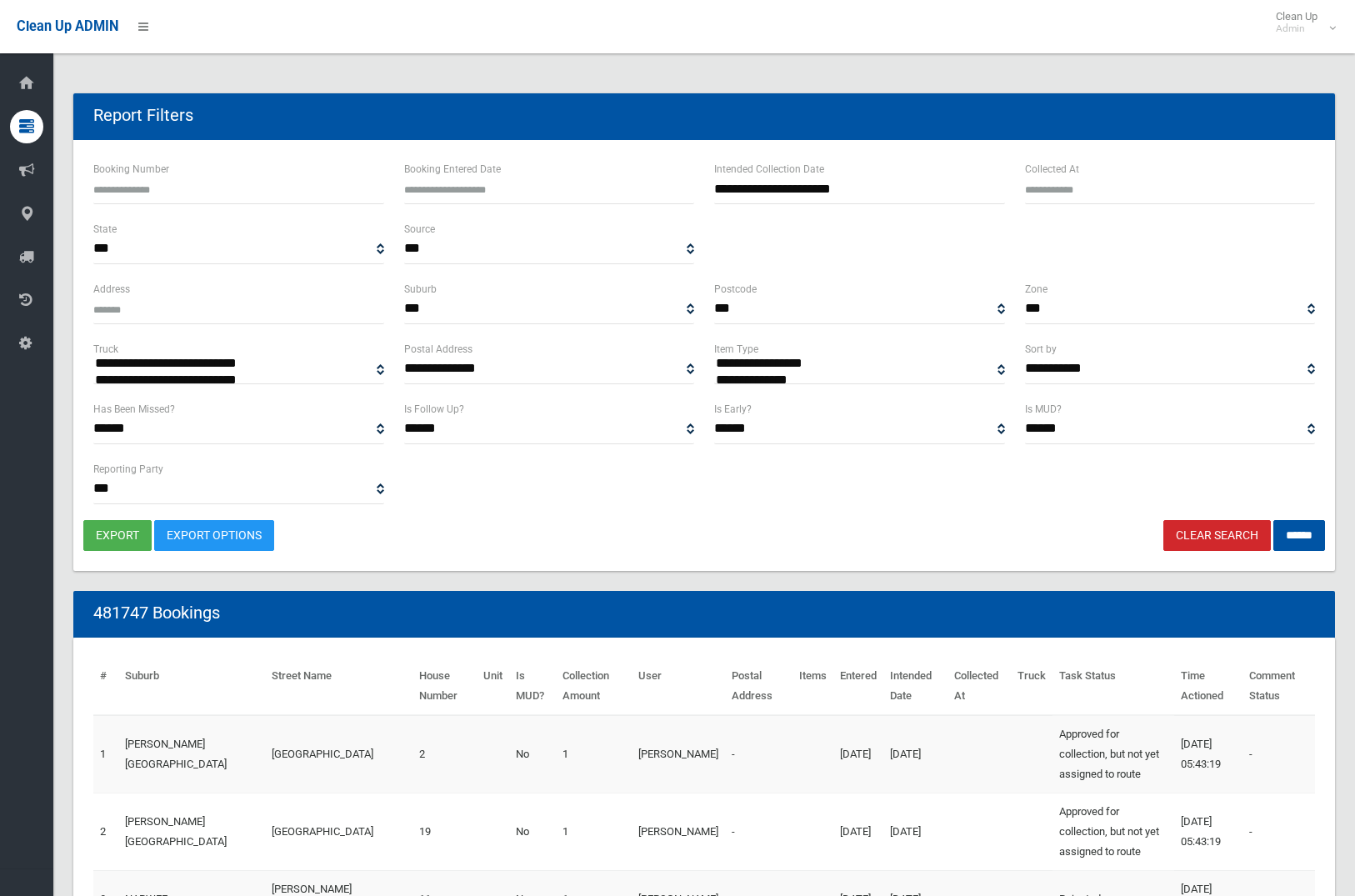
select select "**"
click at [1303, 531] on input "******" at bounding box center [1300, 534] width 52 height 31
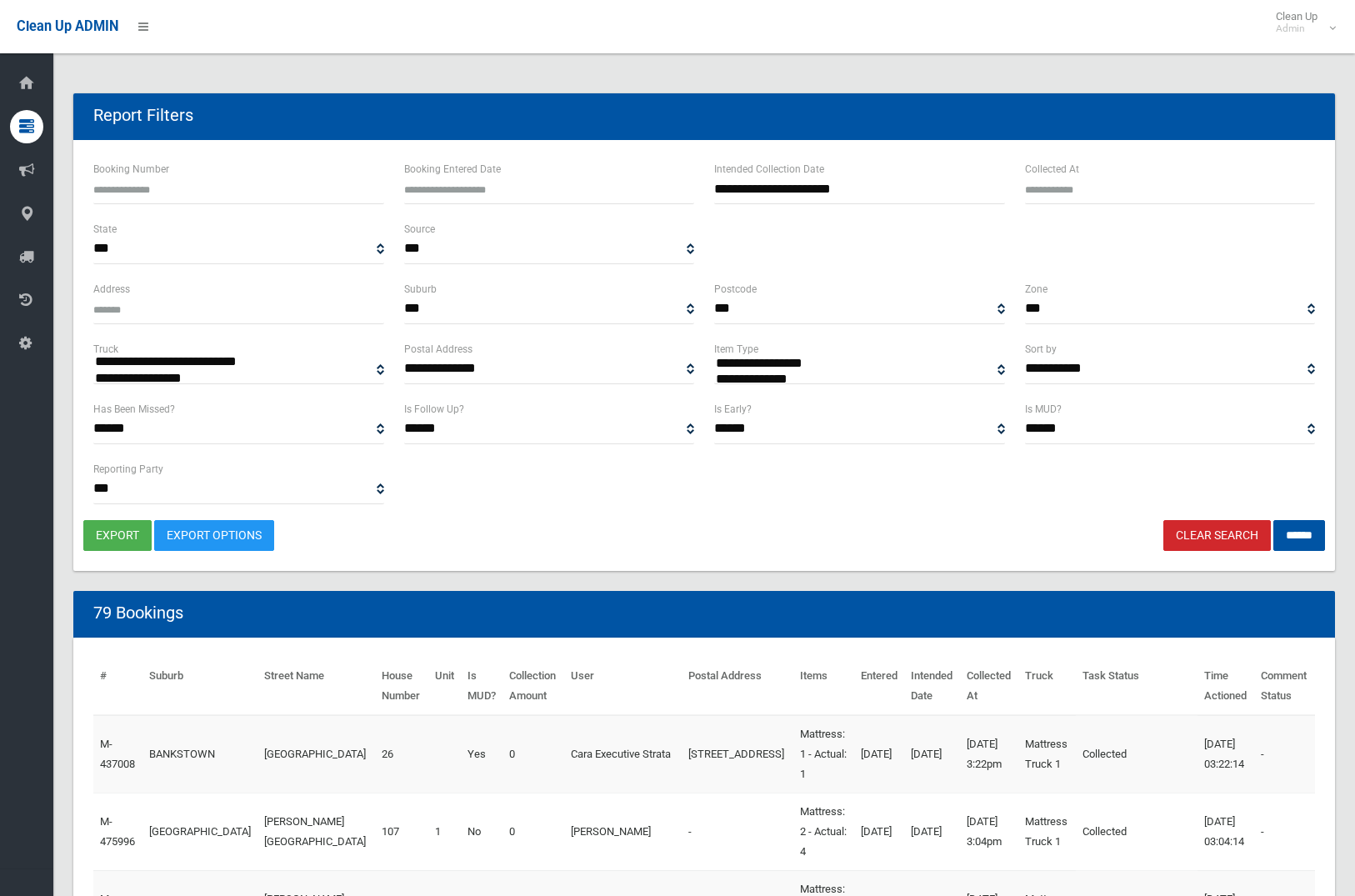
select select
select select "**"
click at [1286, 532] on input "******" at bounding box center [1300, 534] width 52 height 31
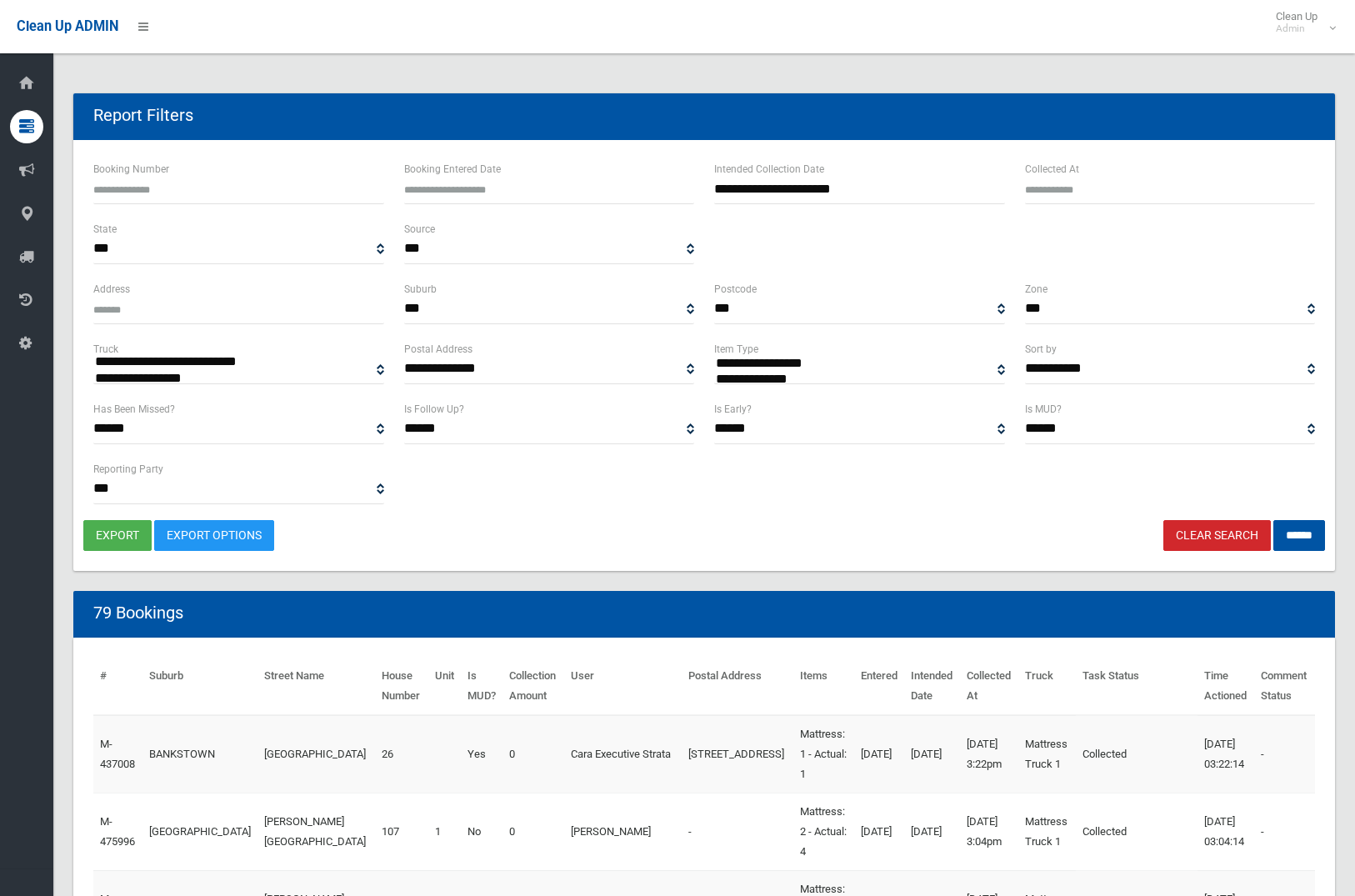
select select
click at [98, 530] on button "export" at bounding box center [117, 534] width 68 height 31
drag, startPoint x: 1221, startPoint y: 537, endPoint x: 1203, endPoint y: 535, distance: 18.1
click at [1219, 537] on link "Clear Search" at bounding box center [1217, 534] width 107 height 31
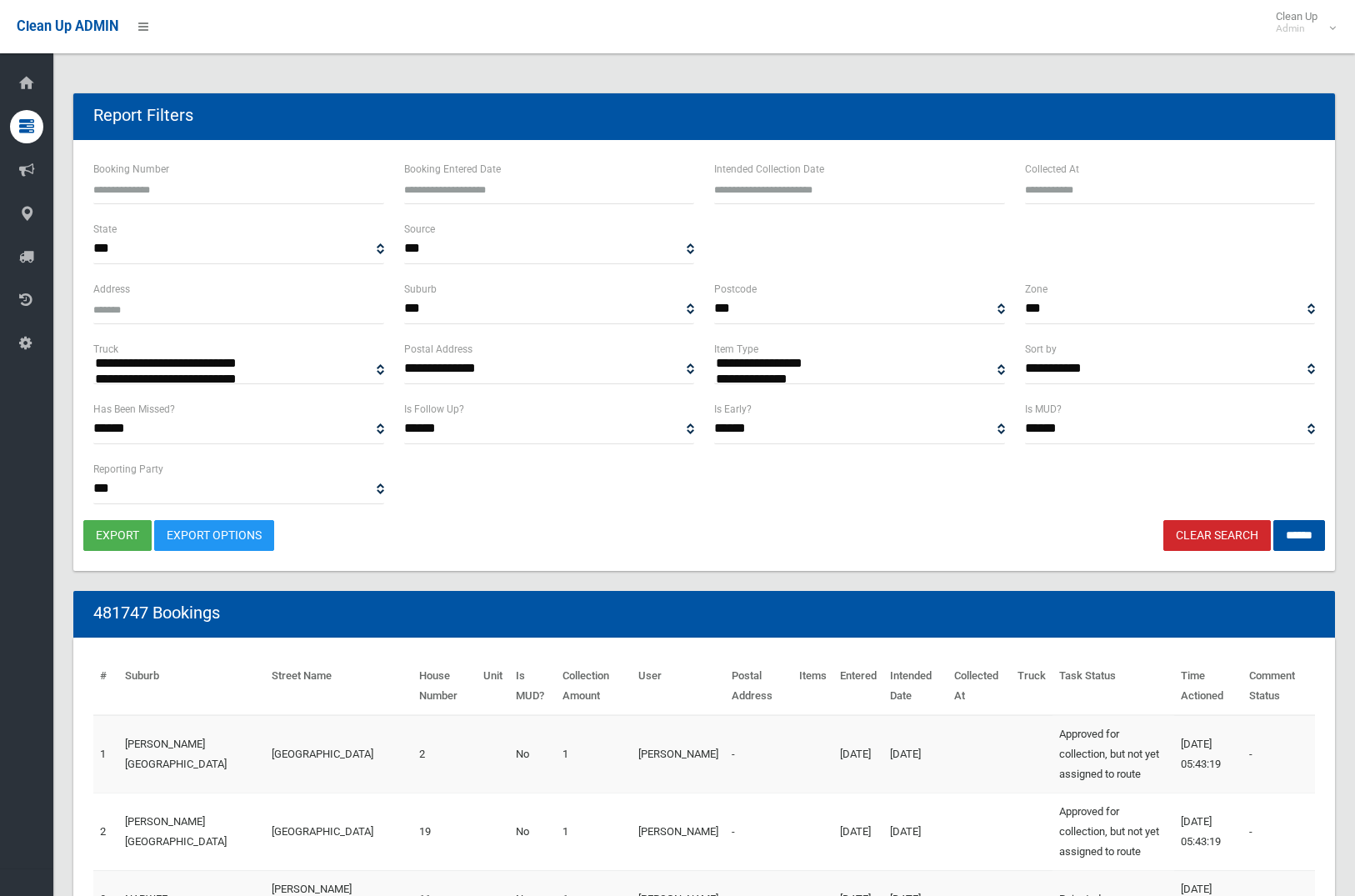
select select
type input "**********"
click at [828, 193] on input "text" at bounding box center [859, 188] width 290 height 31
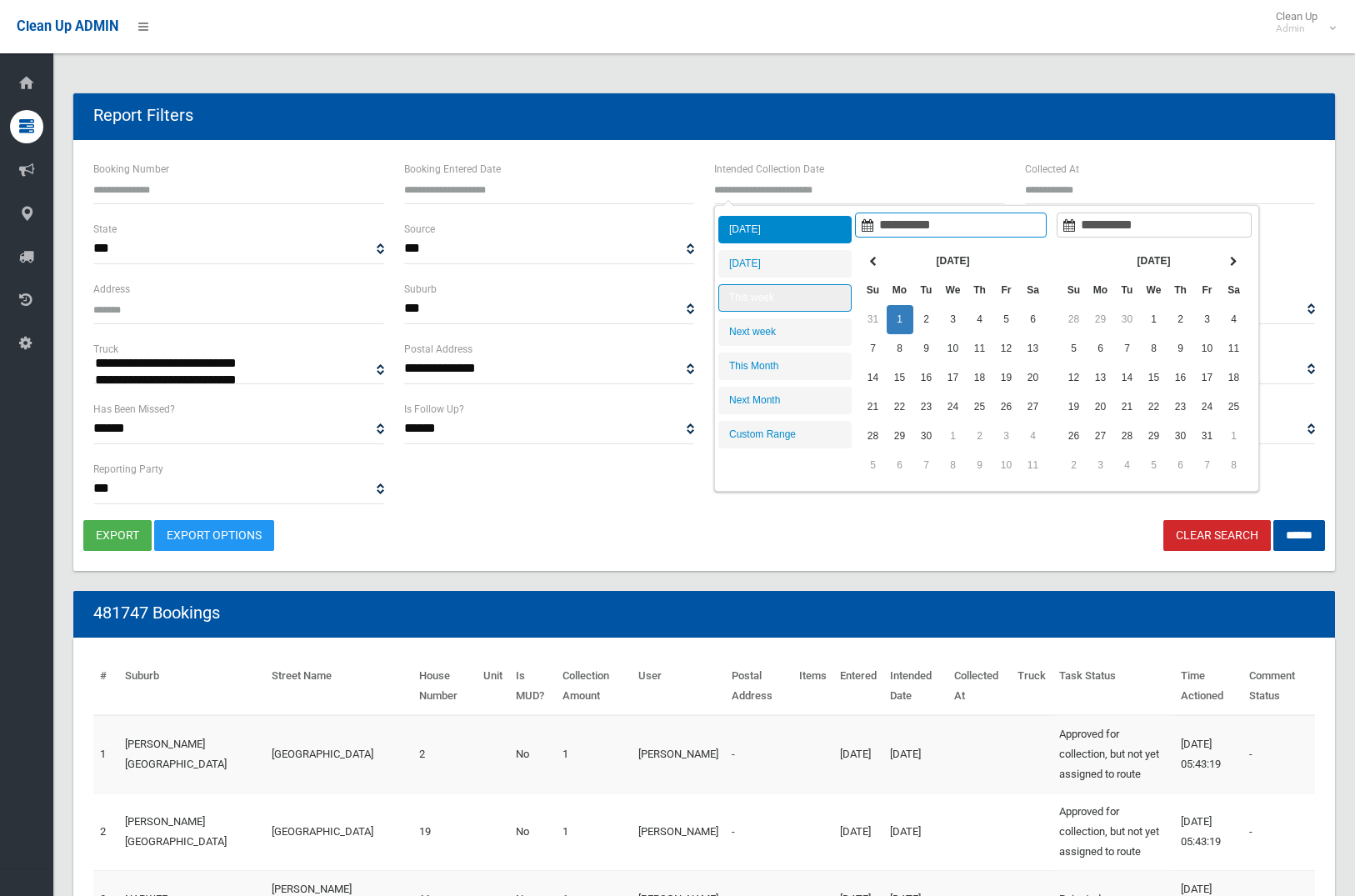
type input "**********"
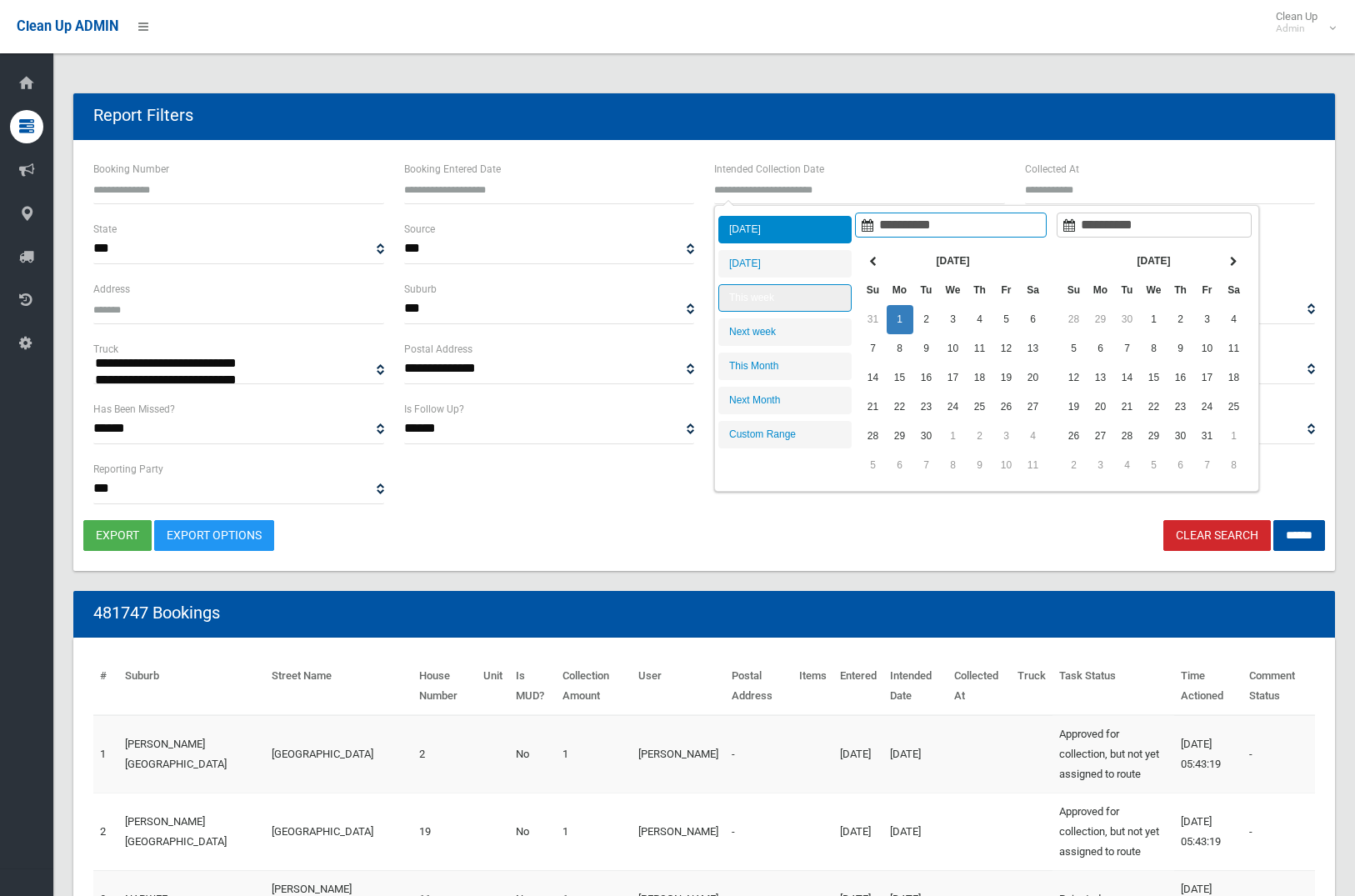
type input "**********"
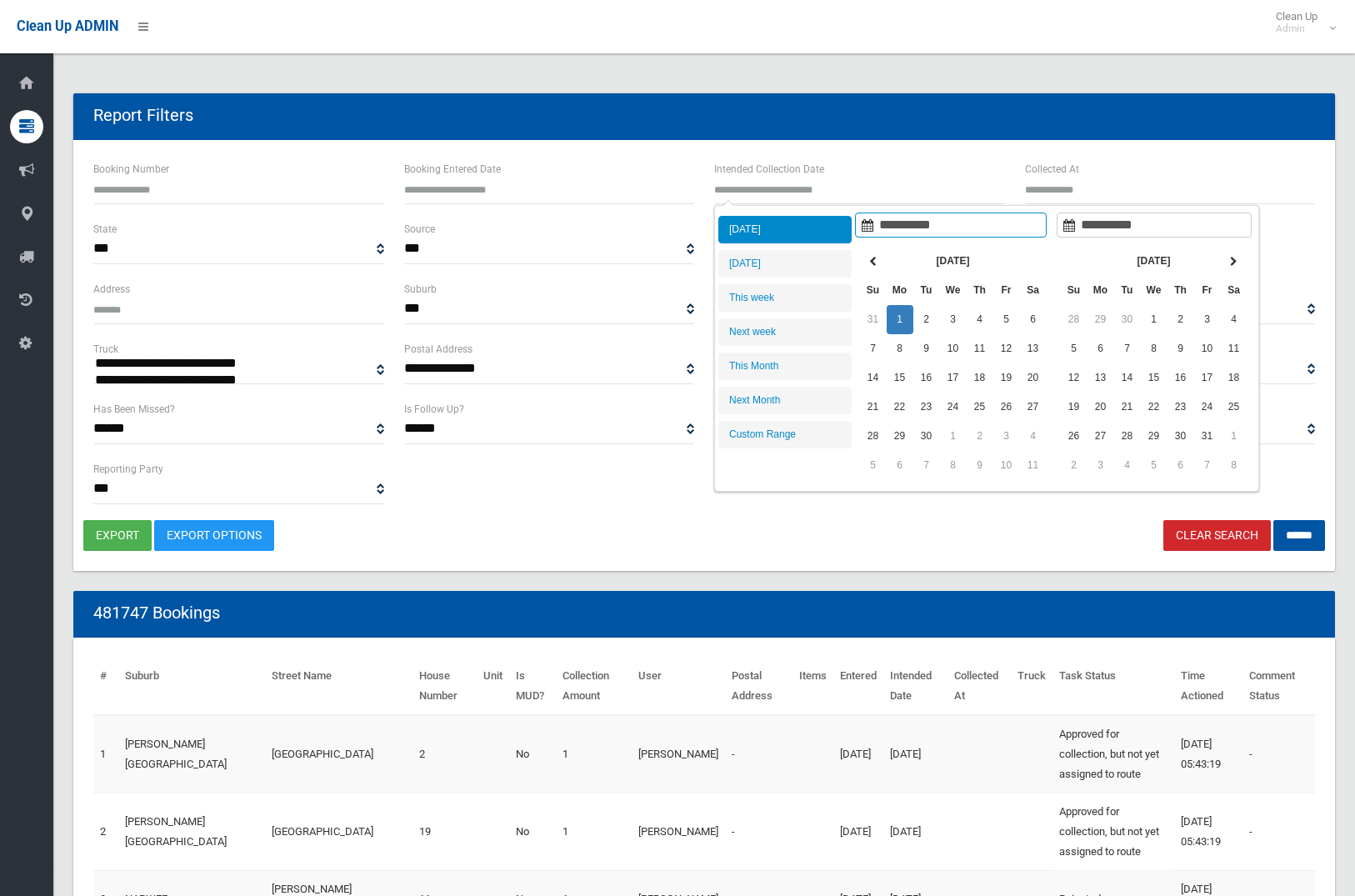
type input "**********"
click at [871, 258] on icon at bounding box center [873, 261] width 7 height 10
type input "**********"
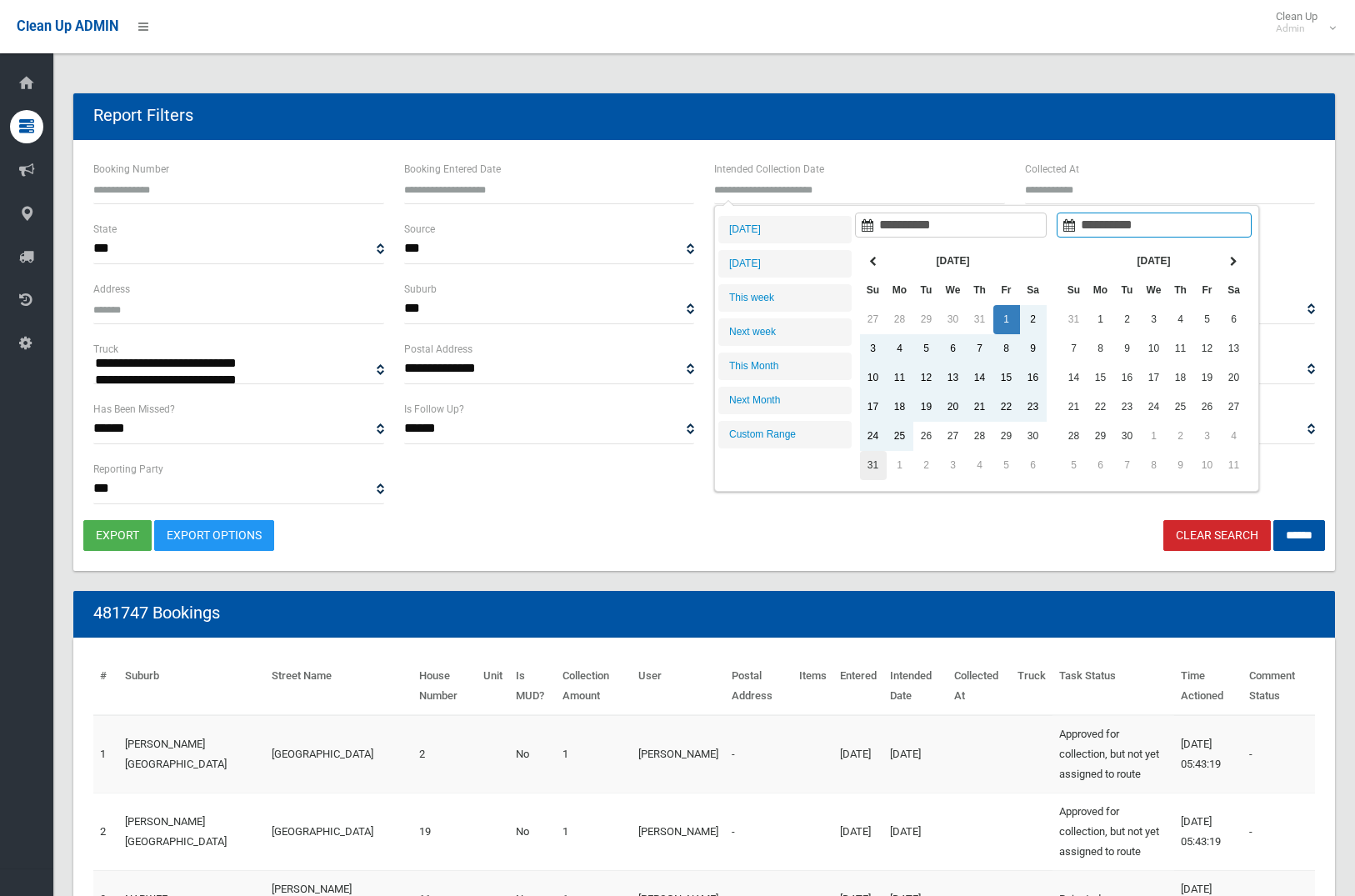
type input "**********"
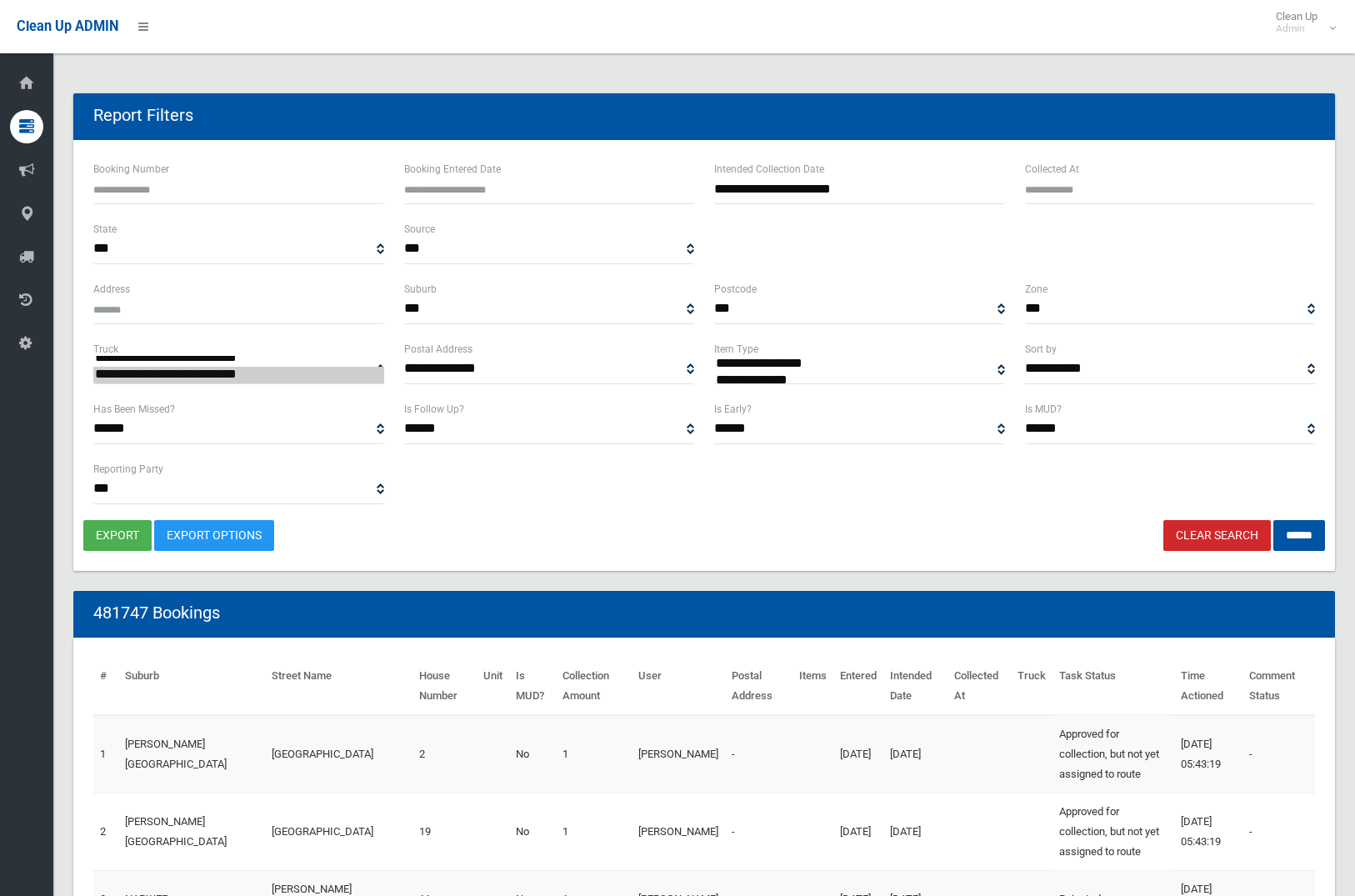
scroll to position [183, 0]
select select "**"
click at [1286, 534] on input "******" at bounding box center [1300, 534] width 52 height 31
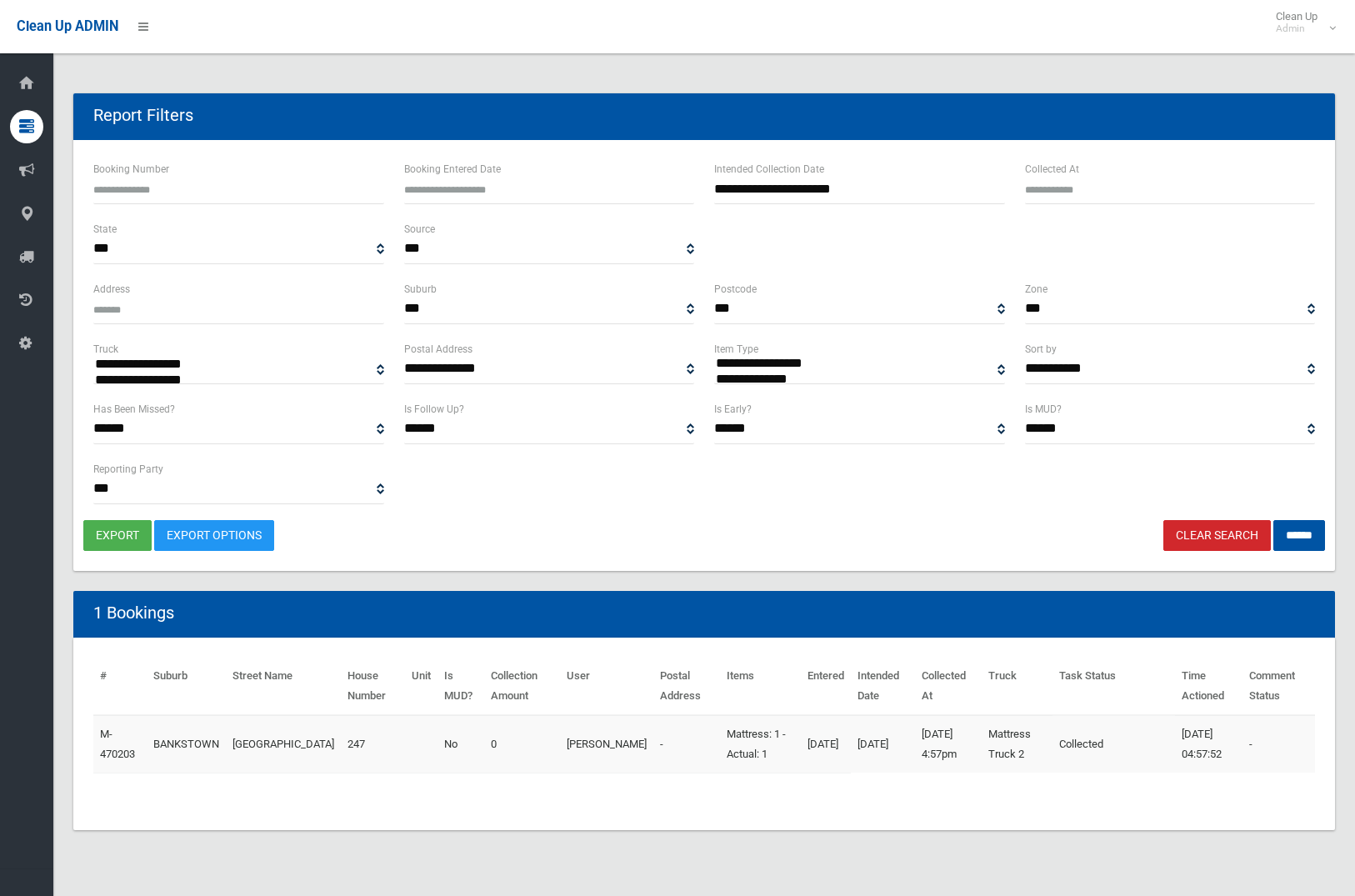
select select
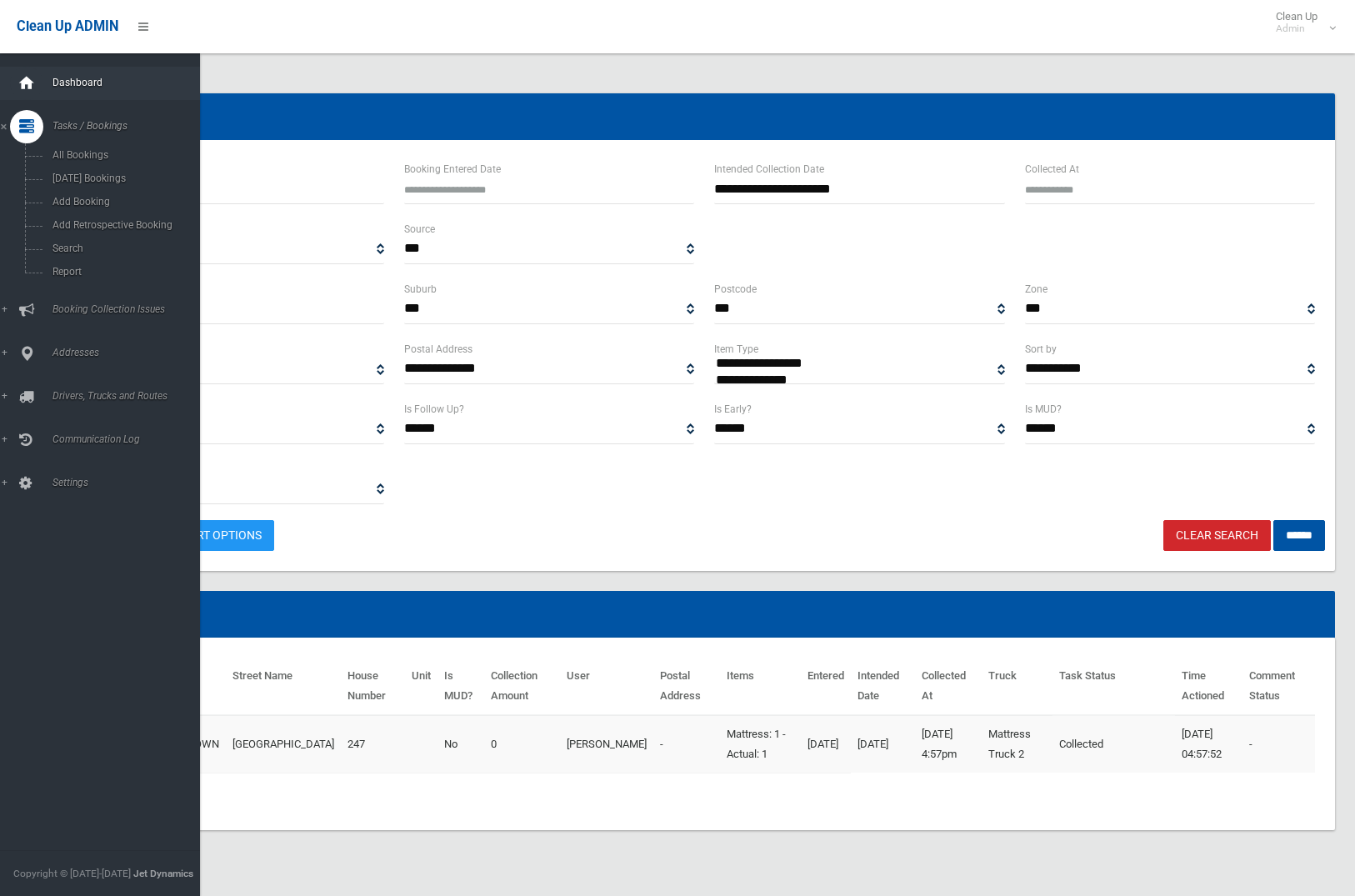
click at [28, 85] on icon at bounding box center [27, 83] width 18 height 33
